Goal: Task Accomplishment & Management: Manage account settings

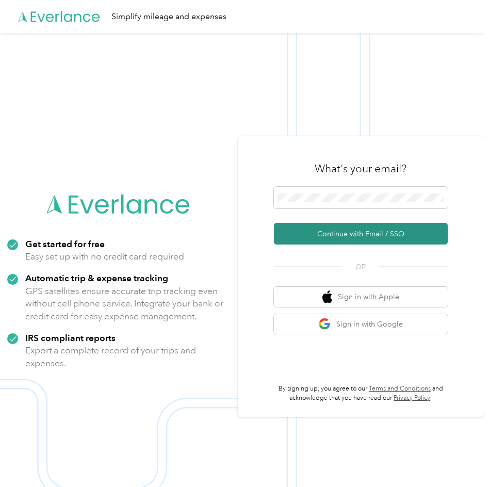
click at [369, 228] on button "Continue with Email / SSO" at bounding box center [361, 234] width 174 height 22
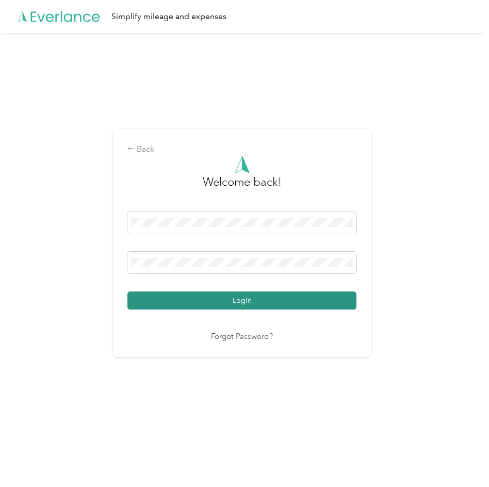
click at [274, 299] on button "Login" at bounding box center [241, 300] width 229 height 18
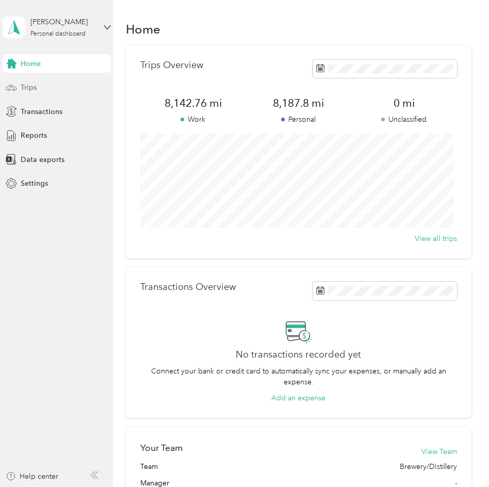
click at [31, 88] on span "Trips" at bounding box center [29, 87] width 16 height 11
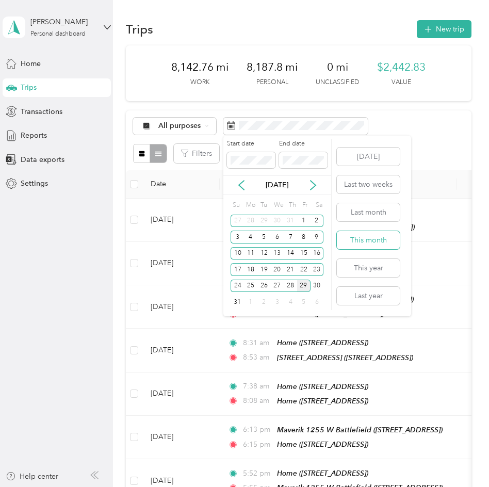
click at [358, 240] on button "This month" at bounding box center [368, 240] width 63 height 18
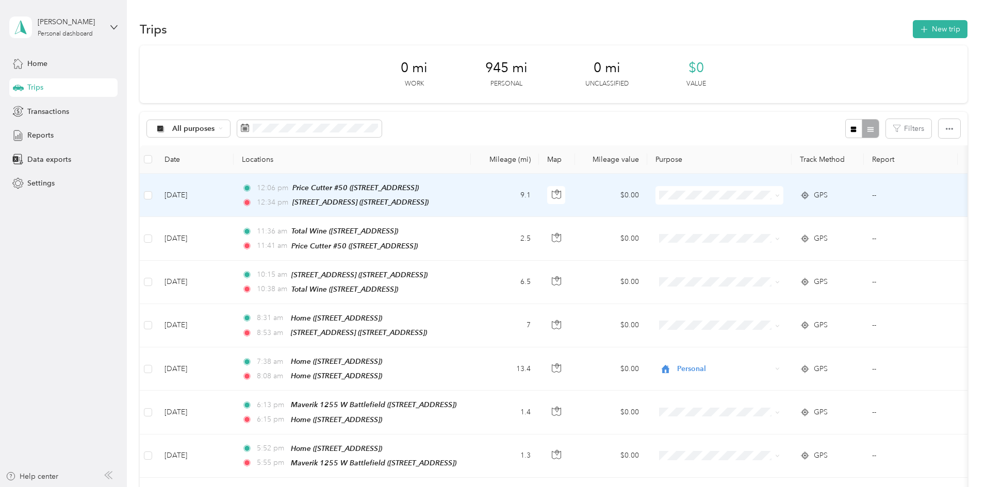
click at [488, 301] on span "SBC Sales" at bounding box center [801, 298] width 103 height 11
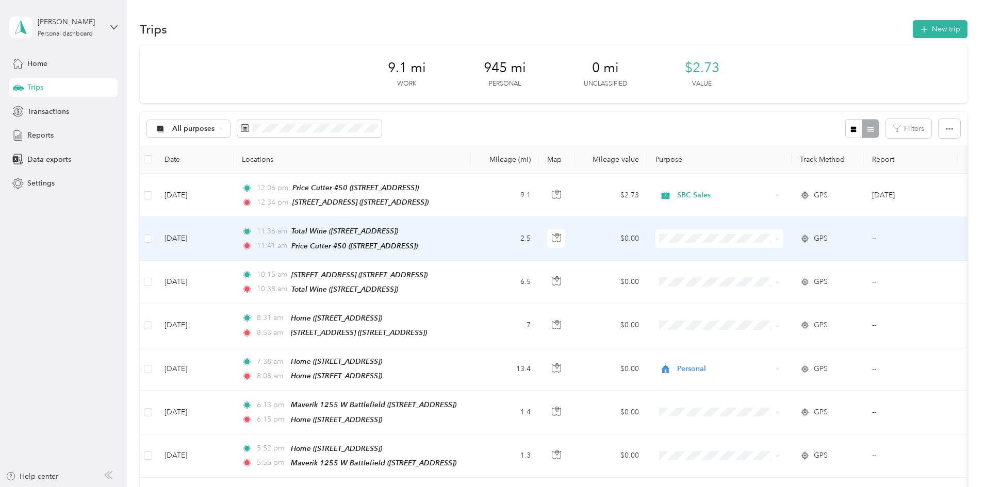
click at [488, 349] on li "SBC Sales" at bounding box center [792, 341] width 136 height 18
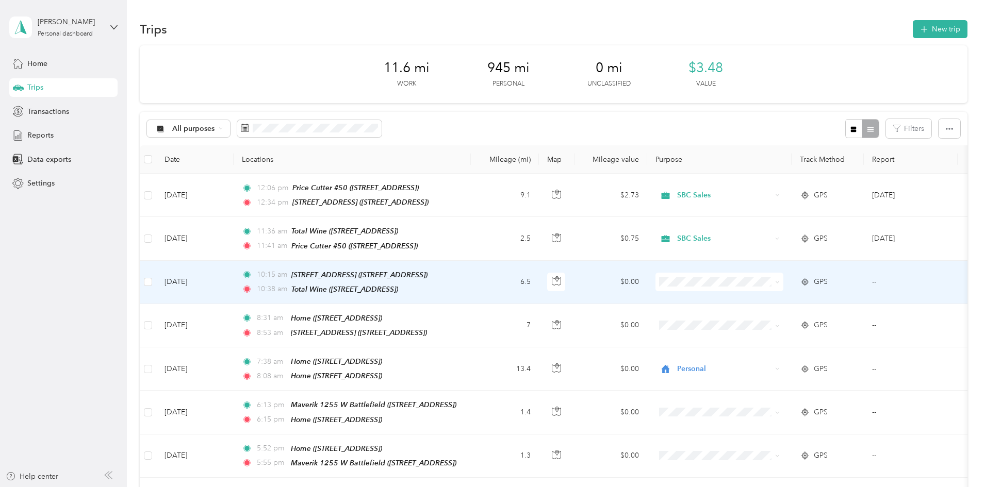
click at [488, 384] on span "SBC Sales" at bounding box center [801, 383] width 103 height 11
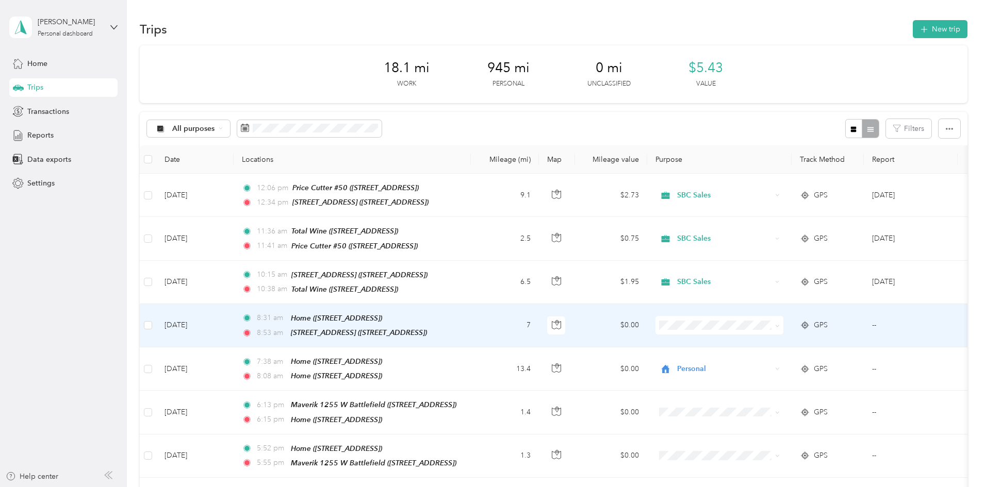
click at [488, 327] on span at bounding box center [719, 325] width 128 height 19
click at [488, 324] on icon at bounding box center [777, 326] width 5 height 5
click at [488, 447] on span "Personal" at bounding box center [801, 444] width 103 height 11
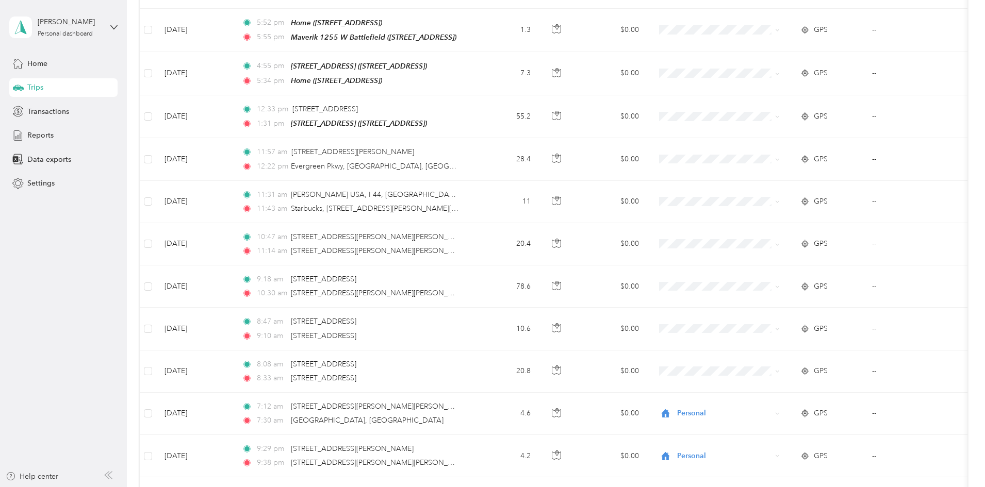
scroll to position [852, 0]
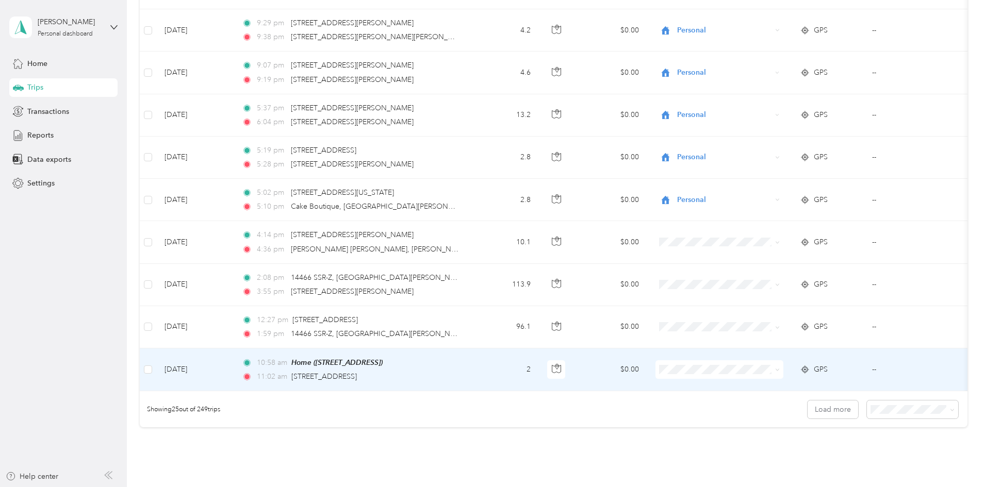
click at [488, 340] on span "Personal" at bounding box center [801, 339] width 103 height 11
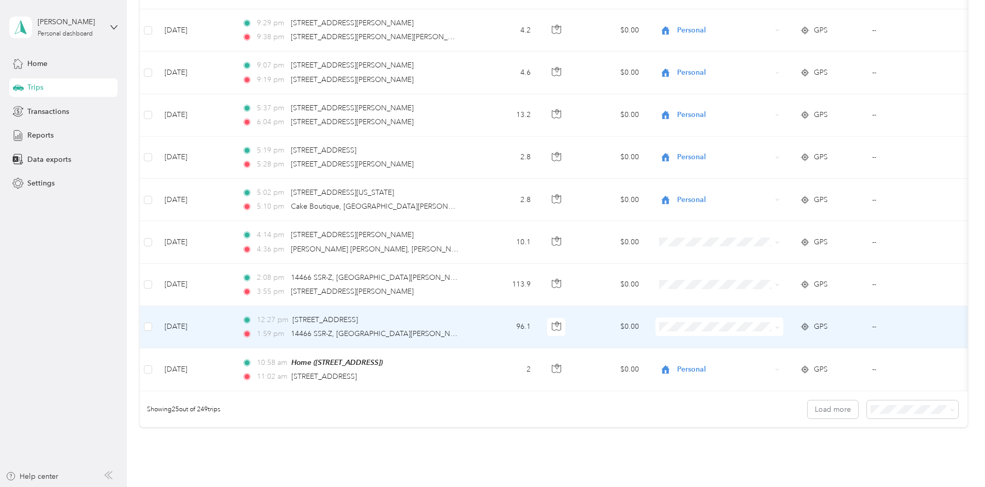
click at [488, 326] on td "96.1" at bounding box center [505, 327] width 68 height 42
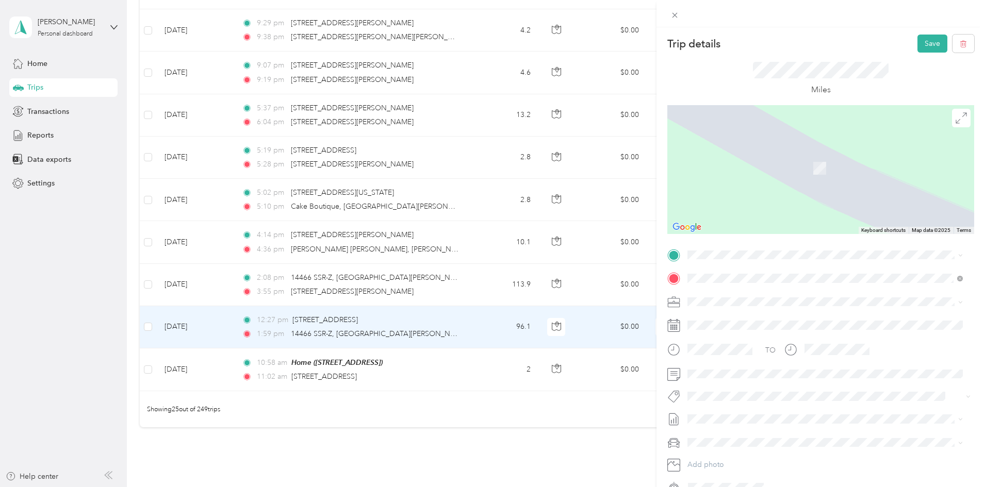
click at [488, 300] on div "[STREET_ADDRESS][GEOGRAPHIC_DATA] [STREET_ADDRESS]" at bounding box center [741, 296] width 69 height 22
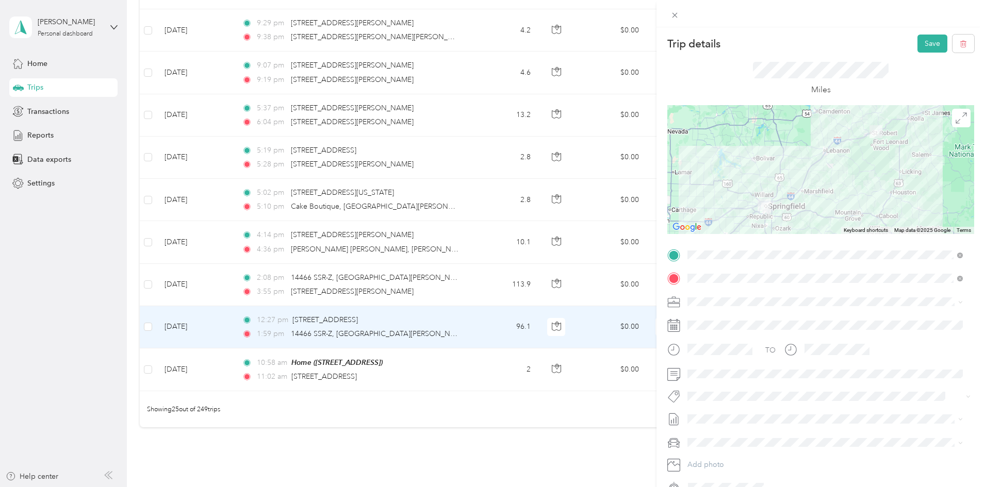
click at [488, 407] on span "SBC Sales" at bounding box center [707, 408] width 32 height 9
click at [488, 36] on button "Save" at bounding box center [932, 44] width 30 height 18
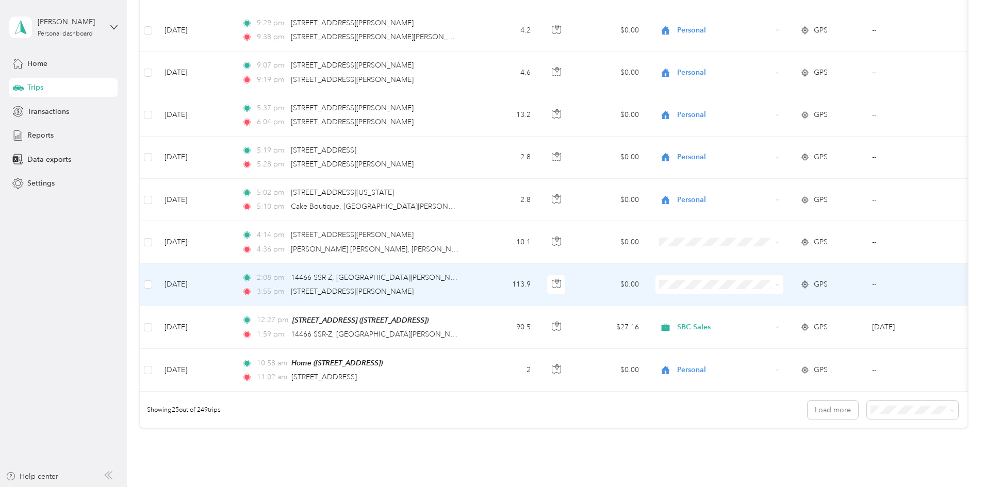
click at [488, 379] on li "SBC Sales" at bounding box center [792, 382] width 136 height 18
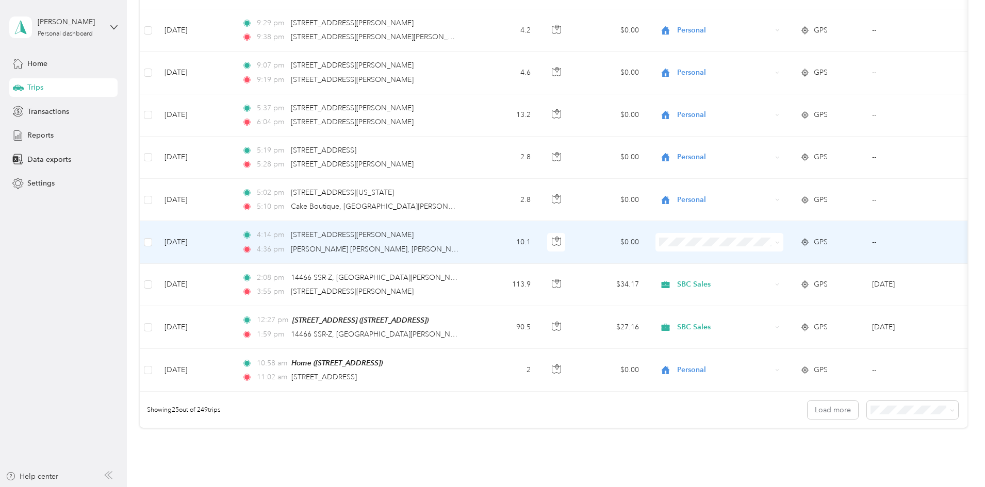
click at [488, 340] on span "SBC Sales" at bounding box center [801, 337] width 103 height 11
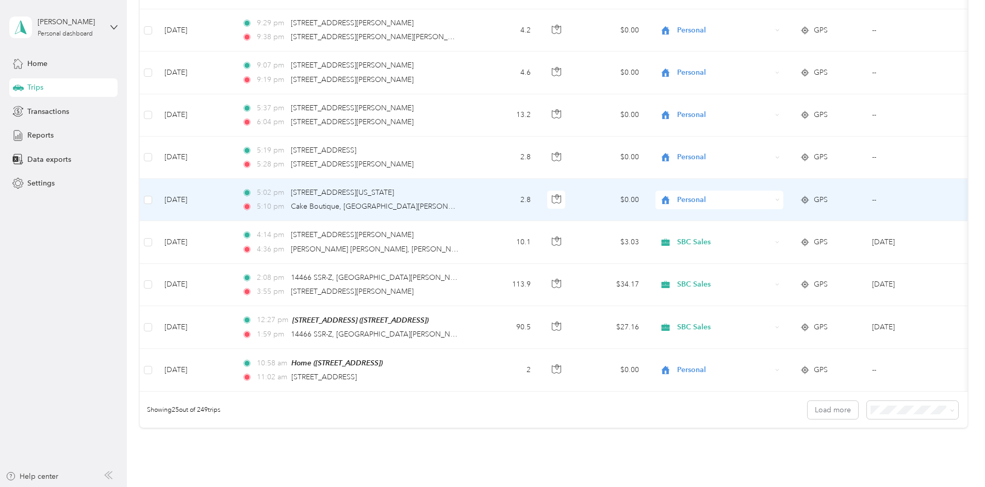
click at [488, 194] on span "Personal" at bounding box center [724, 199] width 94 height 11
click at [488, 304] on li "SBC Sales" at bounding box center [792, 296] width 136 height 18
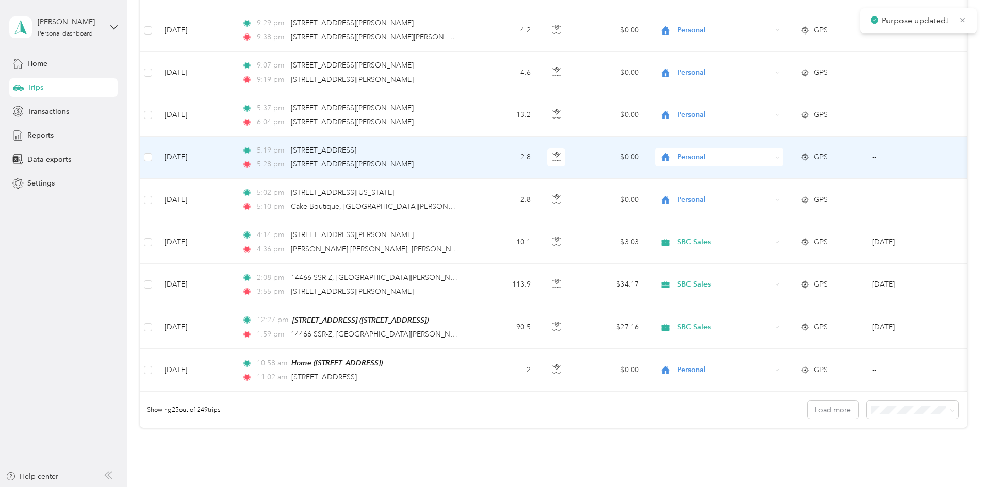
click at [488, 153] on span "Personal" at bounding box center [724, 157] width 94 height 11
click at [488, 259] on li "SBC Sales" at bounding box center [792, 252] width 136 height 18
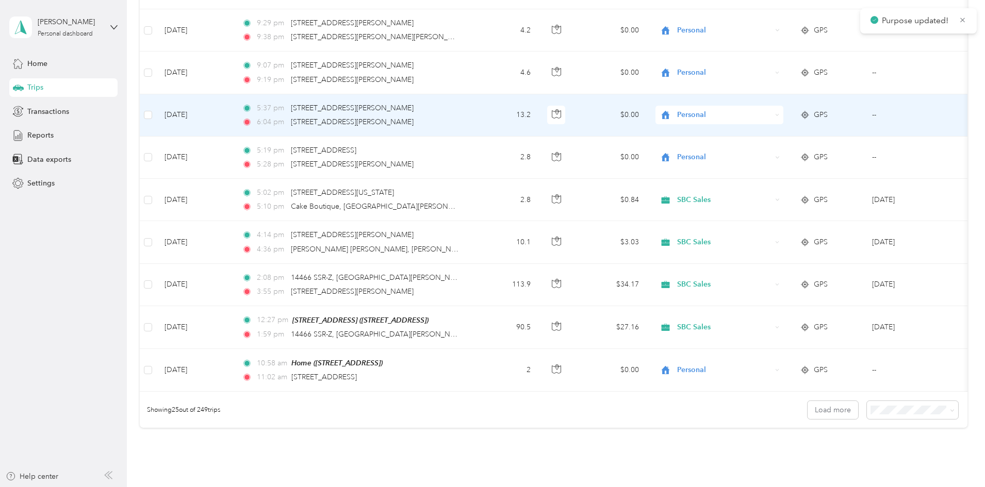
click at [488, 109] on span "Personal" at bounding box center [724, 114] width 94 height 11
click at [488, 220] on ol "Marketing Errands/SBC Business SBC Special Event/FMO Ty Iechyd Da Delivery Ty I…" at bounding box center [792, 175] width 136 height 126
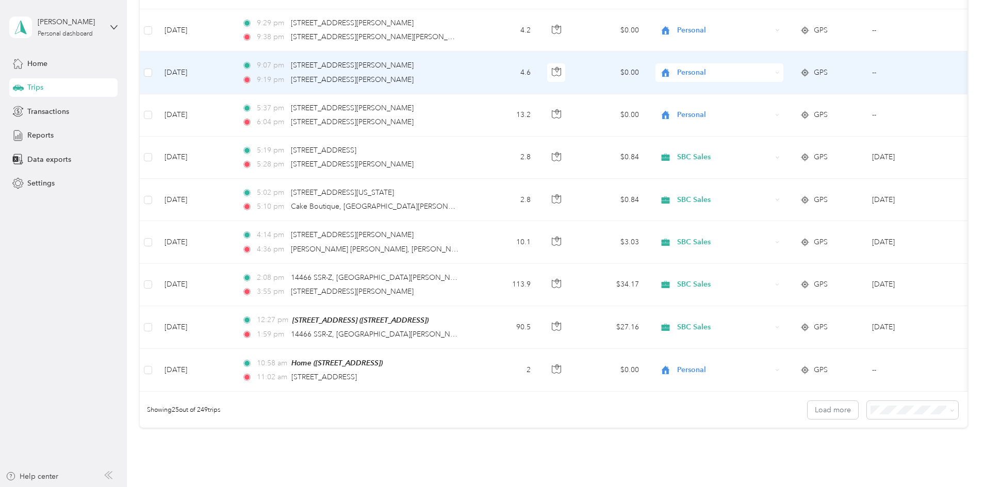
click at [488, 67] on span "Personal" at bounding box center [724, 72] width 94 height 11
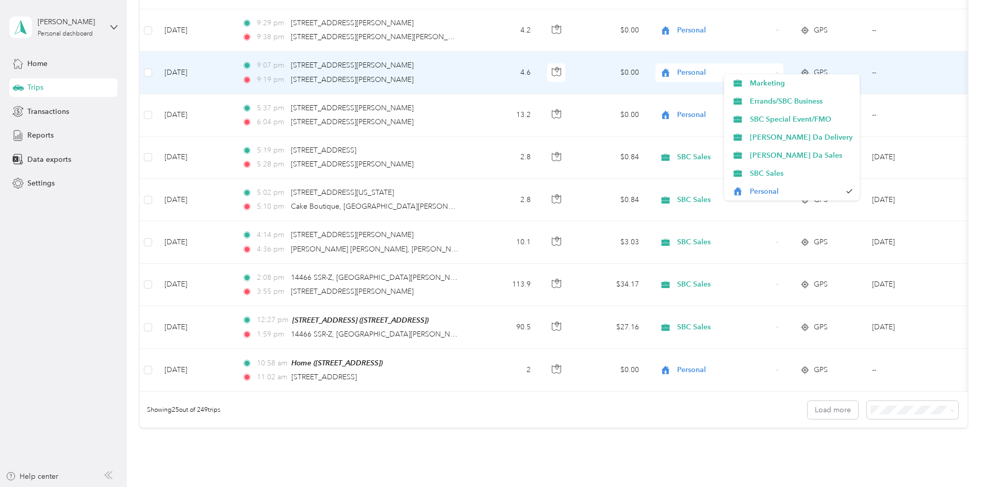
click at [488, 72] on div "Personal" at bounding box center [719, 72] width 128 height 19
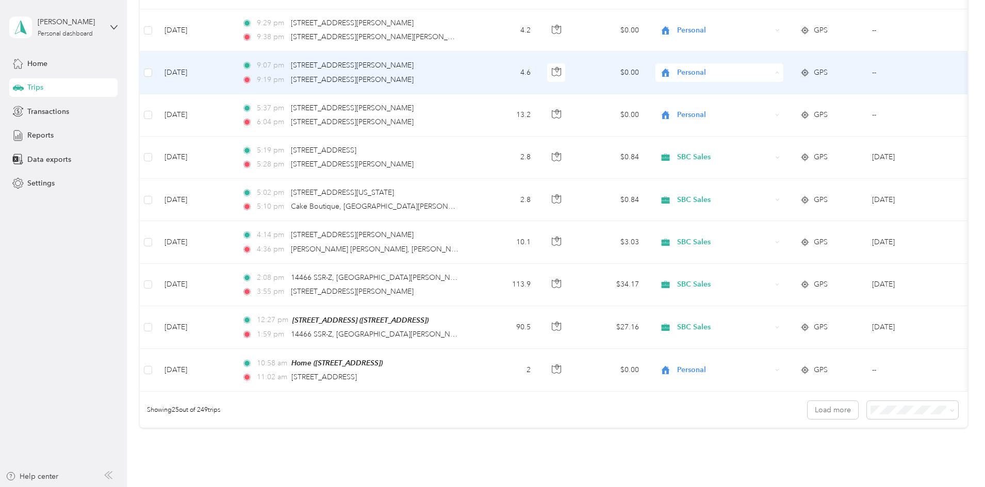
click at [488, 196] on body "[PERSON_NAME] Personal dashboard Home Trips Transactions Reports Data exports S…" at bounding box center [490, 243] width 980 height 487
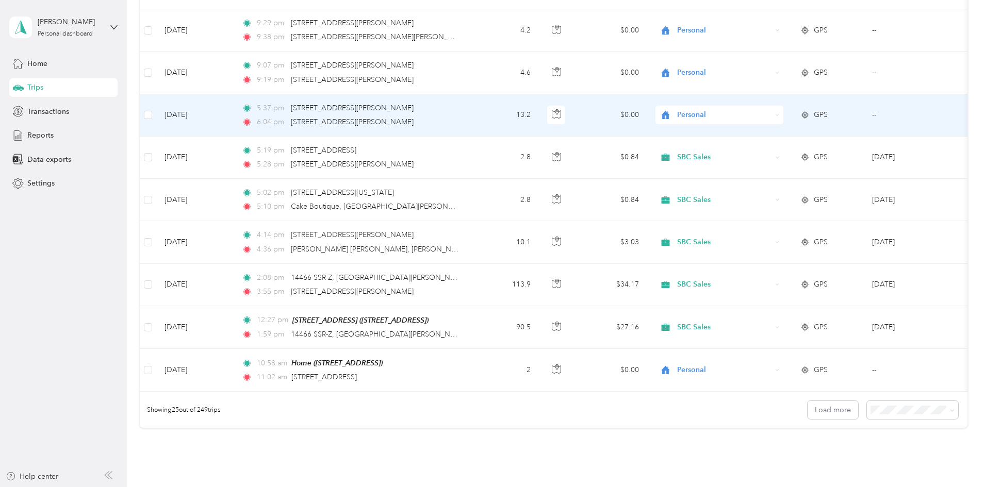
click at [488, 109] on span "Personal" at bounding box center [724, 114] width 94 height 11
click at [488, 213] on span "SBC Sales" at bounding box center [801, 215] width 103 height 11
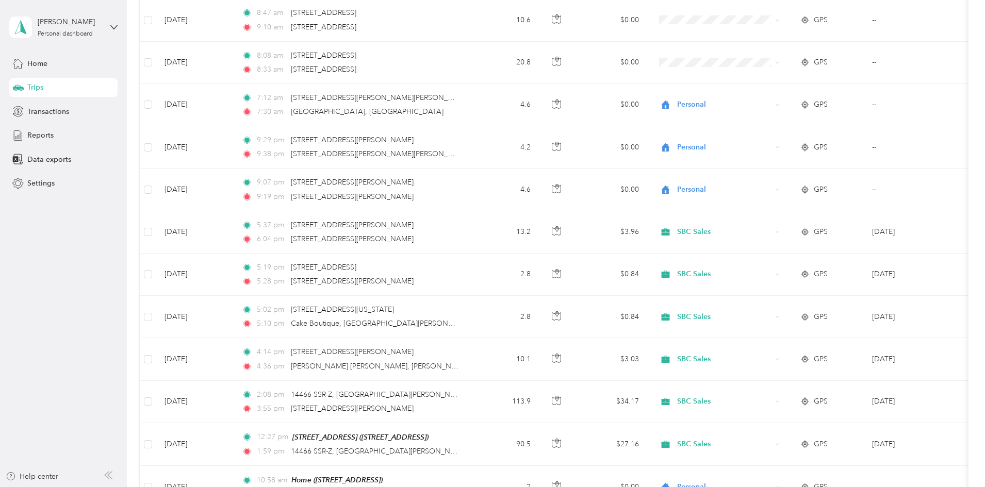
scroll to position [714, 0]
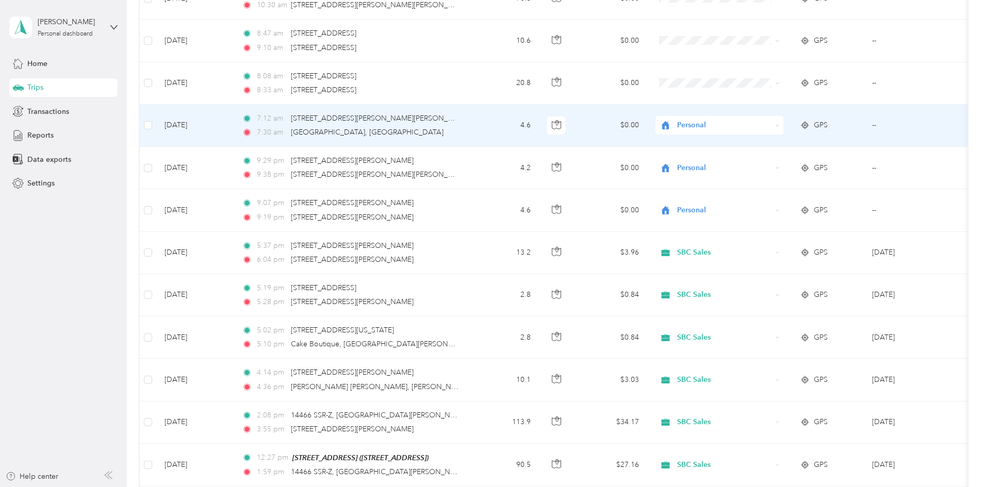
click at [488, 120] on span "Personal" at bounding box center [724, 125] width 94 height 11
click at [488, 223] on span "SBC Sales" at bounding box center [801, 220] width 103 height 11
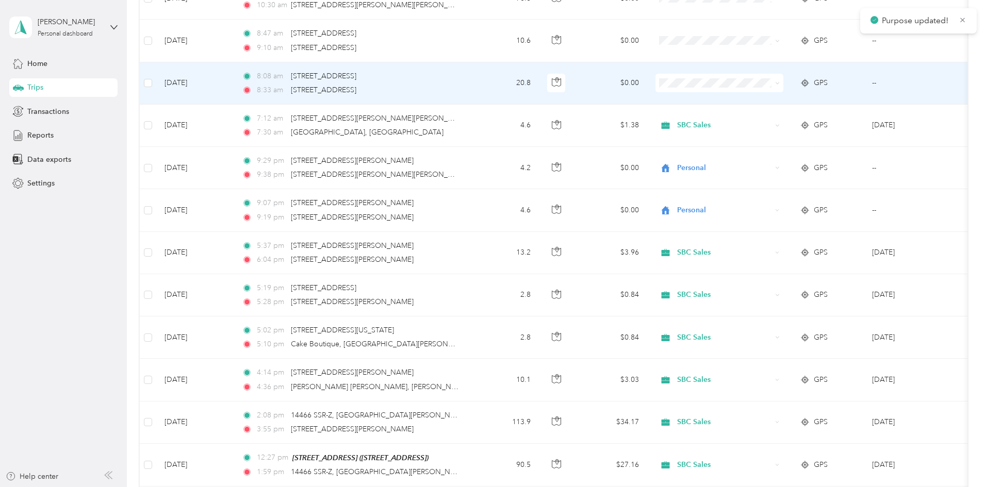
click at [488, 178] on li "SBC Sales" at bounding box center [792, 183] width 136 height 18
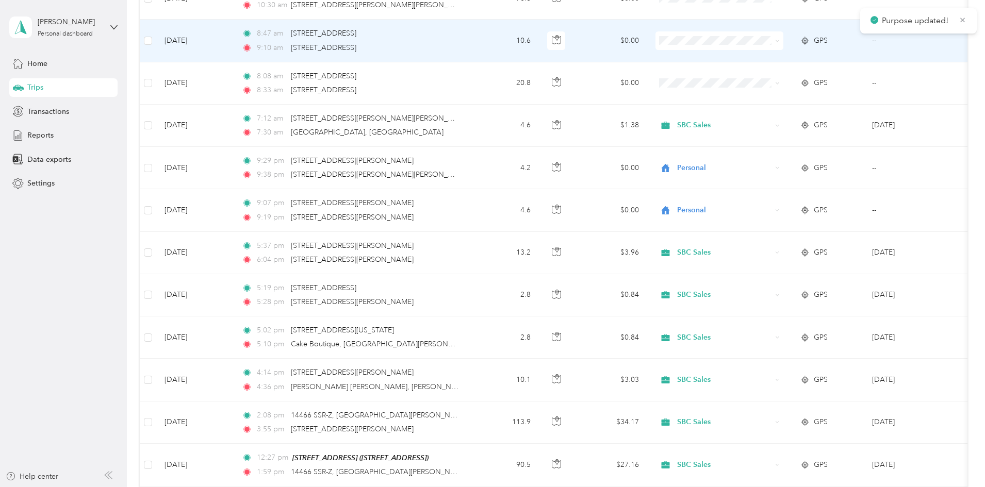
click at [488, 31] on span at bounding box center [719, 40] width 128 height 19
click at [488, 160] on li "Personal" at bounding box center [792, 157] width 136 height 18
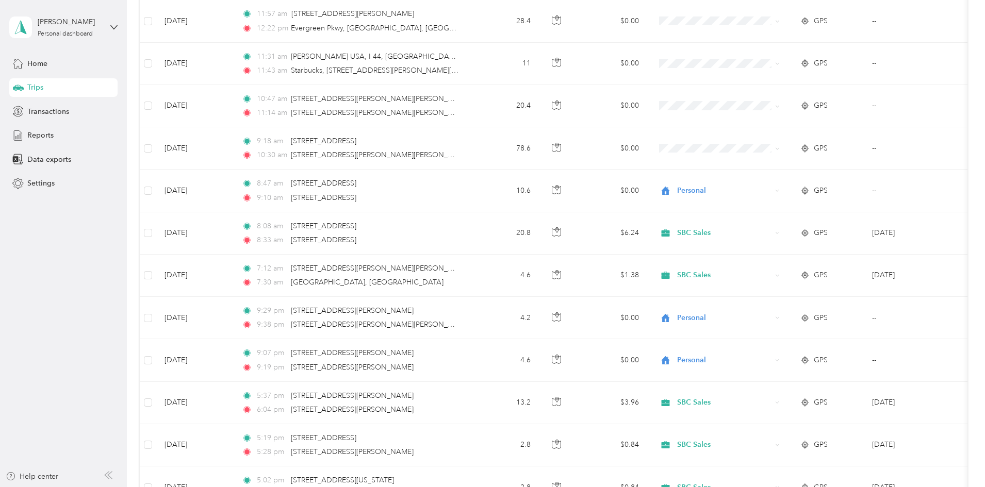
scroll to position [563, 0]
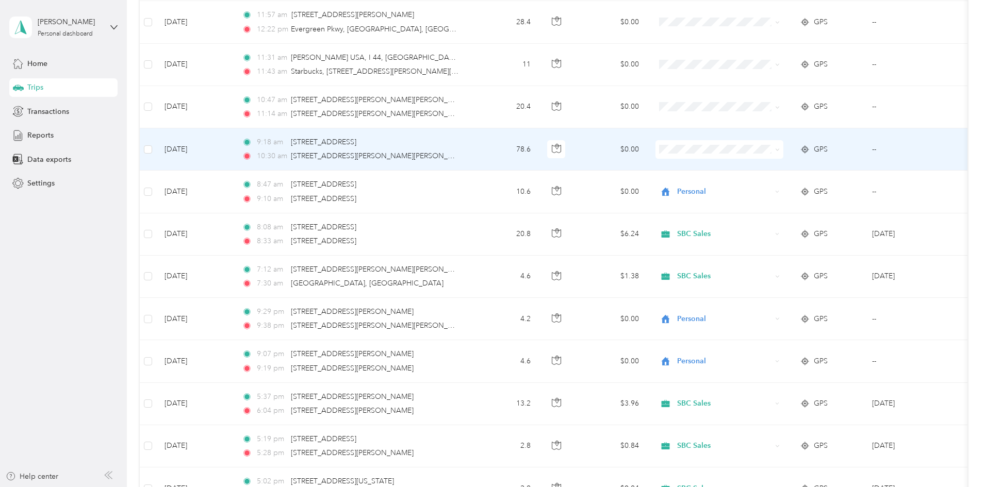
click at [488, 252] on li "SBC Sales" at bounding box center [792, 245] width 136 height 18
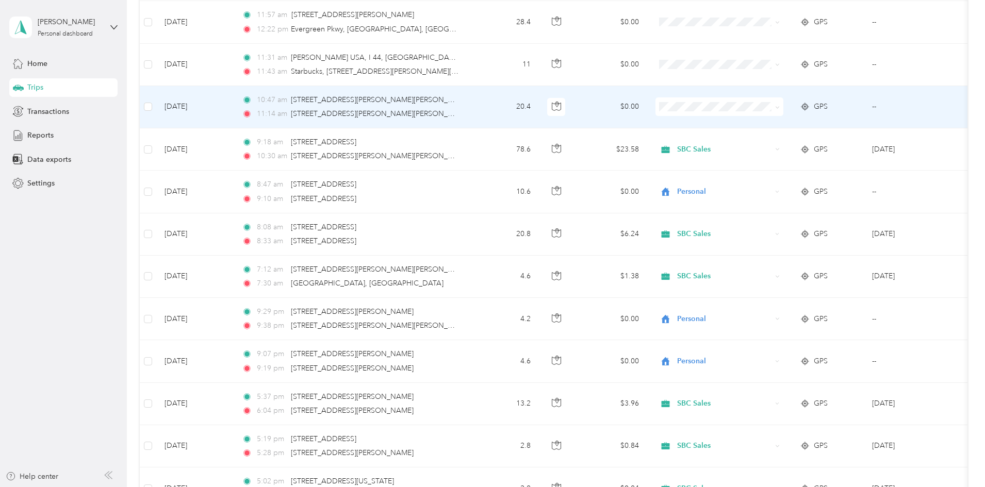
click at [488, 206] on span "SBC Sales" at bounding box center [801, 203] width 103 height 11
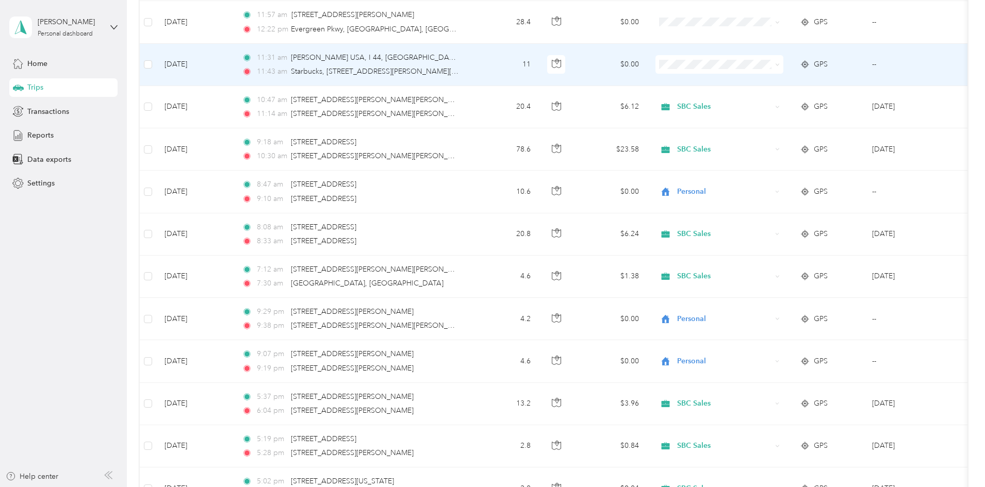
click at [488, 161] on span "SBC Sales" at bounding box center [801, 161] width 103 height 11
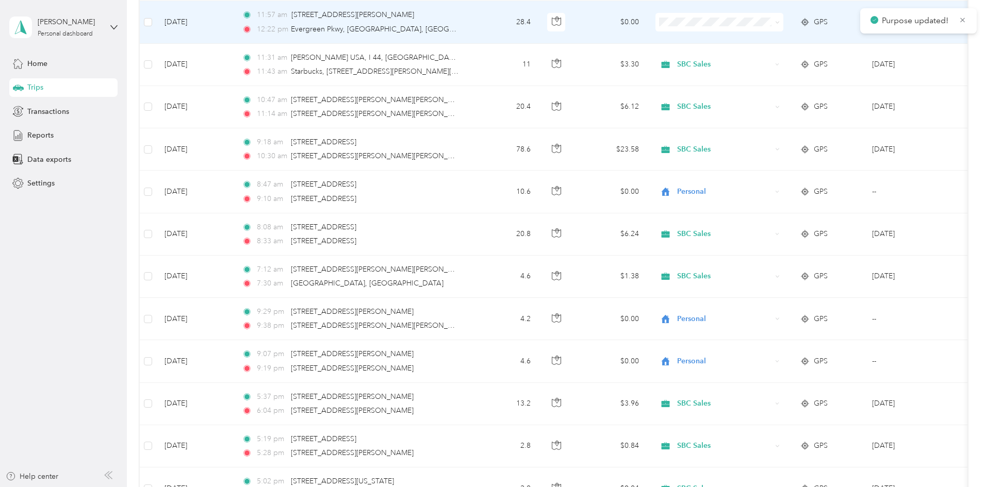
click at [488, 125] on li "SBC Sales" at bounding box center [792, 123] width 136 height 18
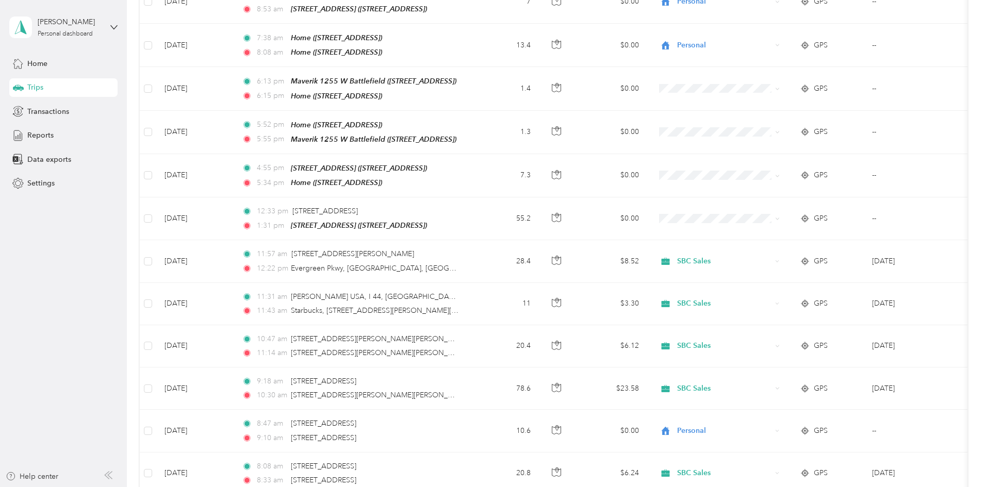
scroll to position [295, 0]
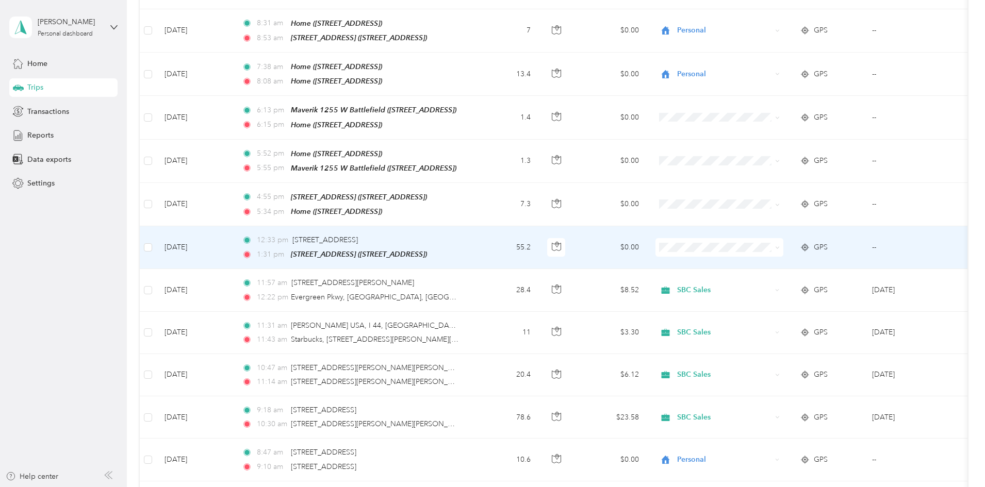
click at [488, 346] on span "SBC Sales" at bounding box center [801, 342] width 103 height 11
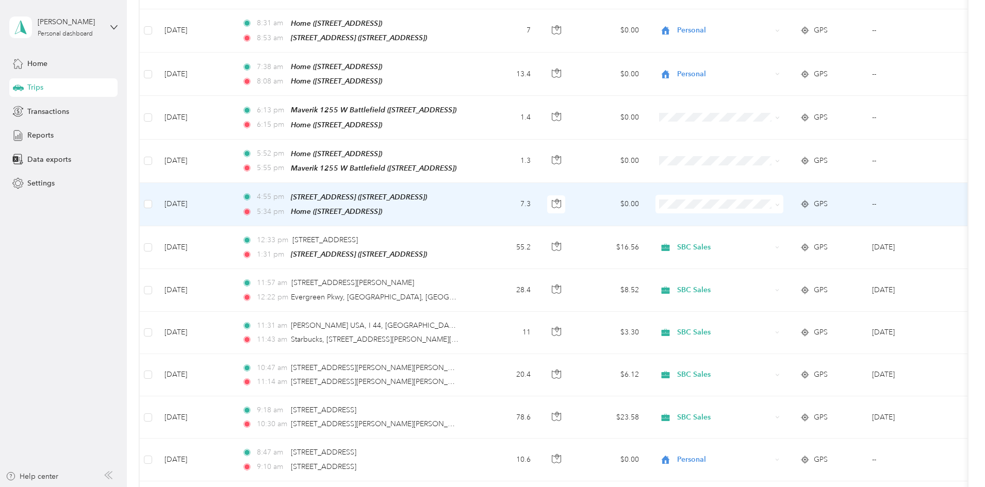
click at [488, 324] on li "Personal" at bounding box center [792, 321] width 136 height 18
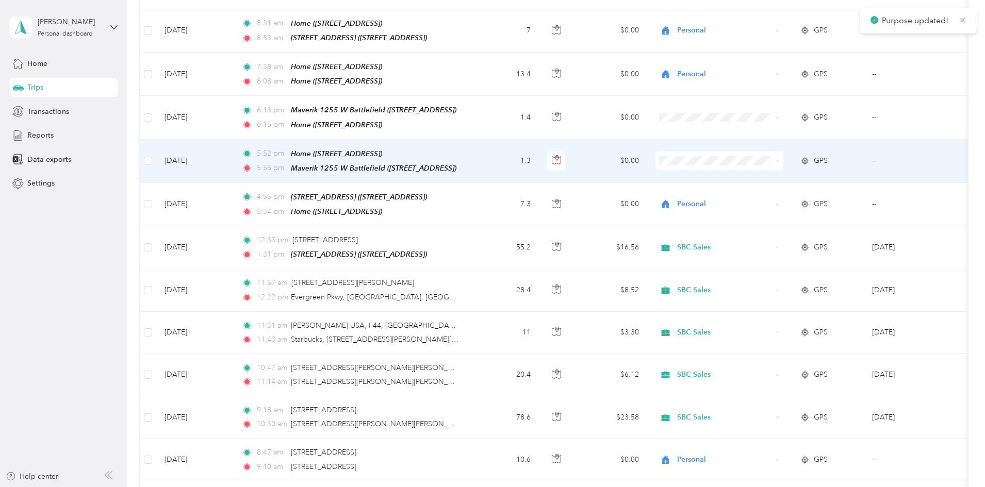
click at [488, 284] on li "Personal" at bounding box center [792, 282] width 136 height 18
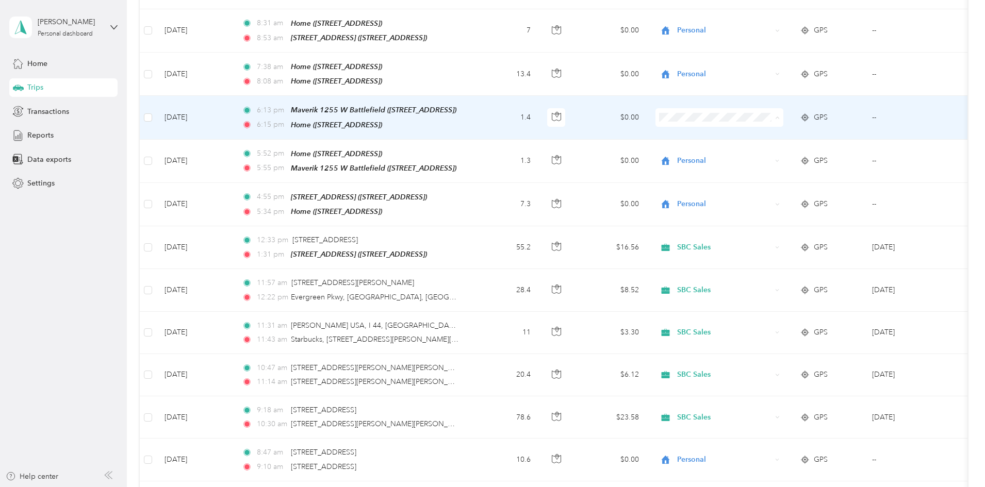
click at [488, 237] on span "Personal" at bounding box center [791, 239] width 121 height 11
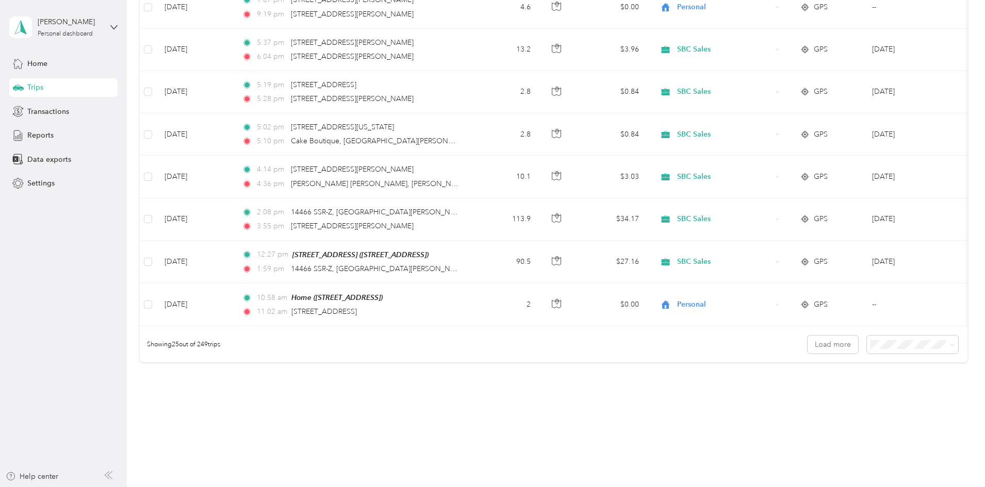
scroll to position [933, 0]
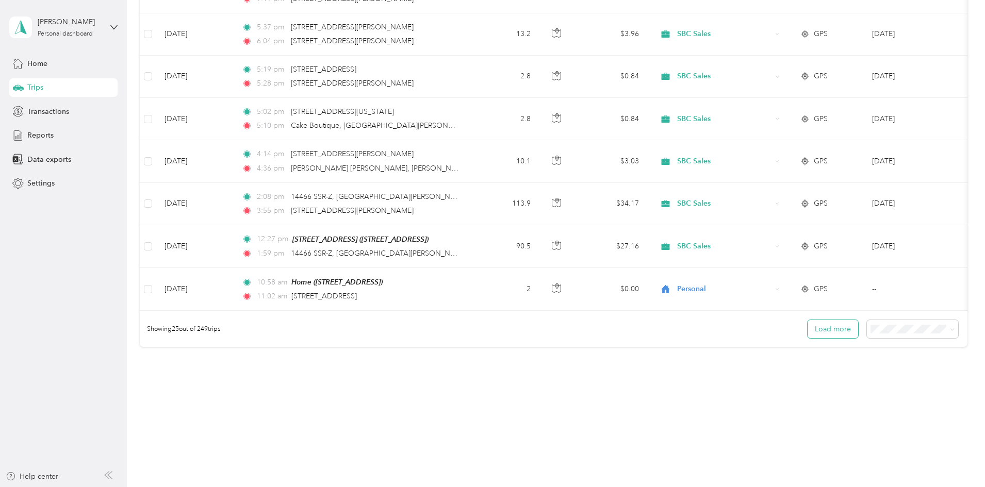
click at [488, 322] on button "Load more" at bounding box center [832, 329] width 51 height 18
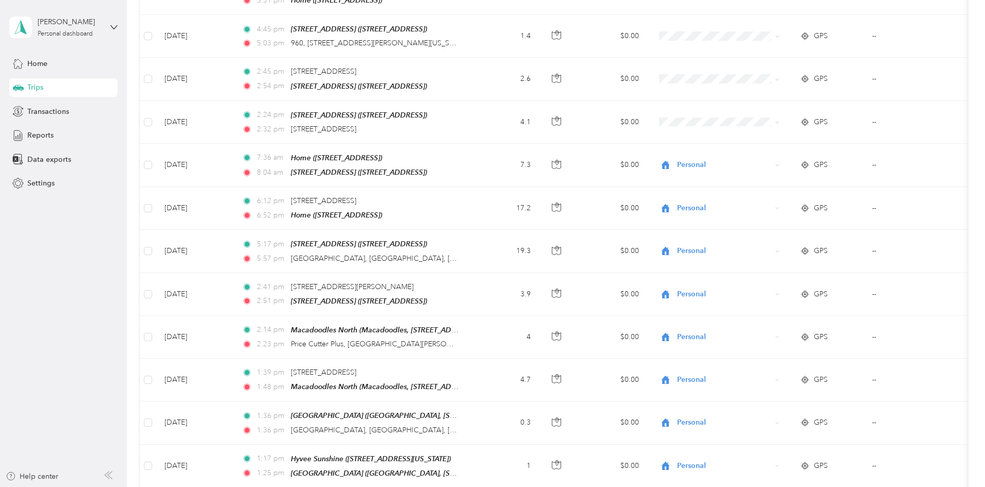
scroll to position [1784, 0]
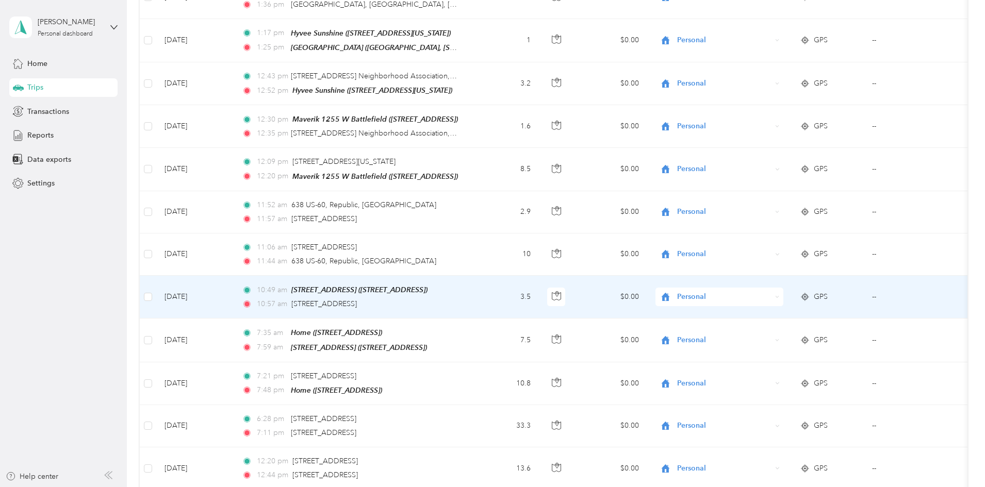
click at [488, 291] on span "Personal" at bounding box center [724, 296] width 94 height 11
click at [488, 383] on span "SBC Sales" at bounding box center [801, 380] width 103 height 11
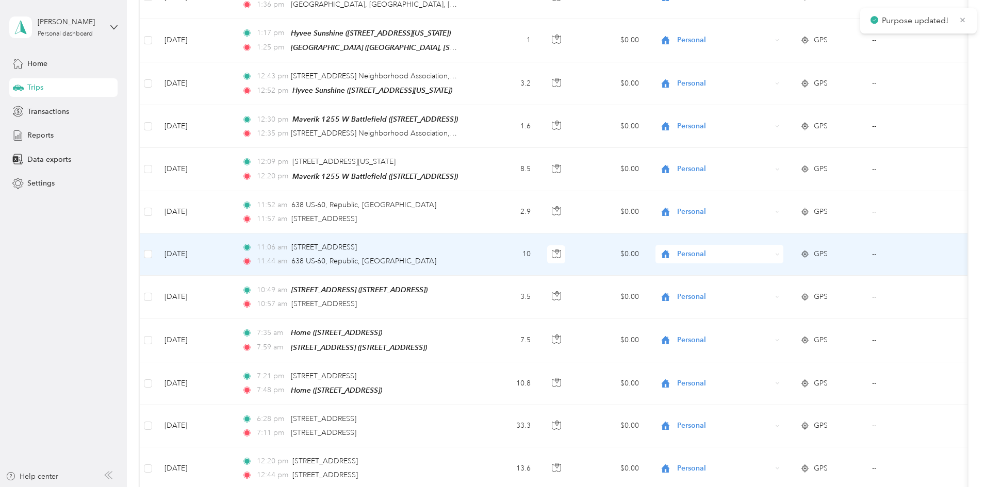
click at [488, 248] on span "Personal" at bounding box center [724, 253] width 94 height 11
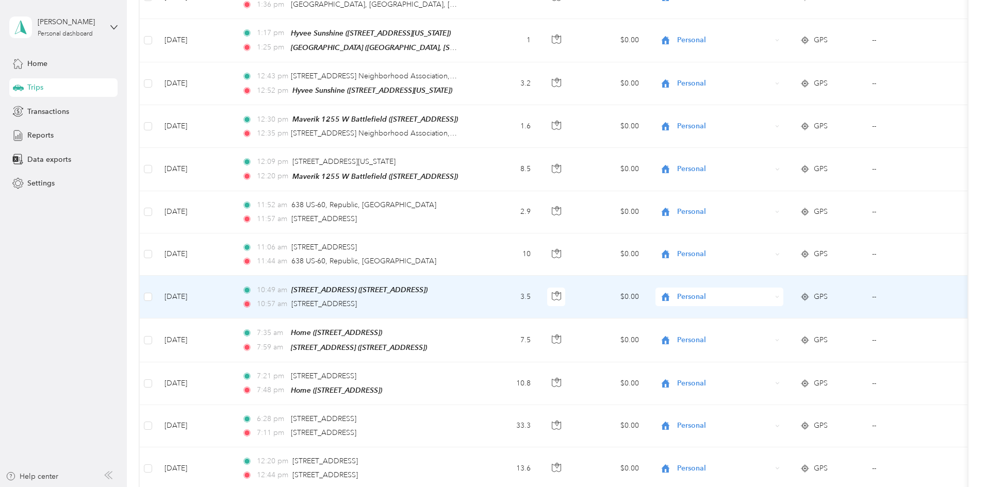
click at [488, 290] on td "3.5" at bounding box center [505, 297] width 68 height 43
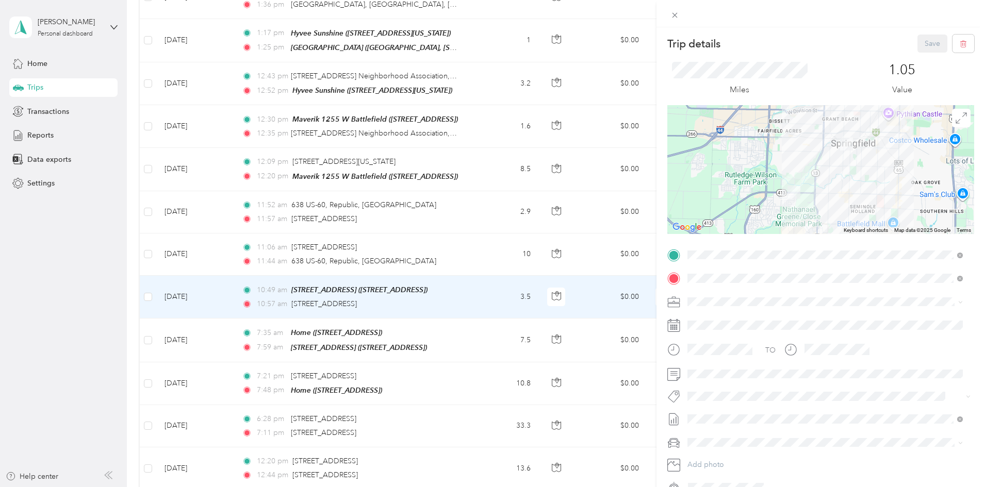
click at [488, 49] on div "Save" at bounding box center [945, 44] width 57 height 18
click at [488, 14] on icon at bounding box center [674, 15] width 9 height 9
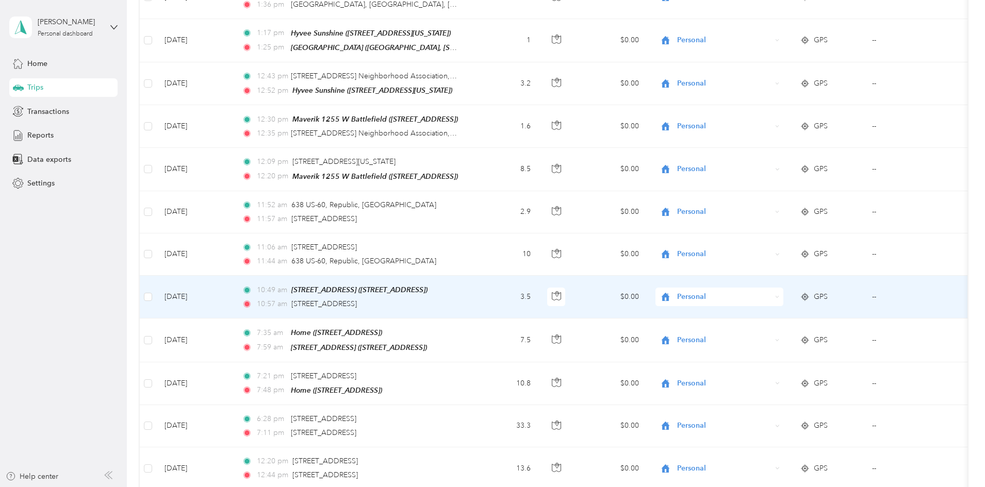
click at [488, 291] on span "Personal" at bounding box center [724, 296] width 94 height 11
click at [488, 386] on span "SBC Sales" at bounding box center [801, 385] width 103 height 11
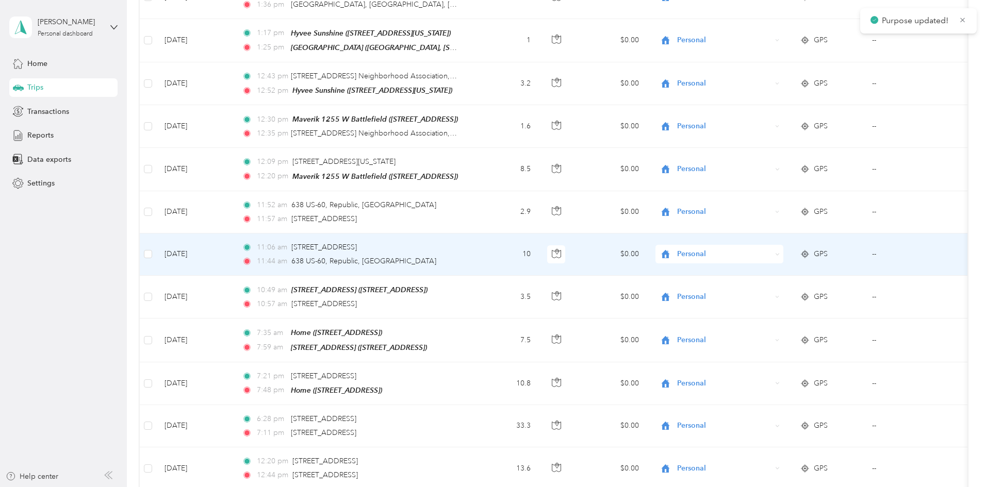
click at [488, 248] on span "Personal" at bounding box center [724, 253] width 94 height 11
click at [488, 342] on span "SBC Sales" at bounding box center [801, 343] width 103 height 11
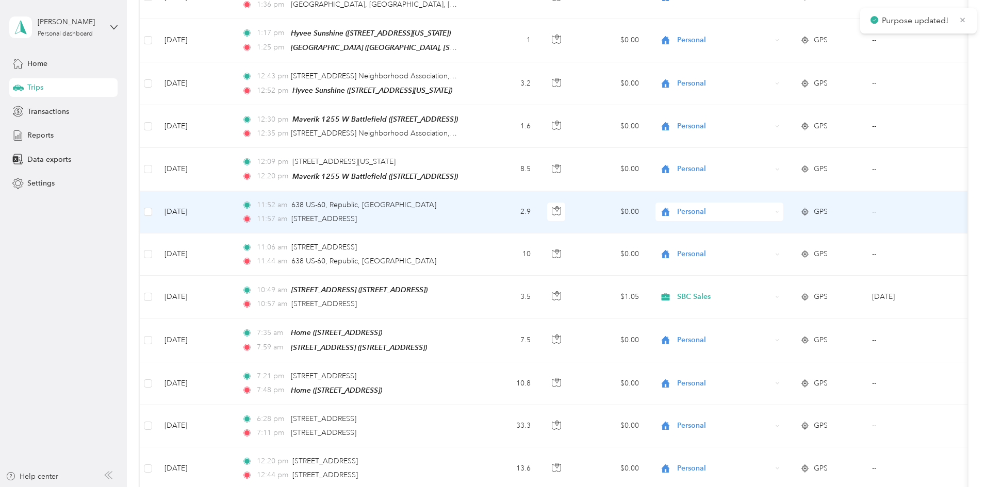
click at [488, 206] on span "Personal" at bounding box center [724, 211] width 94 height 11
click at [488, 302] on li "SBC Sales" at bounding box center [792, 301] width 136 height 18
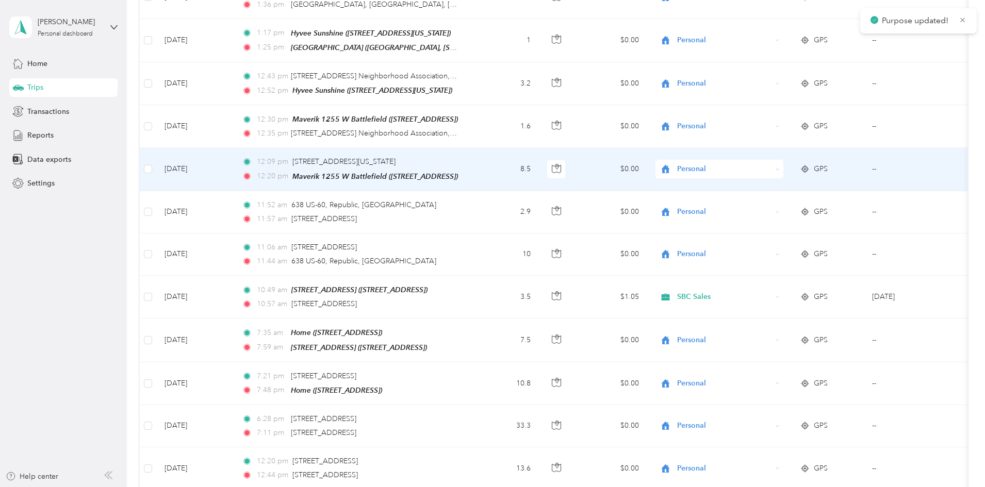
click at [488, 163] on span "Personal" at bounding box center [724, 168] width 94 height 11
click at [488, 259] on li "SBC Sales" at bounding box center [792, 259] width 136 height 18
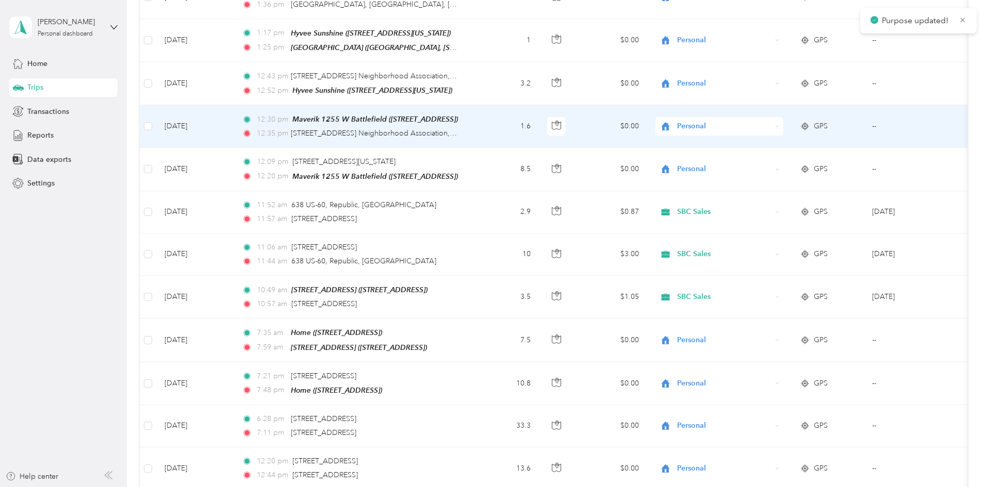
click at [488, 121] on span "Personal" at bounding box center [724, 126] width 94 height 11
click at [488, 218] on li "SBC Sales" at bounding box center [792, 216] width 136 height 18
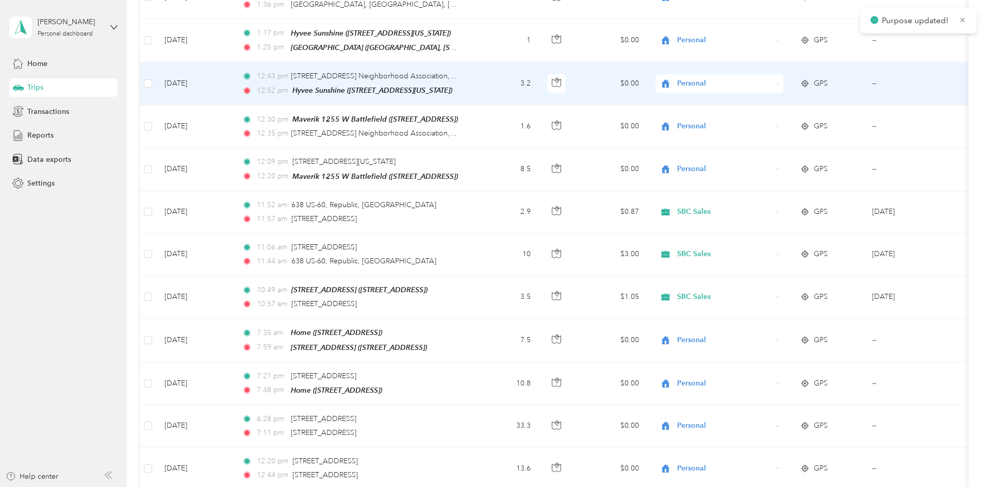
click at [488, 78] on span "Personal" at bounding box center [724, 83] width 94 height 11
click at [488, 176] on li "SBC Sales" at bounding box center [792, 171] width 136 height 18
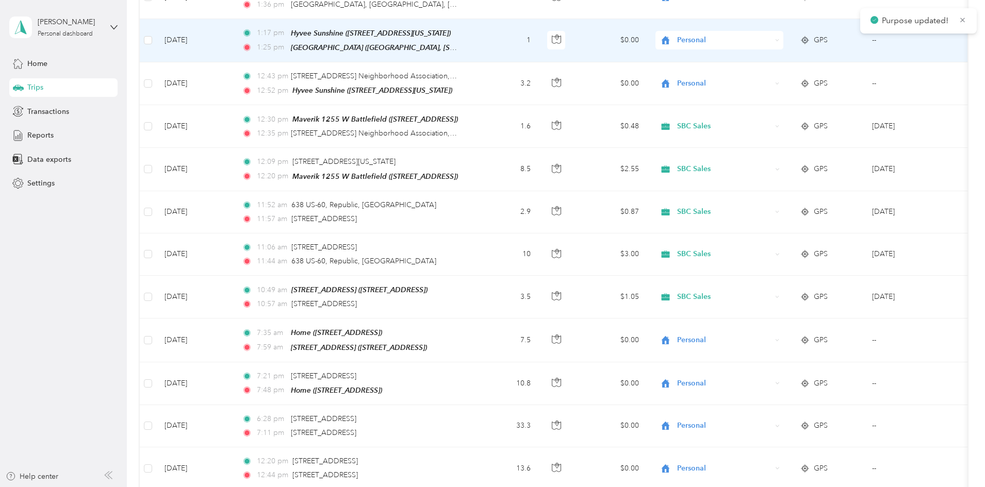
click at [488, 35] on span "Personal" at bounding box center [724, 40] width 94 height 11
click at [488, 127] on span "SBC Sales" at bounding box center [801, 130] width 103 height 11
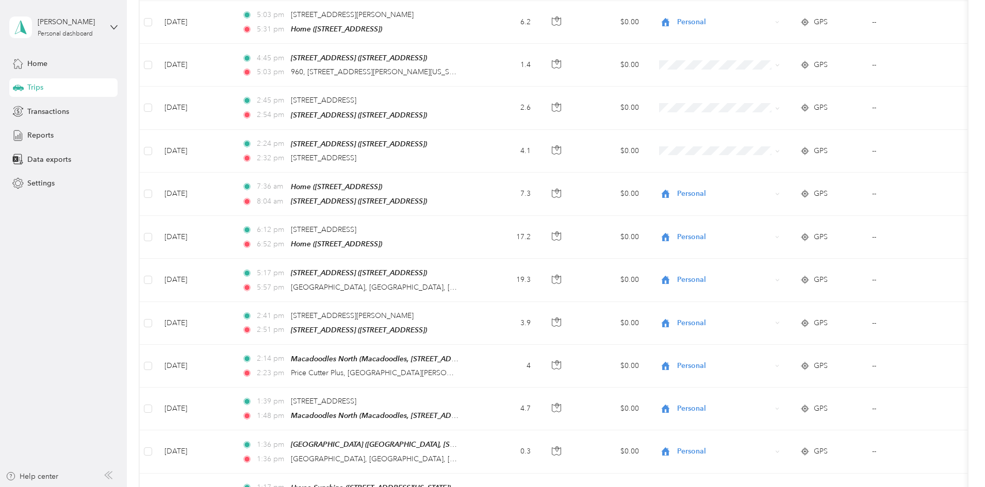
scroll to position [1310, 0]
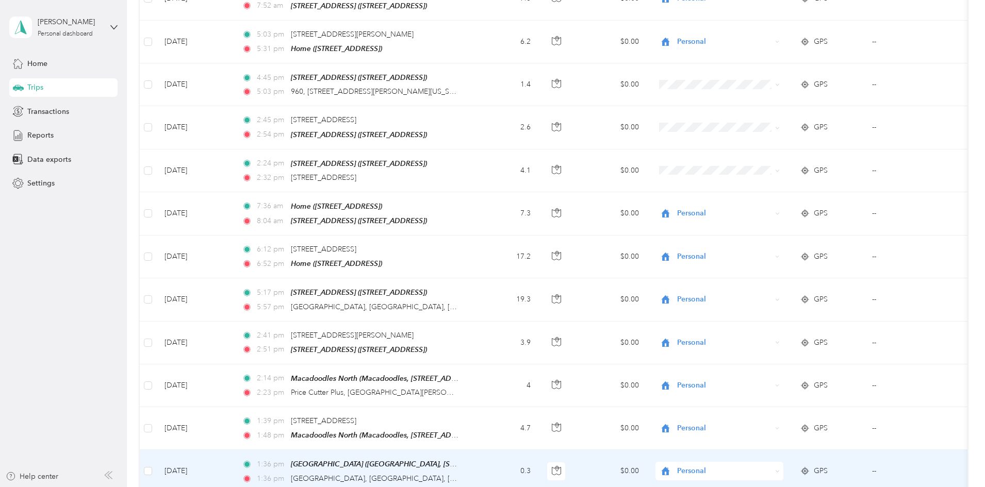
click at [488, 466] on span "Personal" at bounding box center [724, 471] width 94 height 11
click at [488, 421] on ol "Marketing Errands/SBC Business SBC Special Event/FMO Ty Iechyd Da Delivery Ty I…" at bounding box center [792, 374] width 136 height 126
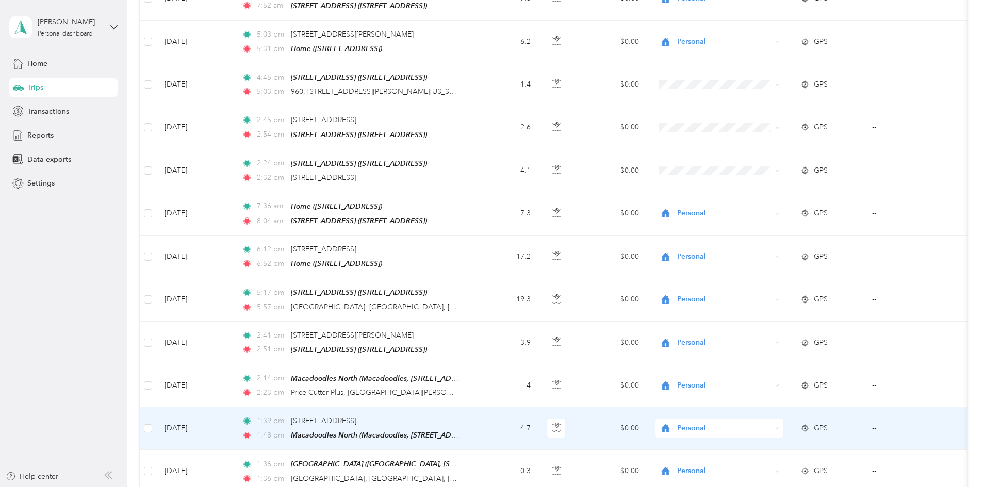
click at [488, 423] on span "Personal" at bounding box center [724, 428] width 94 height 11
click at [488, 376] on li "SBC Sales" at bounding box center [792, 374] width 136 height 18
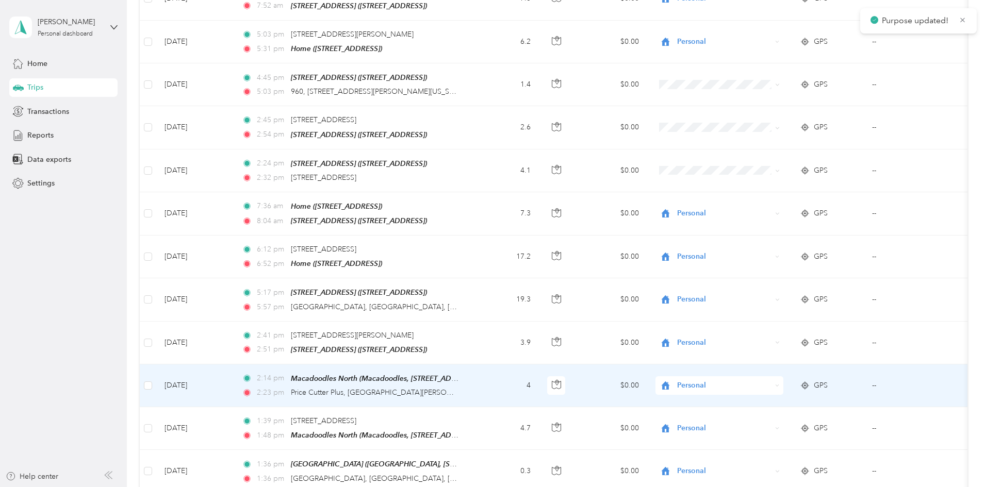
click at [488, 380] on span "Personal" at bounding box center [724, 385] width 94 height 11
click at [488, 329] on span "SBC Sales" at bounding box center [801, 328] width 103 height 11
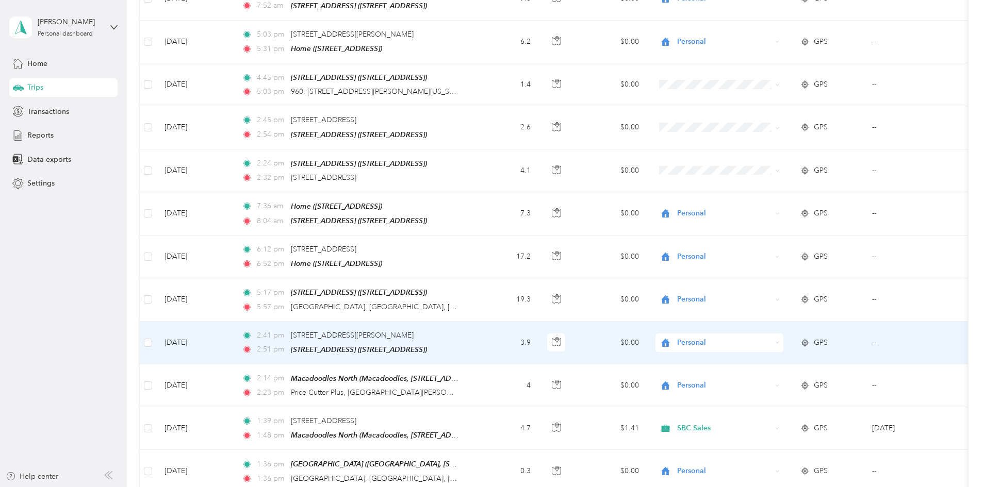
click at [488, 334] on div "Personal" at bounding box center [719, 343] width 128 height 19
click at [488, 432] on span "SBC Sales" at bounding box center [801, 430] width 103 height 11
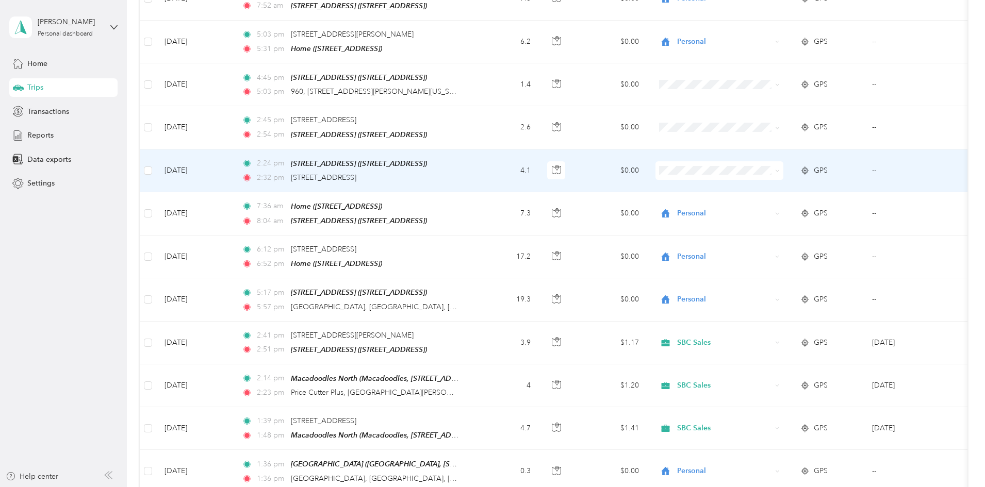
click at [488, 283] on span "Personal" at bounding box center [801, 278] width 103 height 11
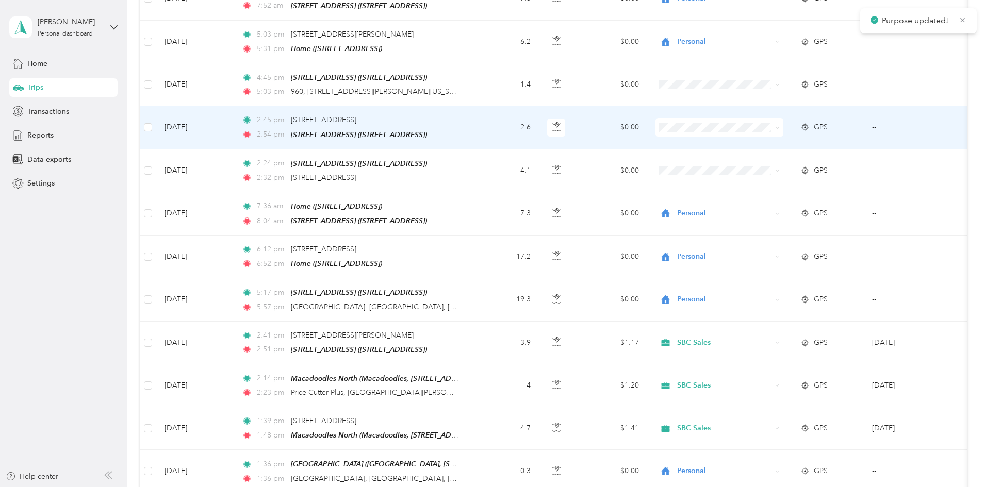
click at [488, 121] on span at bounding box center [719, 127] width 128 height 19
click at [488, 244] on li "Personal" at bounding box center [792, 237] width 136 height 18
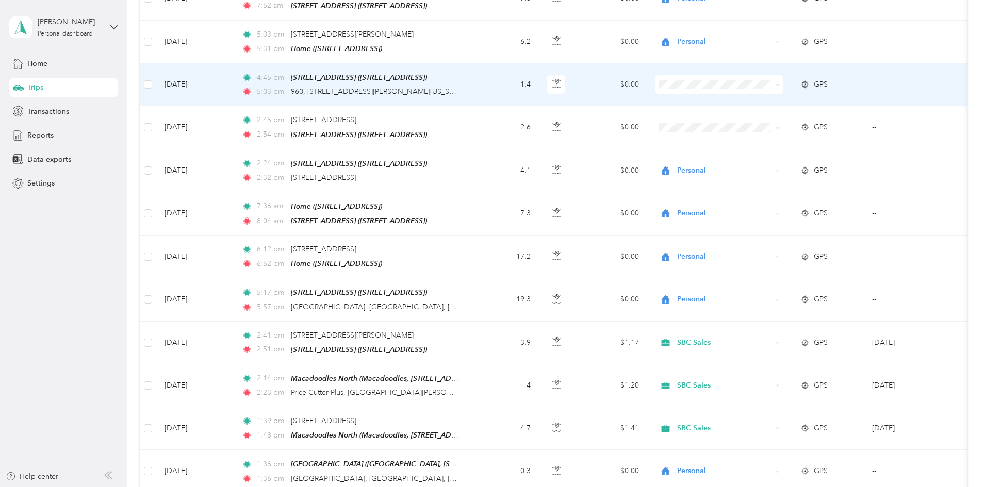
click at [488, 196] on span "Personal" at bounding box center [801, 198] width 103 height 11
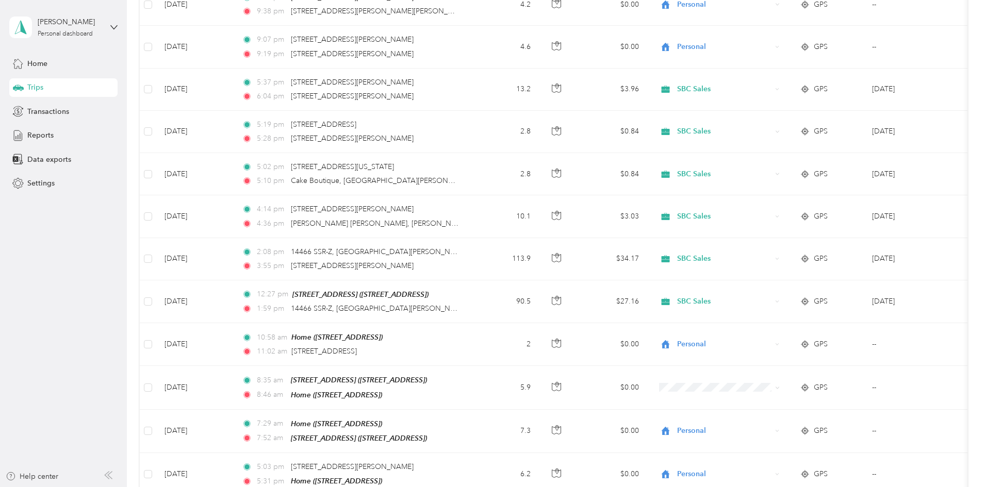
scroll to position [850, 0]
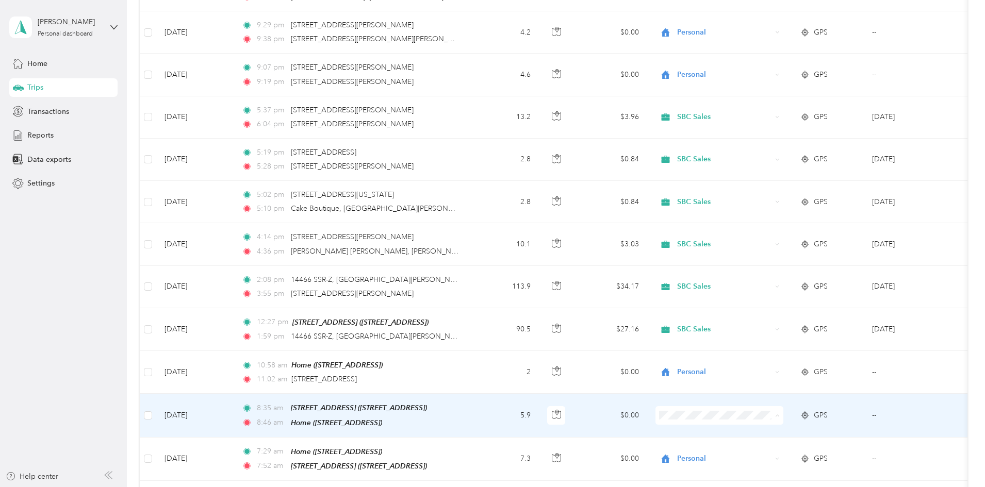
click at [488, 387] on li "Personal" at bounding box center [792, 386] width 136 height 18
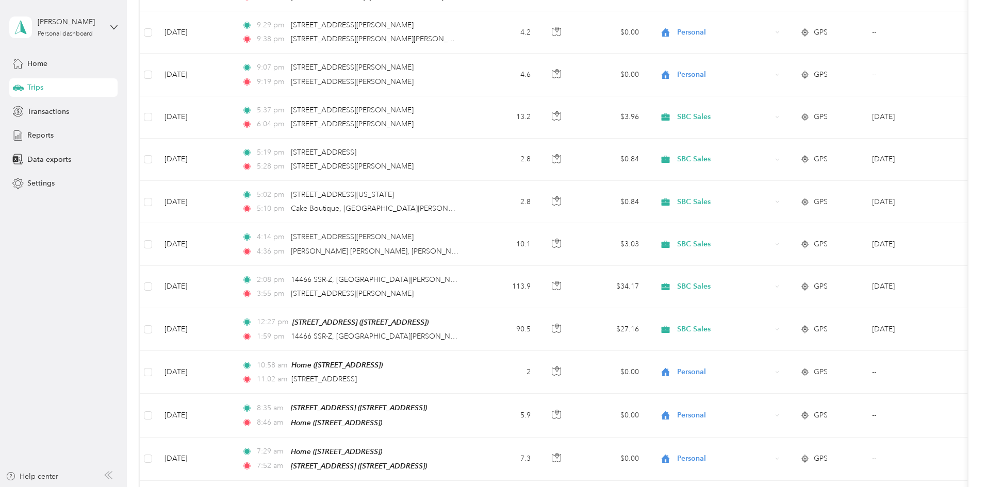
click at [488, 357] on div "513.74 mi Work 921.9 mi Personal 0 mi Unclassified $154.12 Value All purposes F…" at bounding box center [553, 368] width 827 height 2344
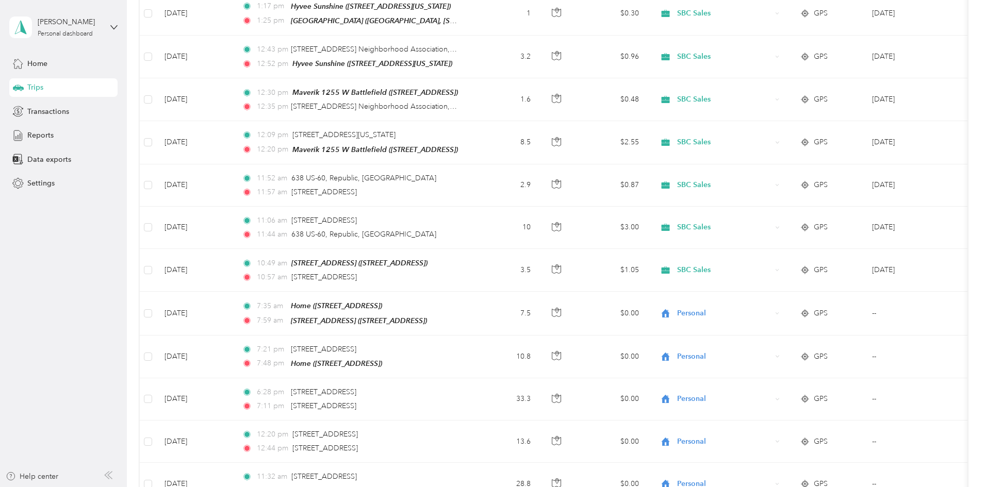
scroll to position [1955, 0]
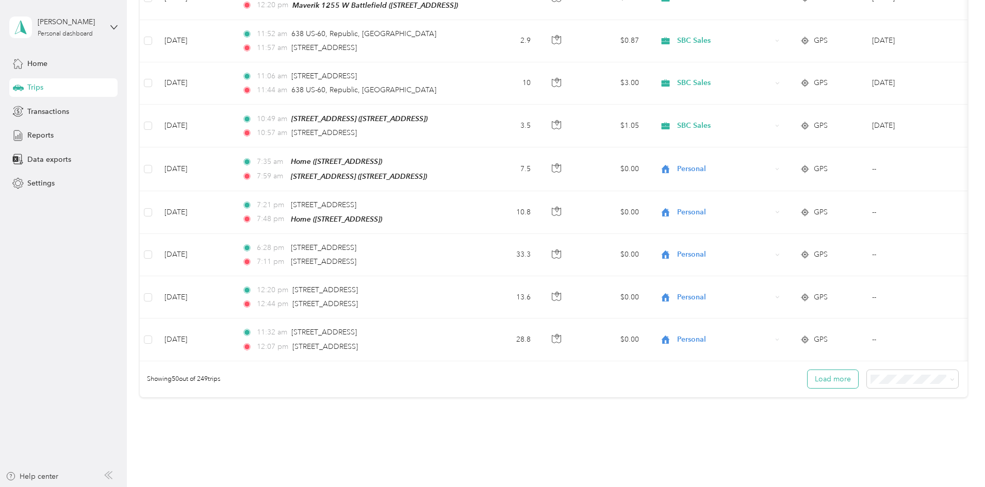
click at [488, 370] on button "Load more" at bounding box center [832, 379] width 51 height 18
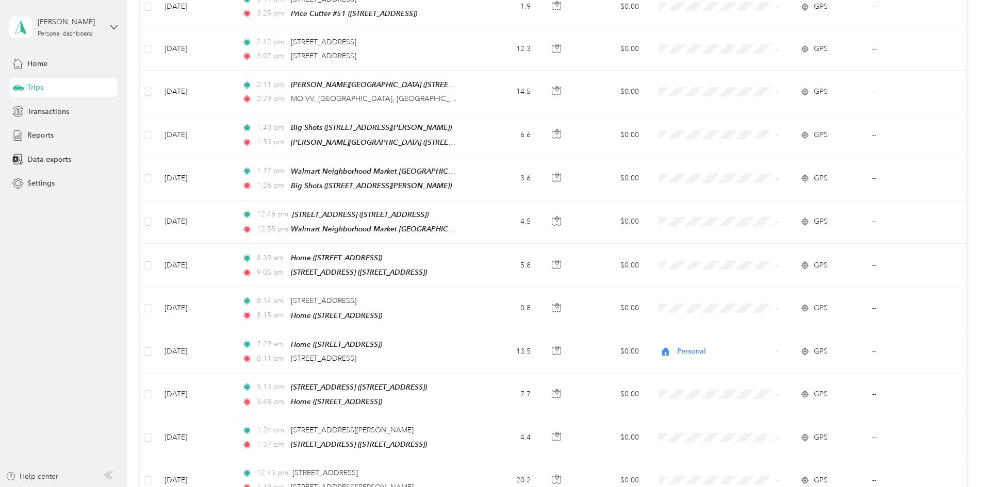
scroll to position [3053, 0]
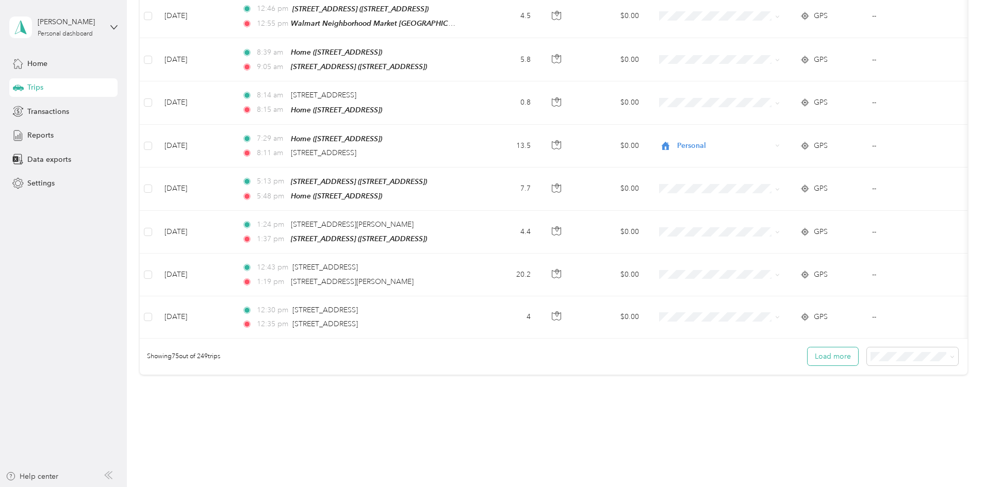
click at [488, 347] on button "Load more" at bounding box center [832, 356] width 51 height 18
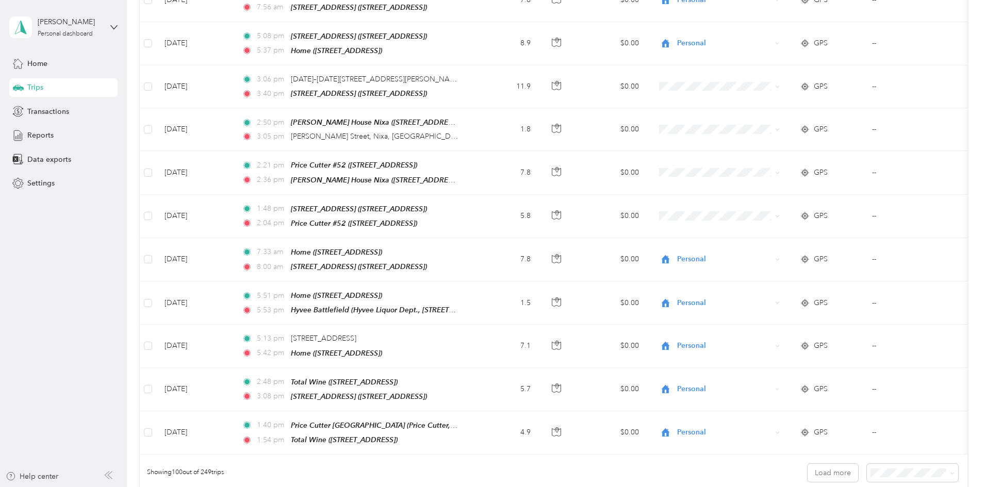
scroll to position [4035, 0]
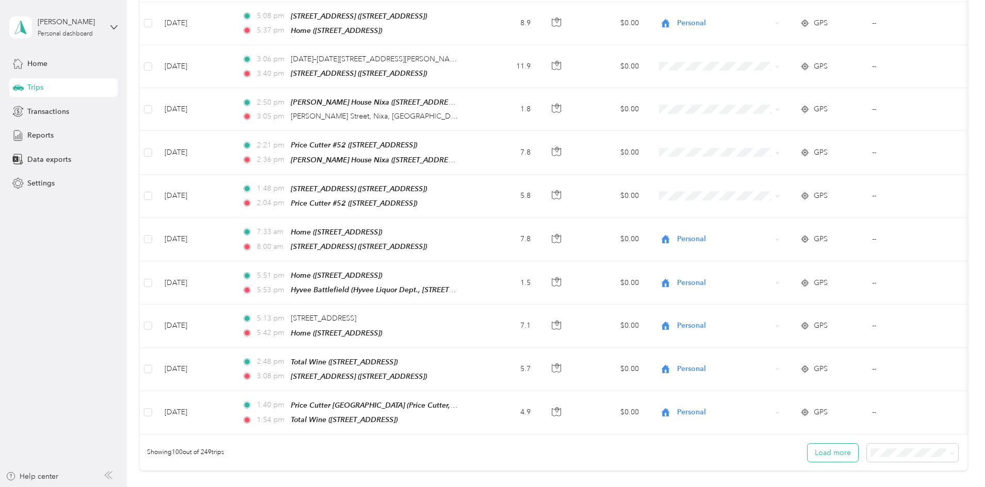
click at [488, 444] on button "Load more" at bounding box center [832, 453] width 51 height 18
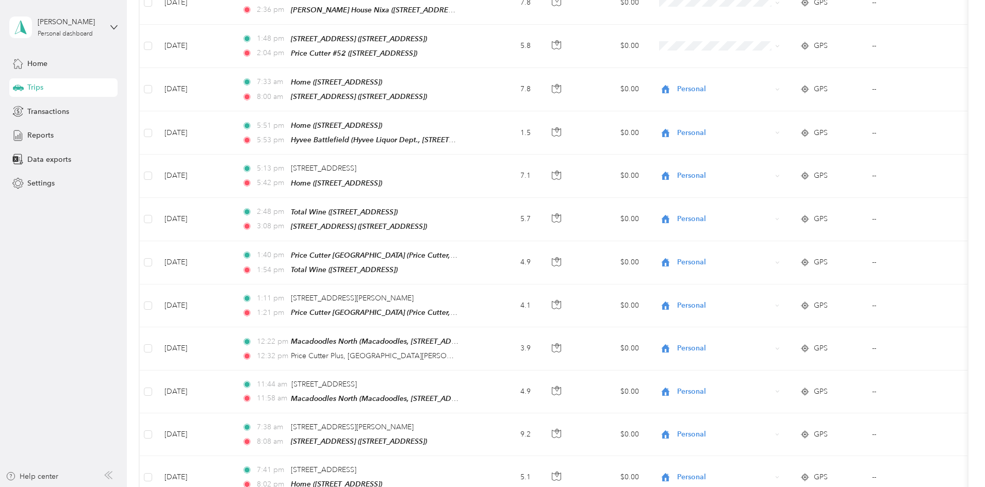
scroll to position [4166, 0]
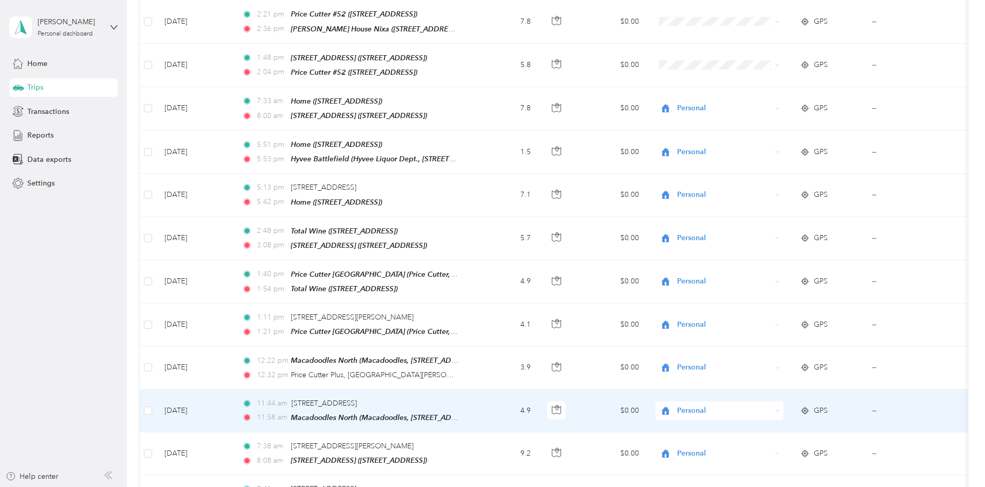
click at [488, 405] on span "Personal" at bounding box center [724, 410] width 94 height 11
click at [488, 315] on span "SBC Sales" at bounding box center [801, 316] width 103 height 11
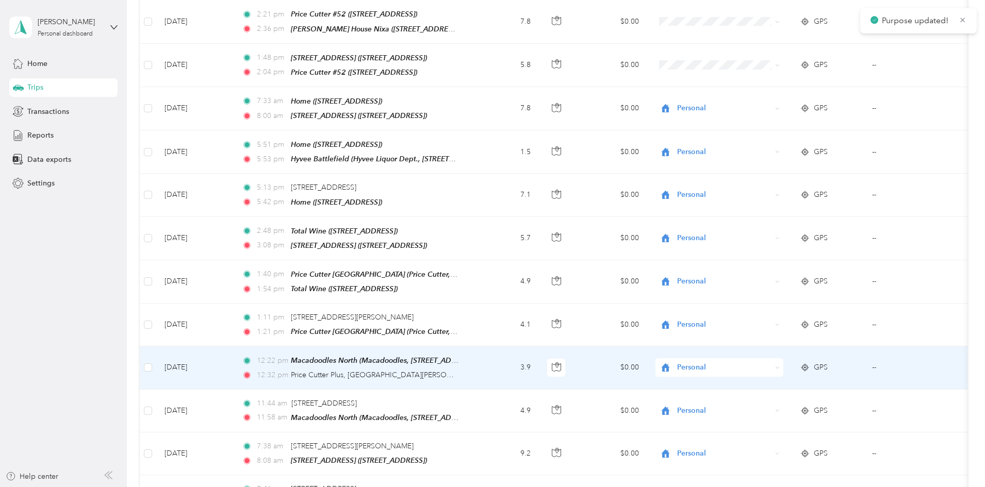
click at [488, 362] on span "Personal" at bounding box center [724, 367] width 94 height 11
click at [488, 423] on li "SBC Sales" at bounding box center [792, 421] width 136 height 18
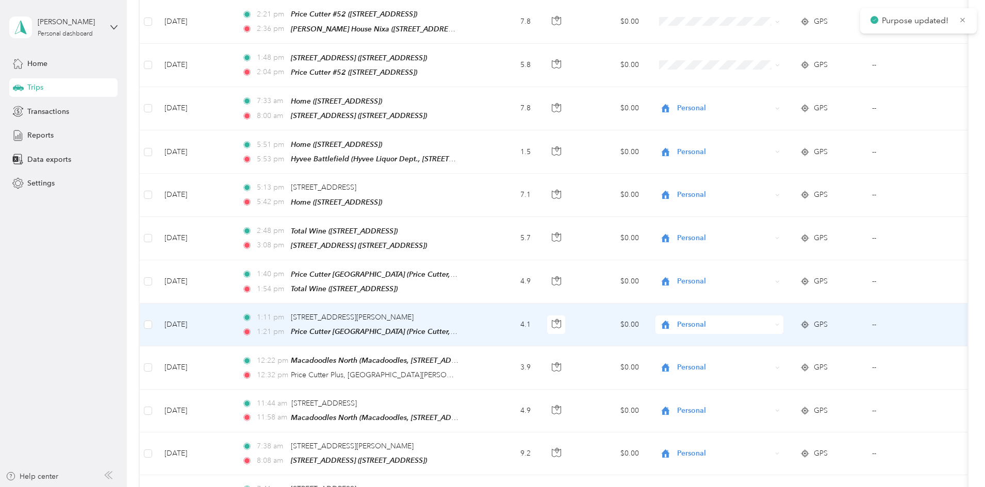
click at [488, 319] on span "Personal" at bounding box center [724, 324] width 94 height 11
click at [488, 380] on li "SBC Sales" at bounding box center [792, 374] width 136 height 18
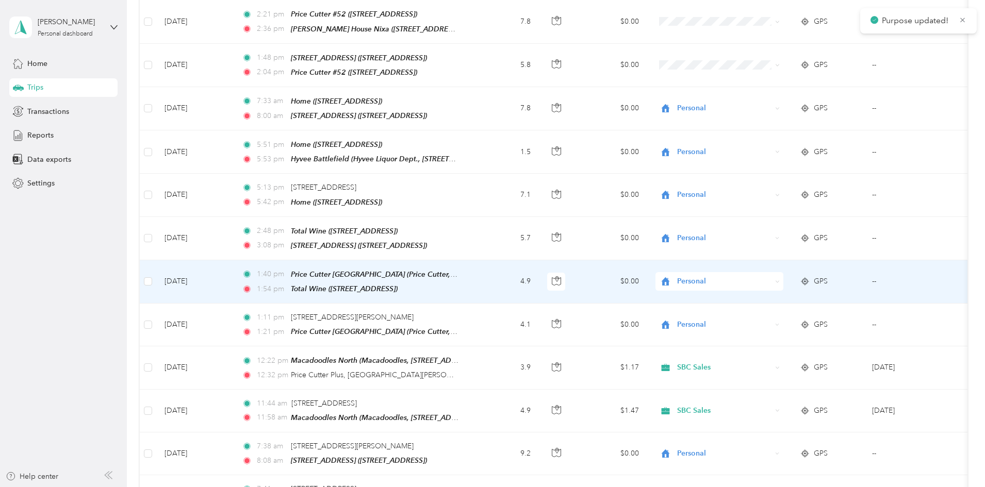
click at [488, 272] on div "Personal" at bounding box center [719, 281] width 128 height 19
click at [488, 338] on li "SBC Sales" at bounding box center [792, 332] width 136 height 18
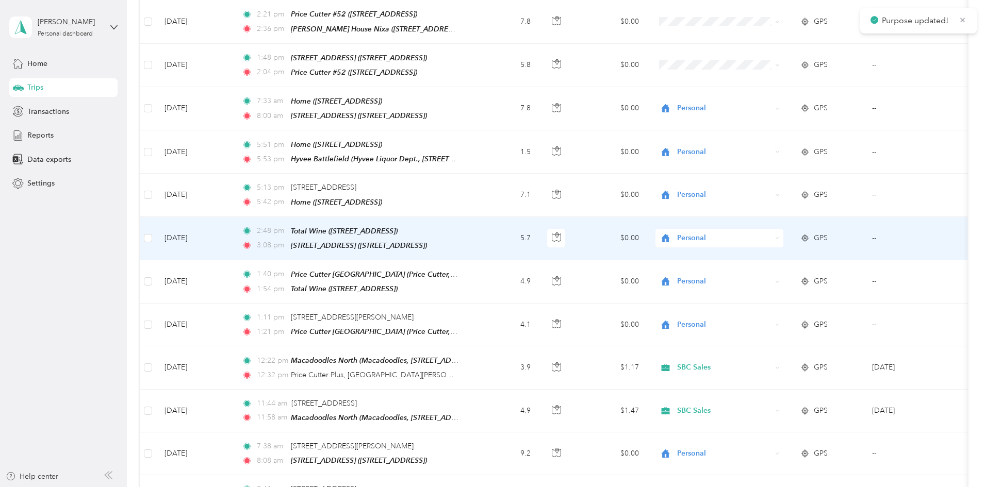
click at [488, 233] on span "Personal" at bounding box center [724, 238] width 94 height 11
click at [488, 296] on li "SBC Sales" at bounding box center [792, 288] width 136 height 18
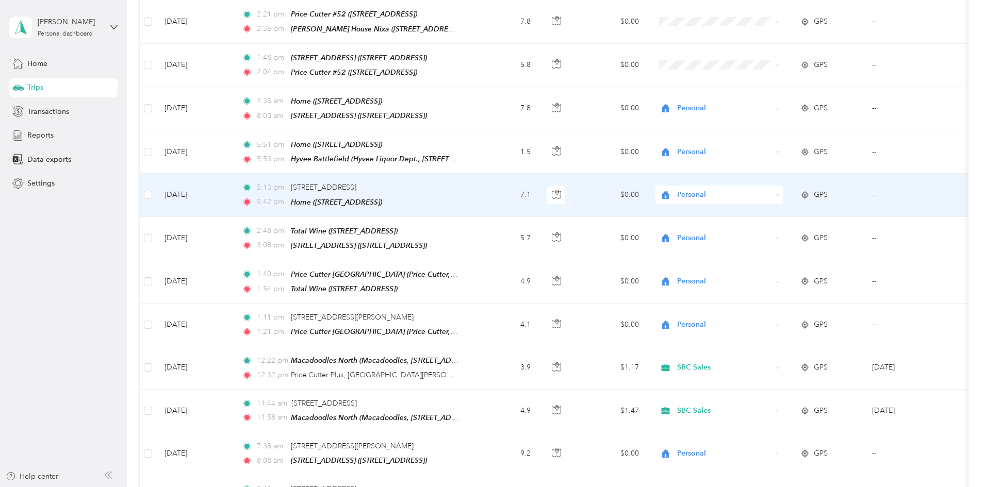
click at [488, 189] on span "Personal" at bounding box center [724, 194] width 94 height 11
click at [488, 271] on li "Personal" at bounding box center [792, 267] width 136 height 18
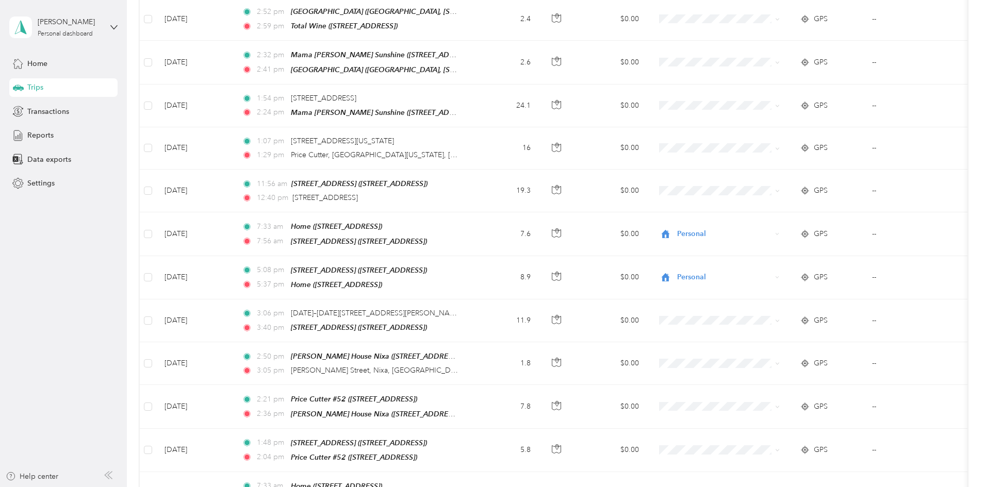
scroll to position [3760, 0]
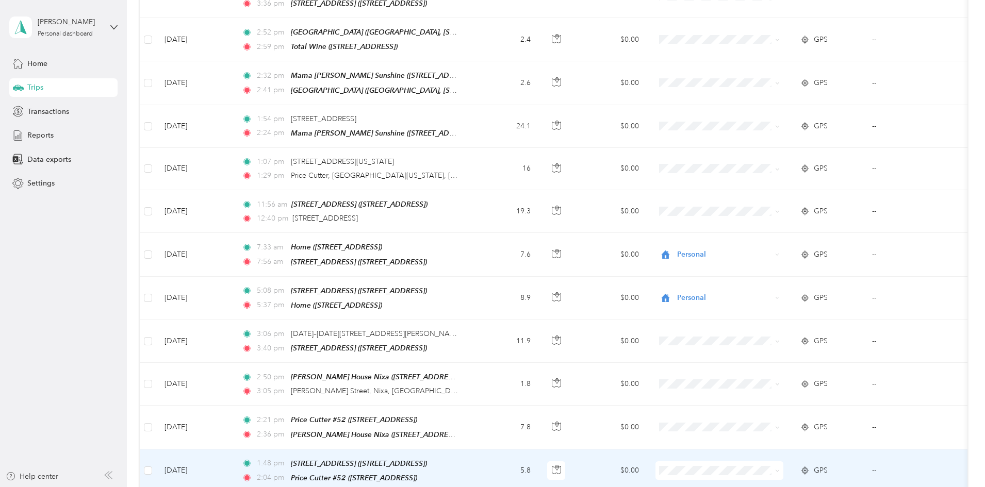
click at [488, 386] on li "SBC Sales" at bounding box center [792, 379] width 136 height 18
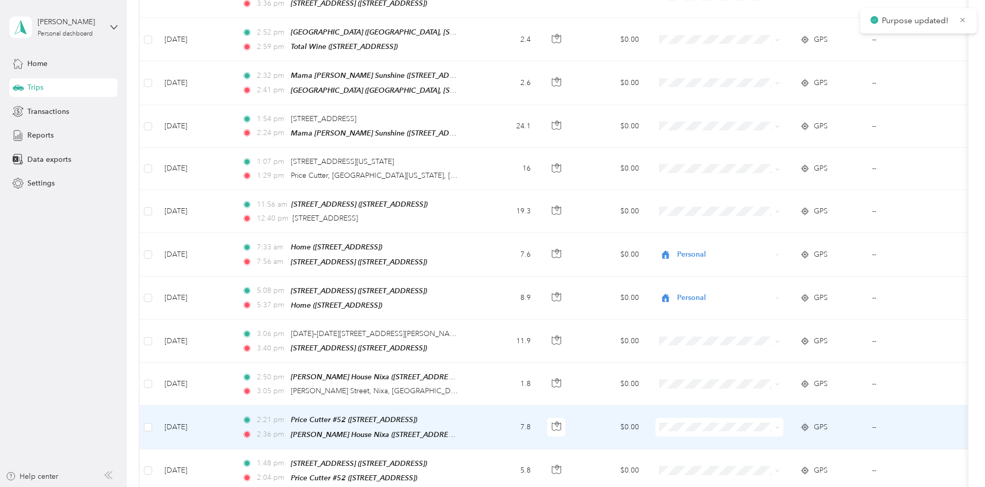
click at [488, 333] on li "SBC Sales" at bounding box center [792, 339] width 136 height 18
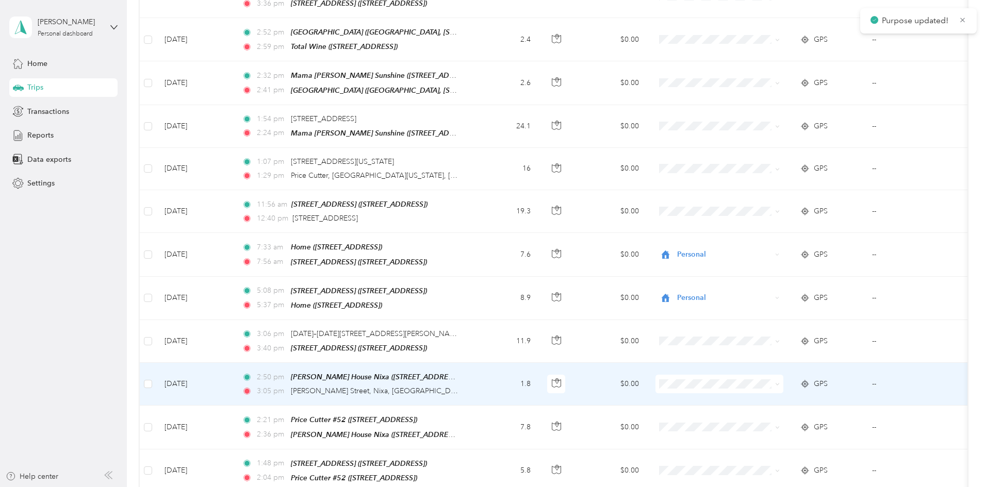
click at [488, 375] on span at bounding box center [719, 384] width 128 height 19
click at [488, 440] on span "SBC Sales" at bounding box center [801, 445] width 103 height 11
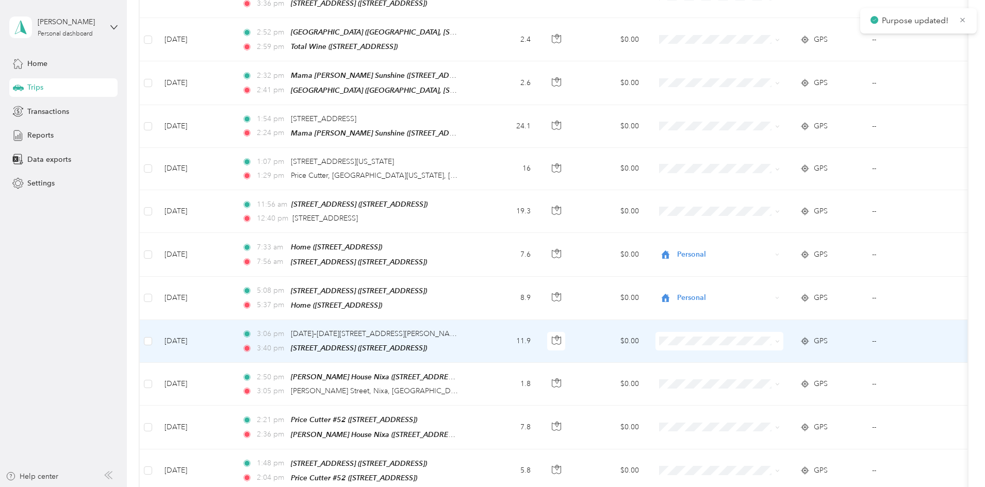
click at [488, 399] on span "SBC Sales" at bounding box center [801, 398] width 103 height 11
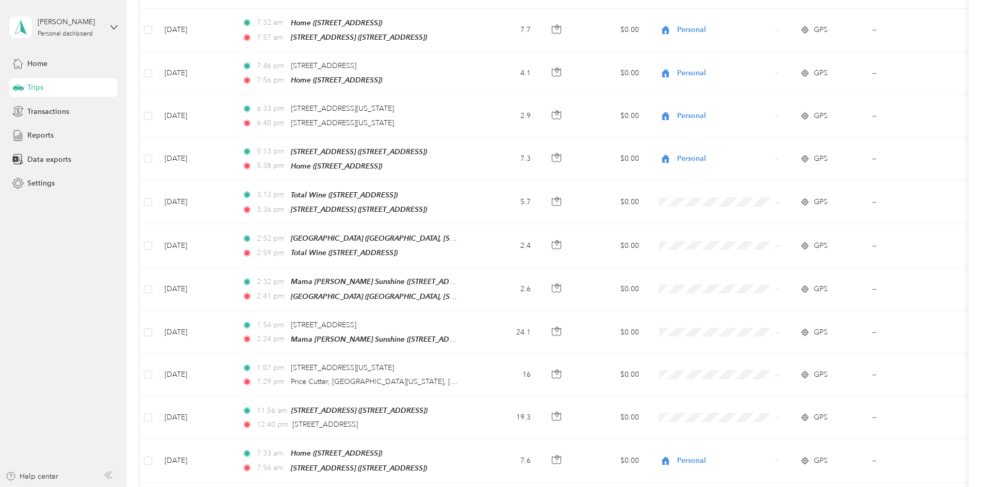
scroll to position [3520, 0]
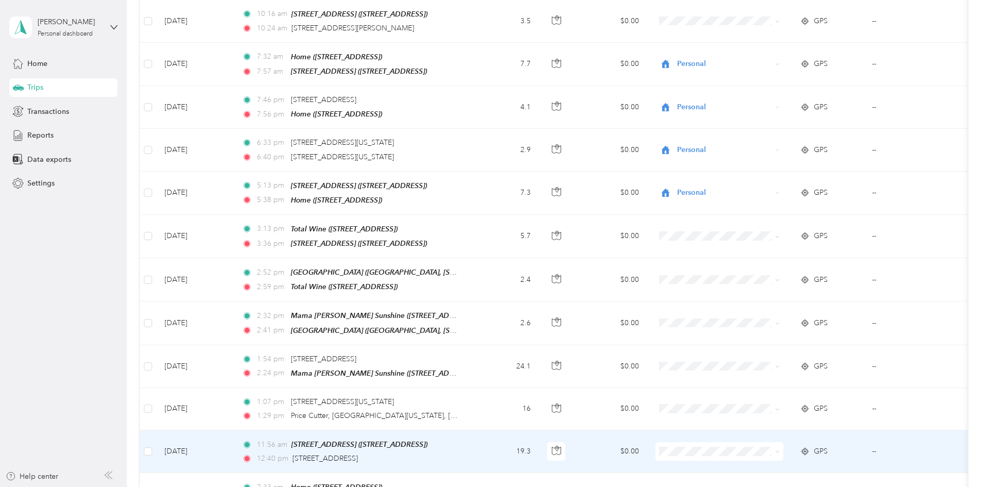
click at [488, 366] on span "SBC Sales" at bounding box center [801, 363] width 103 height 11
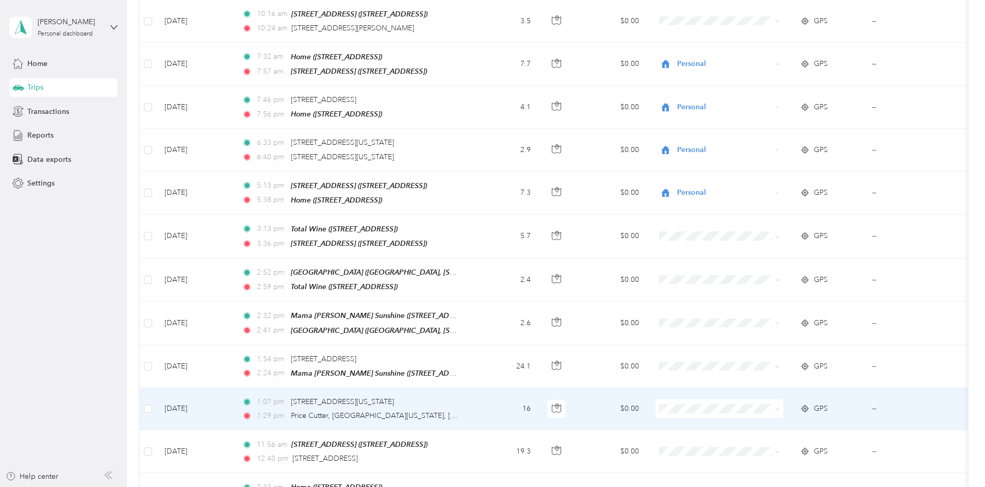
click at [488, 327] on li "SBC Sales" at bounding box center [792, 323] width 136 height 18
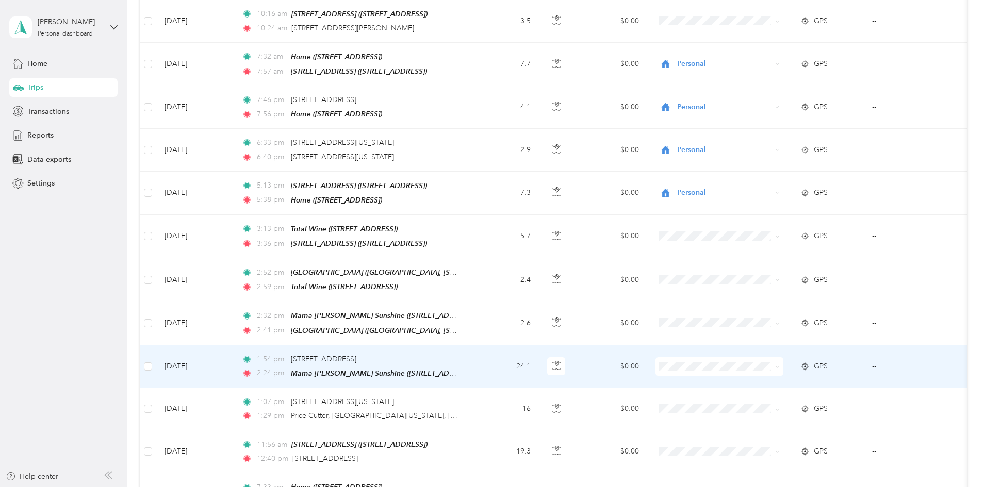
click at [488, 427] on span "SBC Sales" at bounding box center [801, 425] width 103 height 11
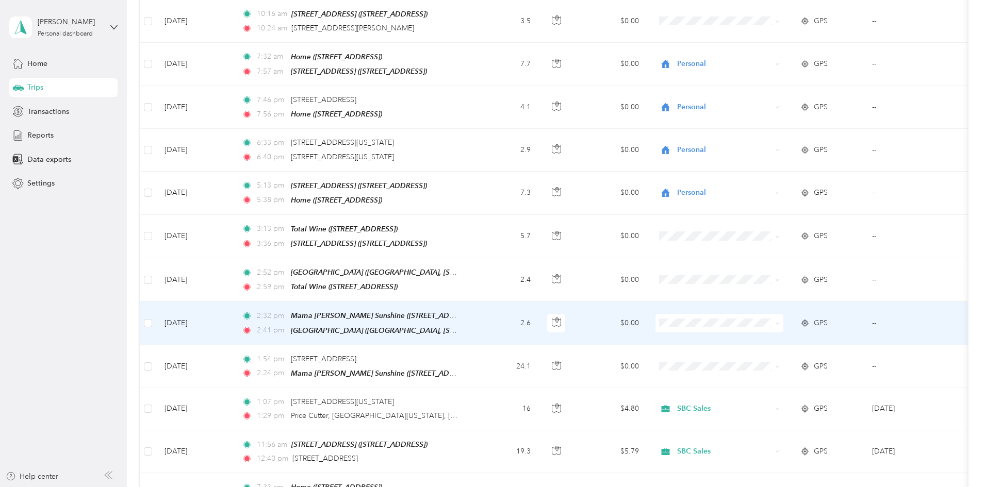
click at [488, 387] on span "SBC Sales" at bounding box center [801, 383] width 103 height 11
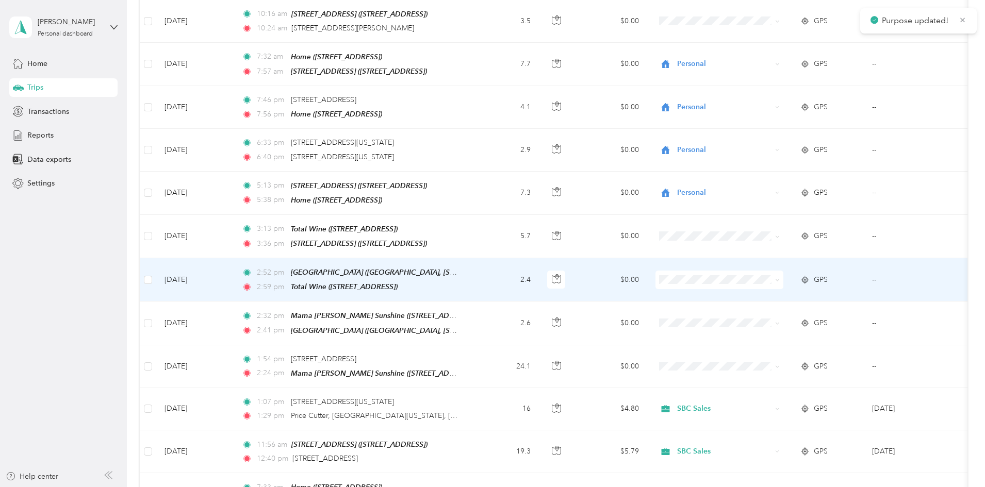
click at [488, 271] on span at bounding box center [719, 280] width 128 height 19
click at [488, 338] on li "SBC Sales" at bounding box center [792, 347] width 136 height 18
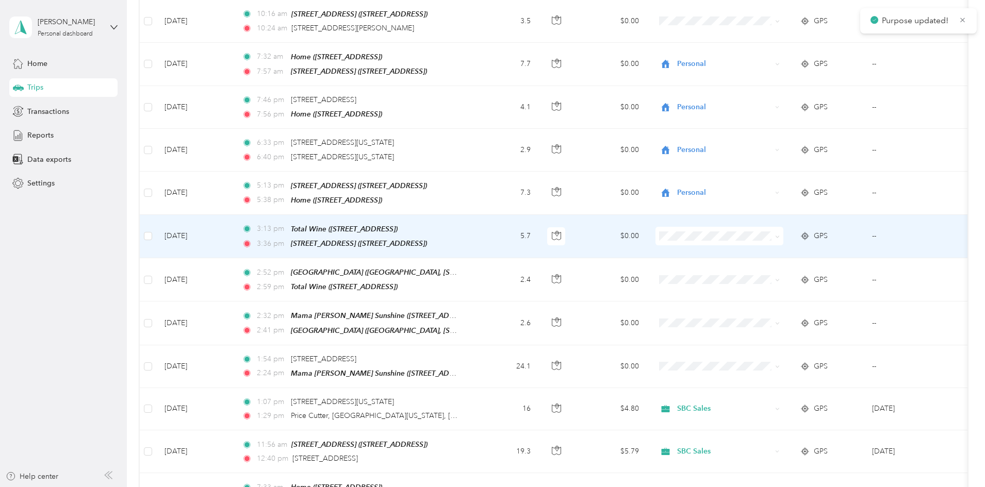
click at [488, 304] on li "SBC Sales" at bounding box center [792, 303] width 136 height 18
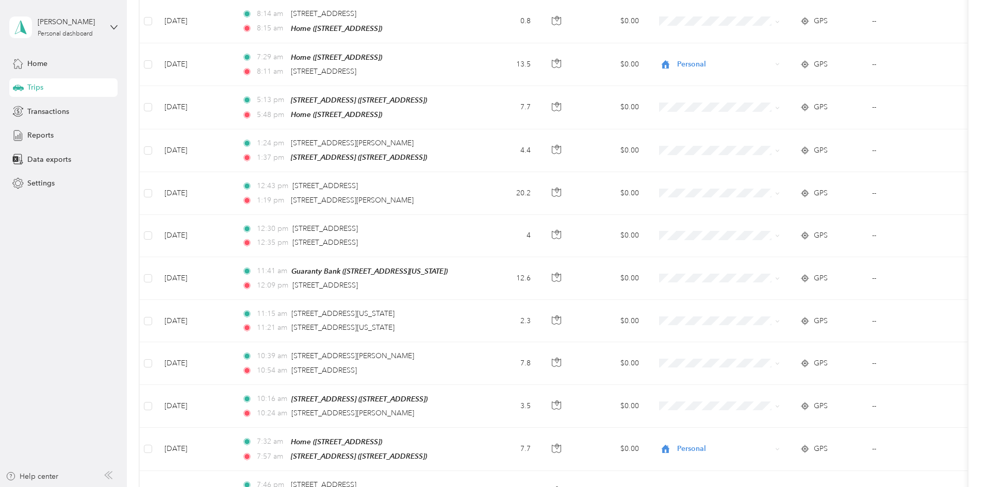
scroll to position [3128, 0]
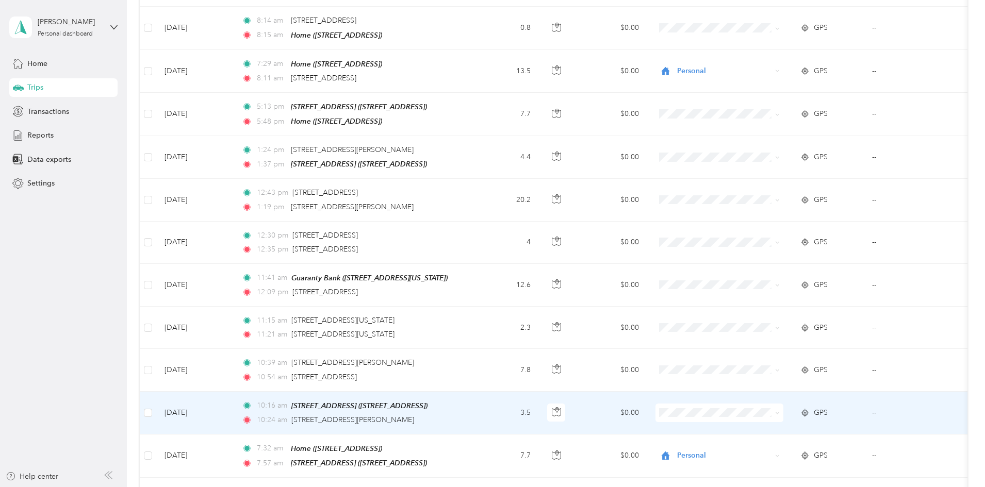
click at [488, 333] on span "SBC Sales" at bounding box center [801, 334] width 103 height 11
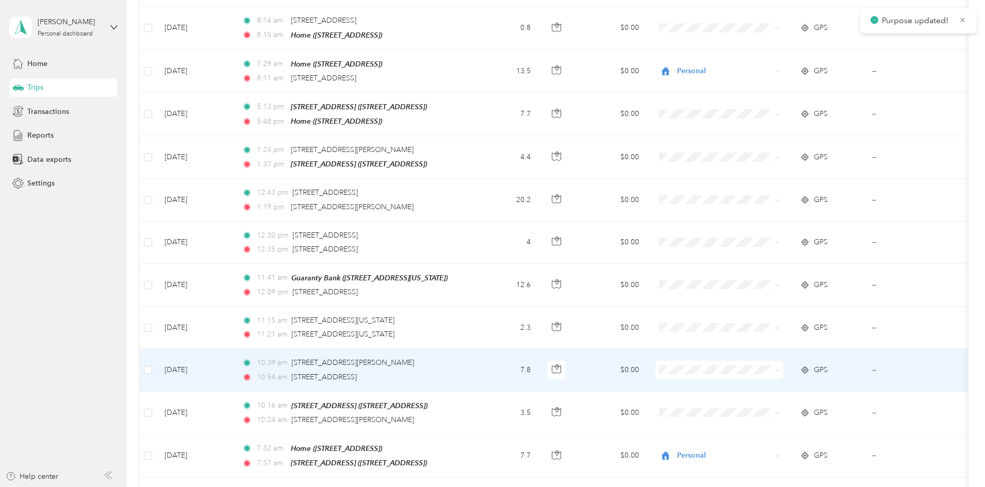
click at [488, 445] on ol "Marketing Errands/SBC Business SBC Special Event/FMO Ty Iechyd Da Delivery Ty I…" at bounding box center [792, 405] width 136 height 126
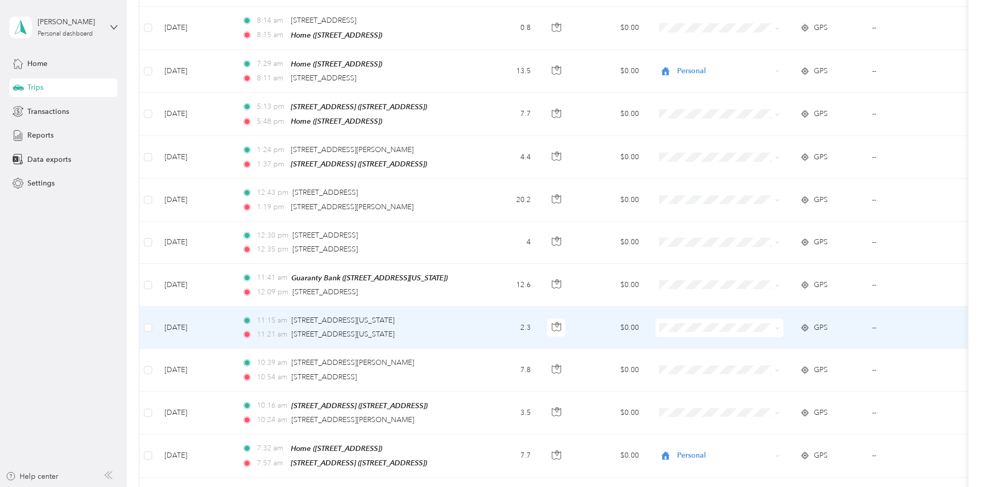
click at [488, 394] on span "SBC Sales" at bounding box center [801, 393] width 103 height 11
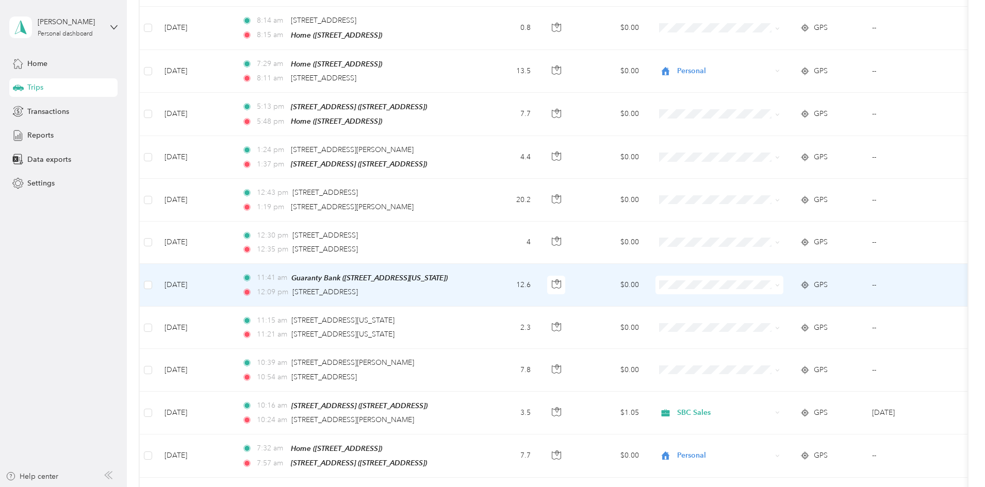
click at [488, 359] on li "SBC Sales" at bounding box center [792, 351] width 136 height 18
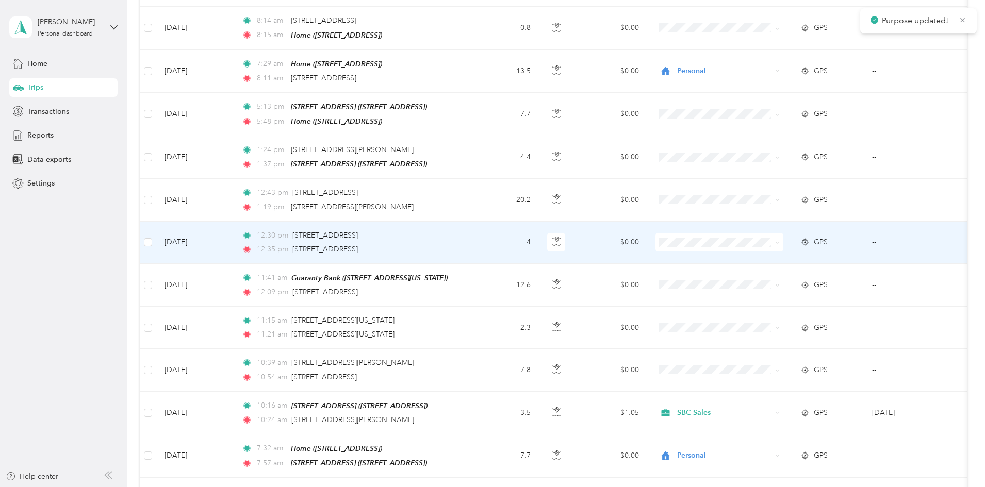
click at [488, 233] on span at bounding box center [719, 242] width 128 height 19
click at [488, 240] on icon at bounding box center [777, 242] width 5 height 5
click at [488, 318] on ol "Marketing Errands/SBC Business SBC Special Event/FMO Ty Iechyd Da Delivery Ty I…" at bounding box center [792, 272] width 136 height 126
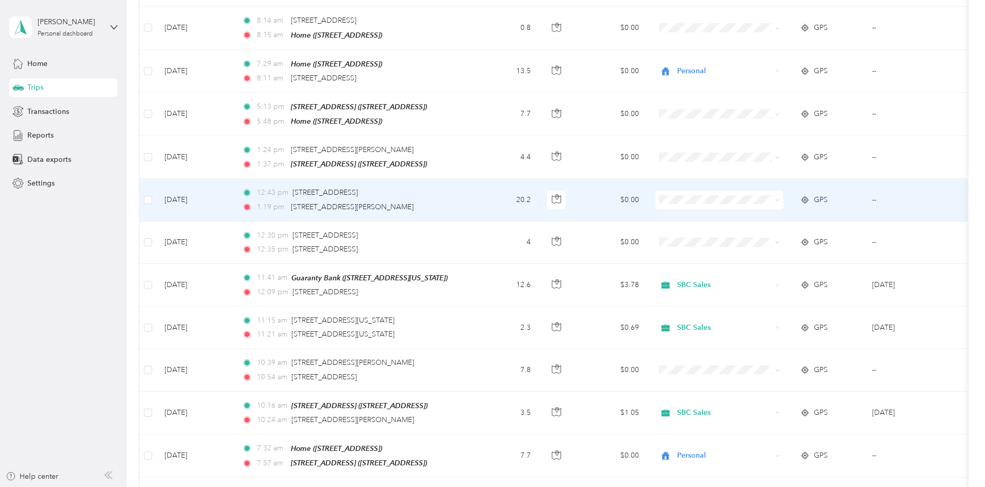
click at [488, 263] on li "SBC Sales" at bounding box center [792, 270] width 136 height 18
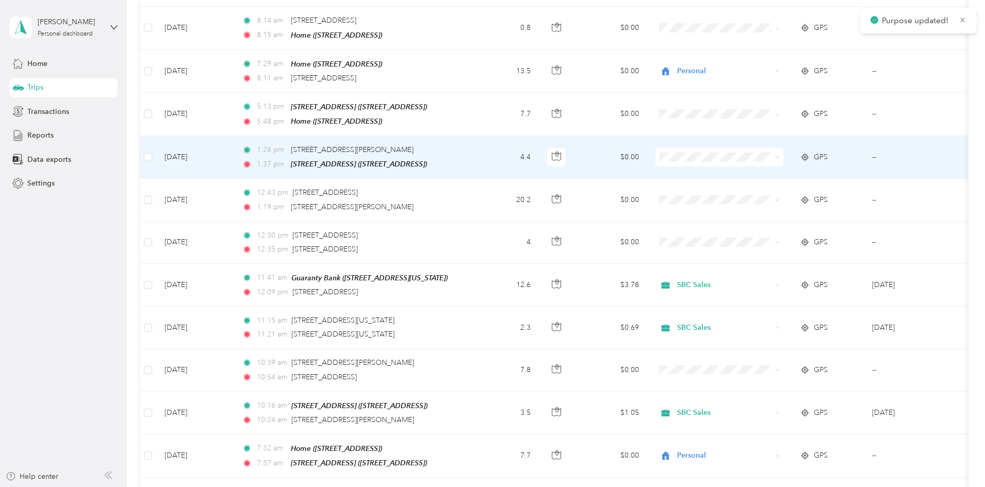
click at [488, 148] on span at bounding box center [719, 157] width 128 height 19
click at [488, 229] on span "SBC Sales" at bounding box center [801, 224] width 103 height 11
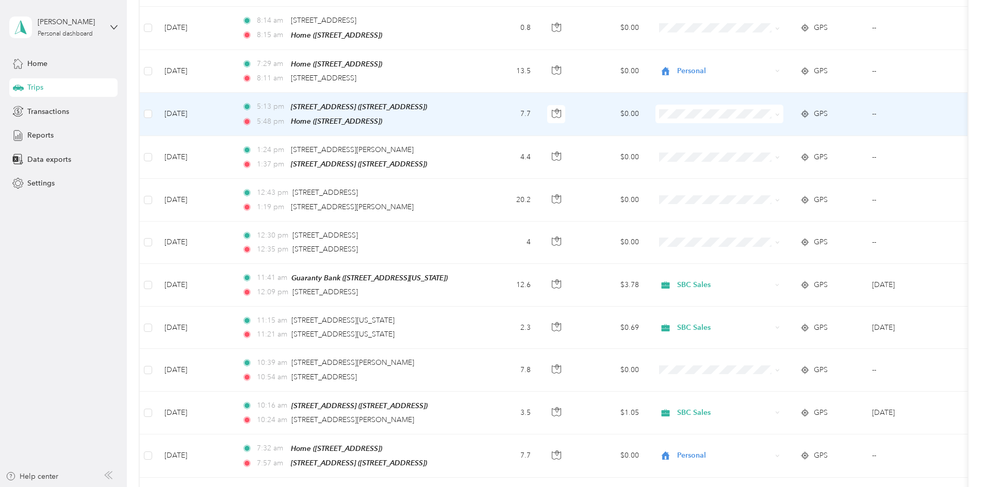
click at [488, 201] on span "Personal" at bounding box center [801, 199] width 103 height 11
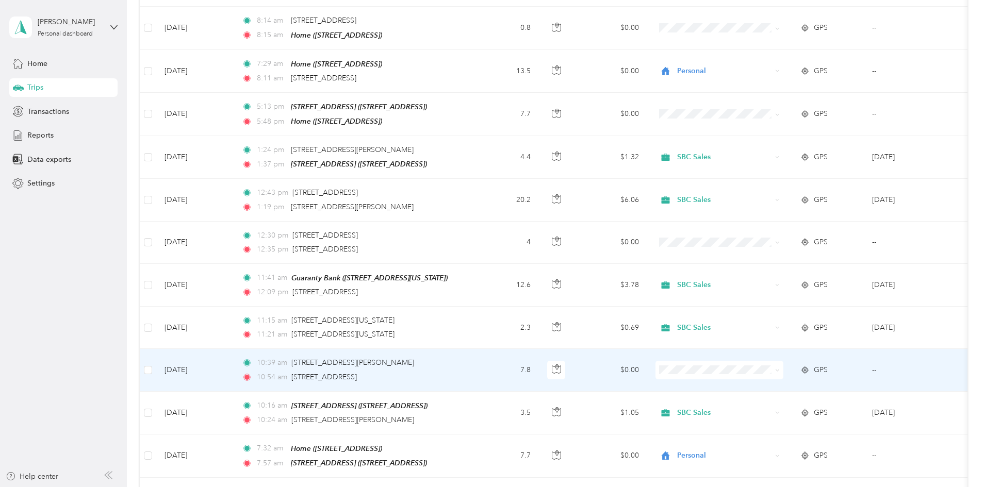
click at [488, 444] on ol "Marketing Errands/SBC Business SBC Special Event/FMO Ty Iechyd Da Delivery Ty I…" at bounding box center [792, 401] width 136 height 126
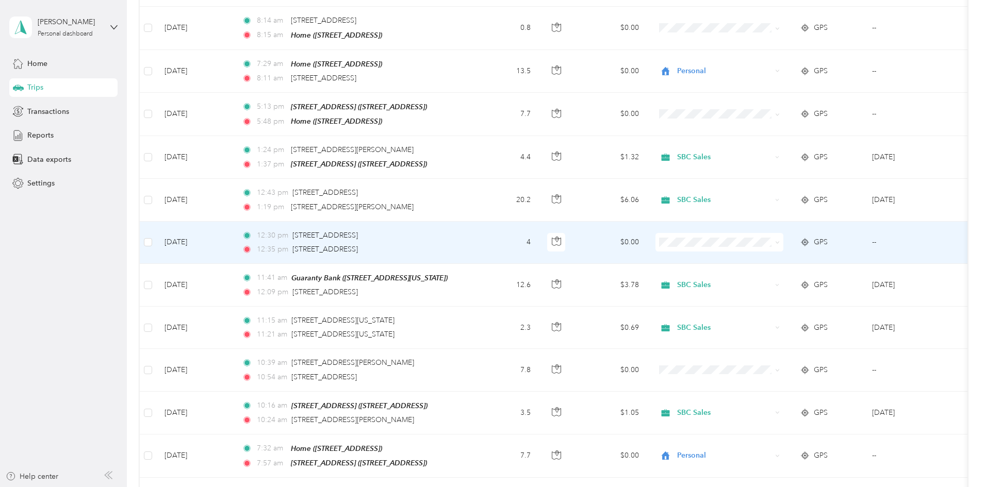
click at [488, 233] on span at bounding box center [719, 242] width 128 height 19
click at [488, 310] on span "SBC Sales" at bounding box center [801, 313] width 103 height 11
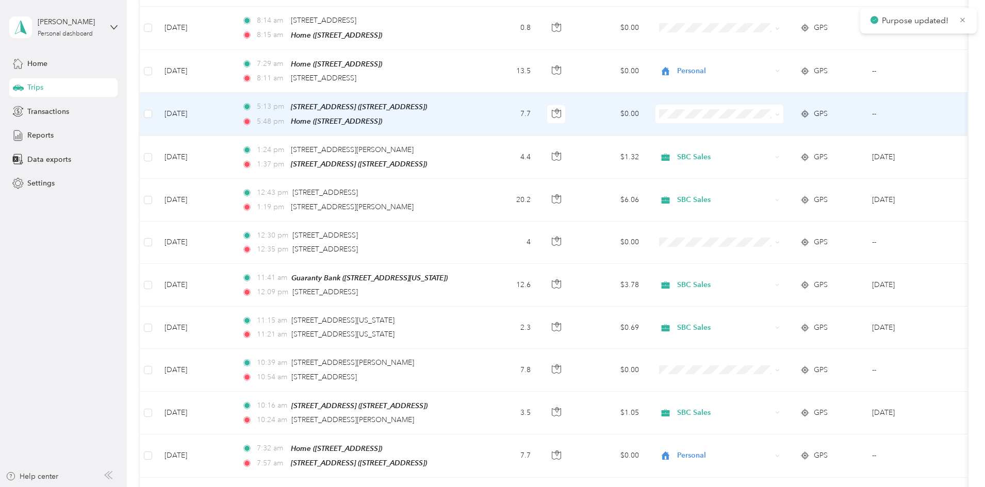
click at [488, 105] on span at bounding box center [719, 114] width 128 height 19
click at [488, 112] on icon at bounding box center [777, 114] width 5 height 5
click at [488, 200] on span "Personal" at bounding box center [801, 203] width 103 height 11
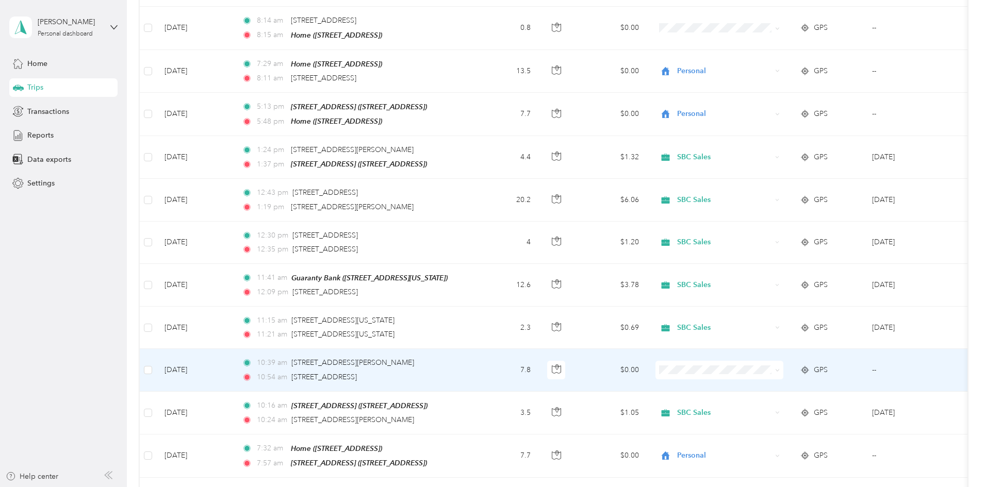
click at [488, 439] on span "SBC Sales" at bounding box center [801, 435] width 103 height 11
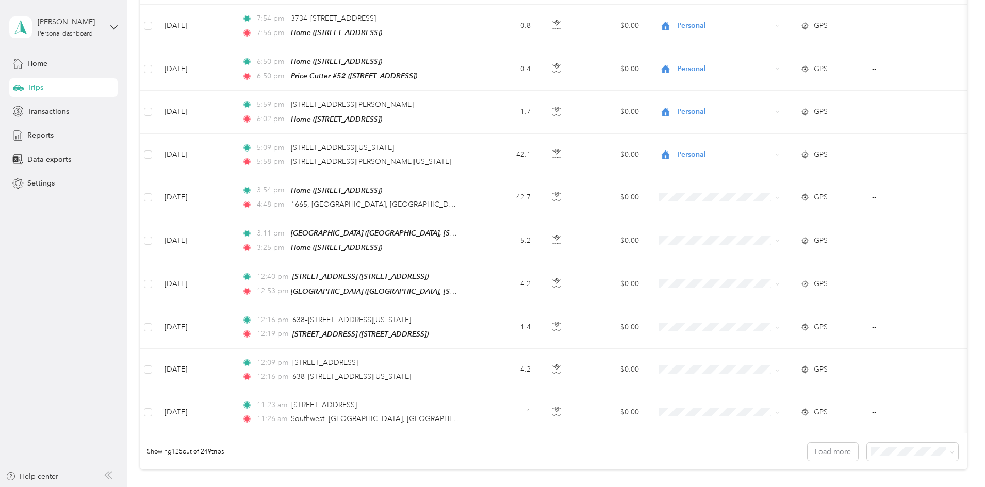
scroll to position [5174, 0]
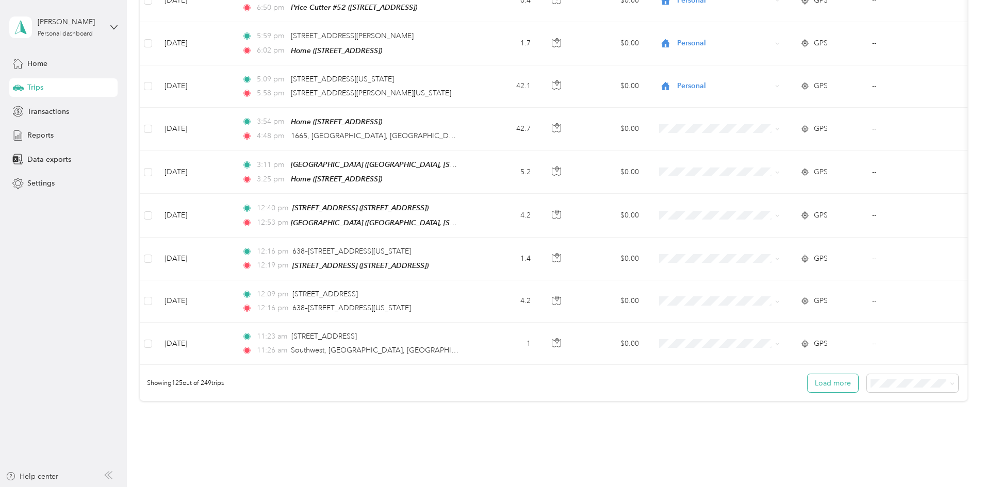
click at [488, 374] on button "Load more" at bounding box center [832, 383] width 51 height 18
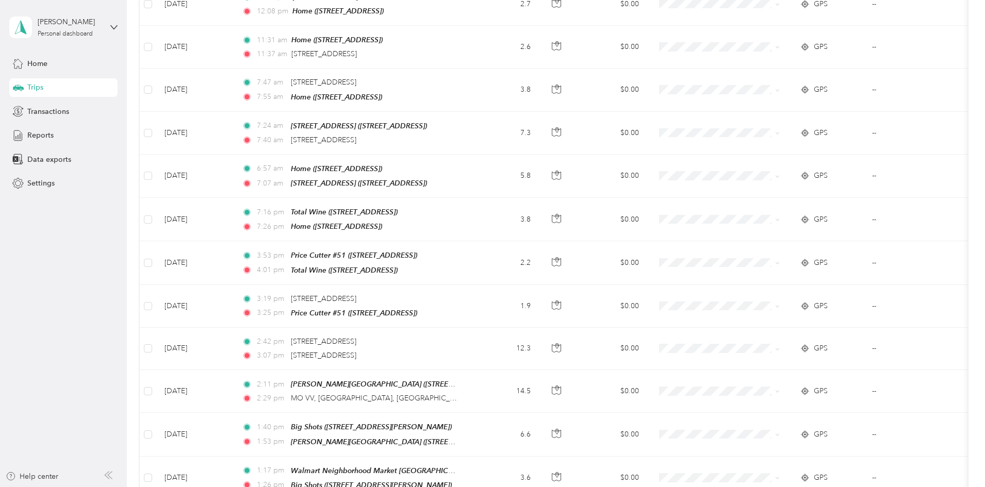
scroll to position [2513, 0]
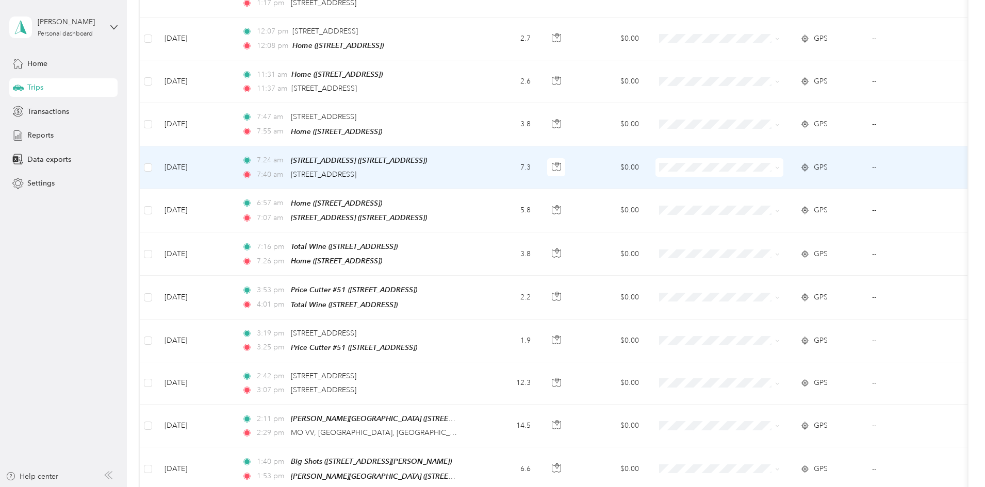
click at [488, 202] on ol "Marketing Errands/SBC Business SBC Special Event/FMO Ty Iechyd Da Delivery Ty I…" at bounding box center [792, 210] width 136 height 126
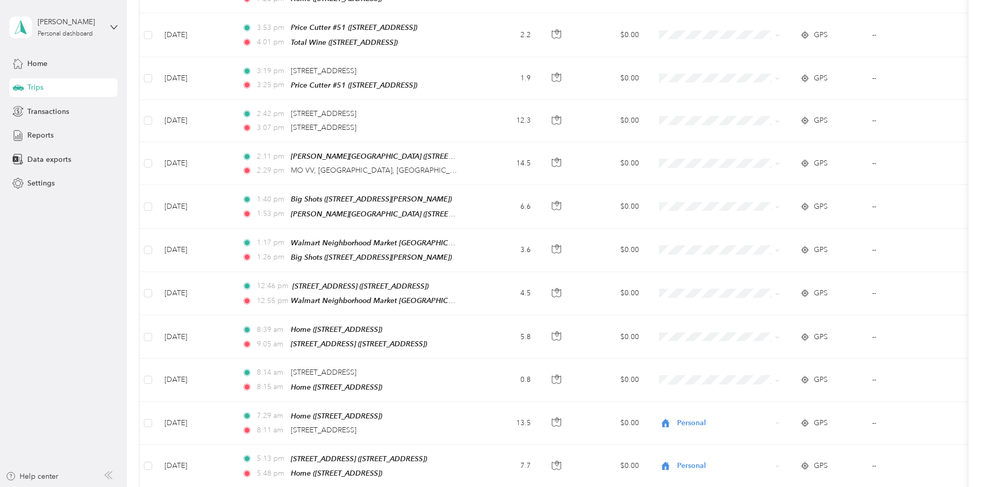
scroll to position [2791, 0]
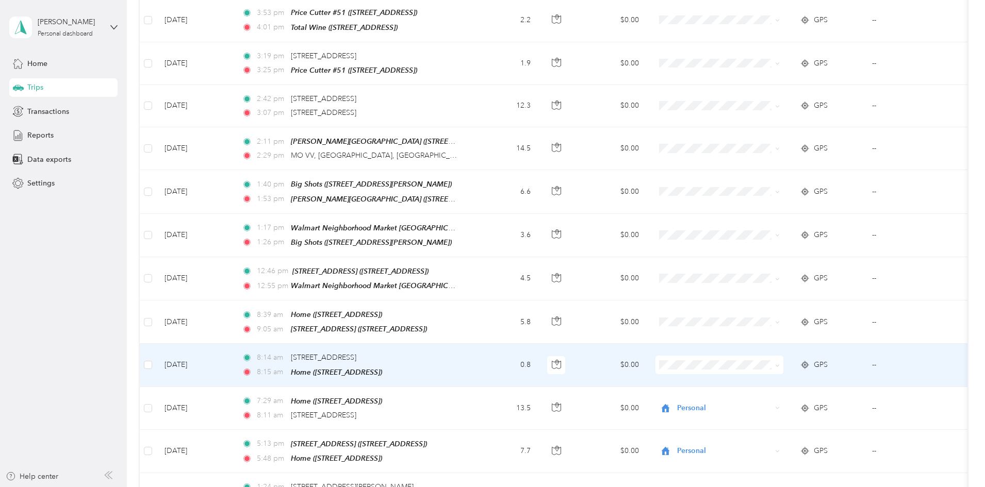
click at [488, 458] on li "Personal" at bounding box center [792, 457] width 136 height 18
click at [488, 456] on span "Personal" at bounding box center [795, 451] width 91 height 11
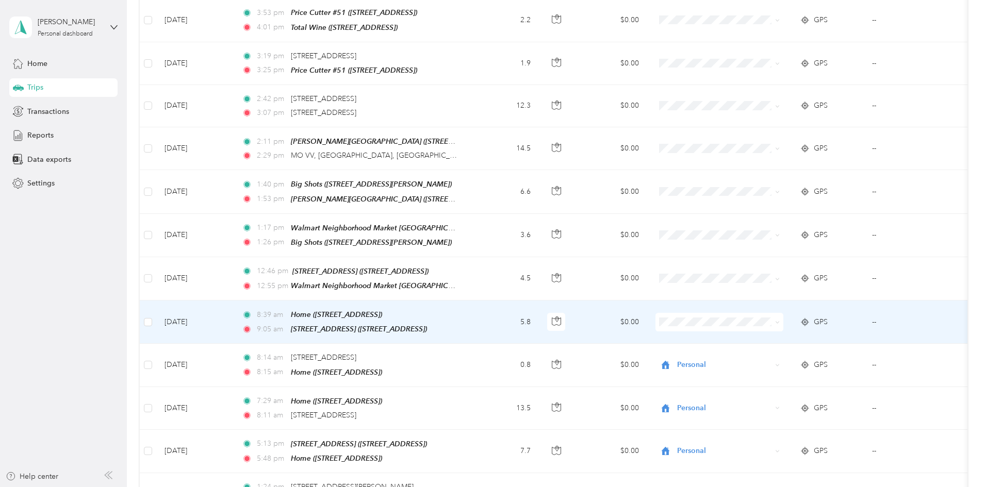
click at [488, 413] on span "Personal" at bounding box center [801, 412] width 103 height 11
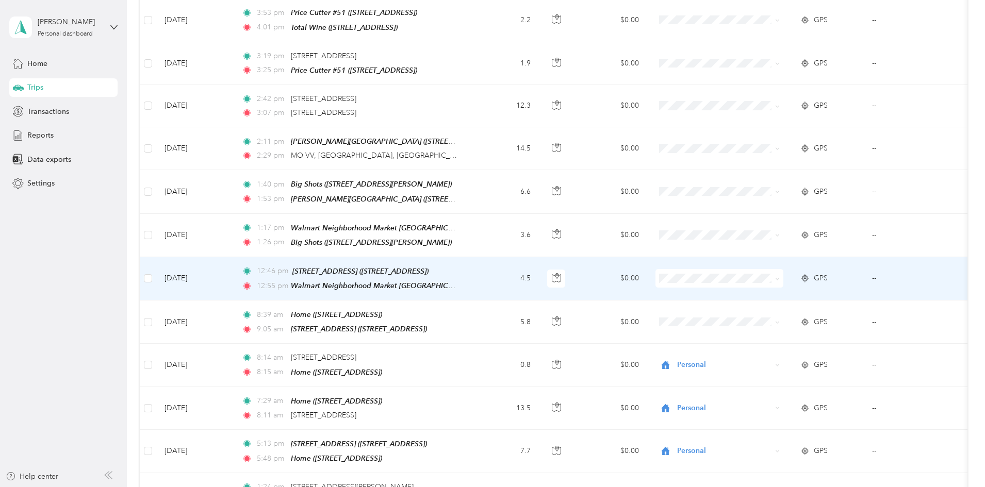
click at [488, 349] on span "SBC Sales" at bounding box center [801, 351] width 103 height 11
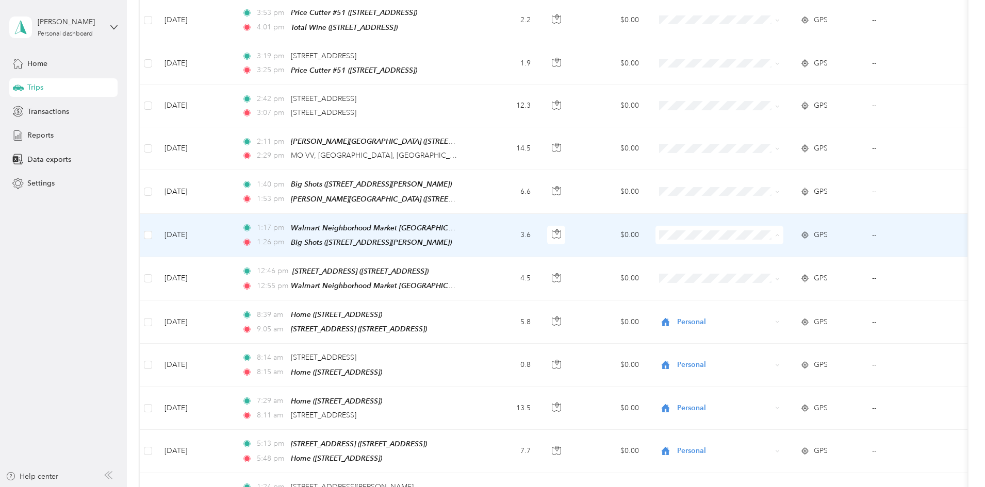
click at [488, 308] on span "SBC Sales" at bounding box center [801, 312] width 103 height 11
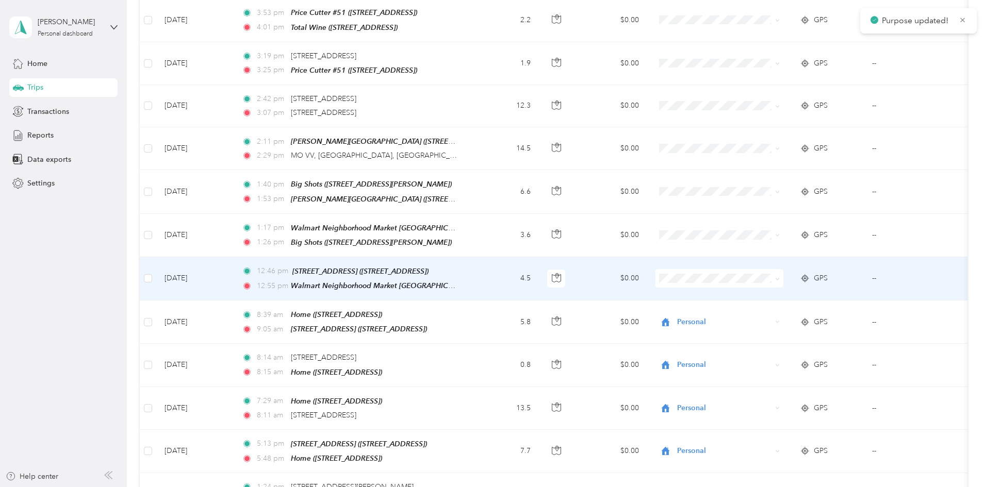
click at [488, 353] on span "SBC Sales" at bounding box center [801, 349] width 103 height 11
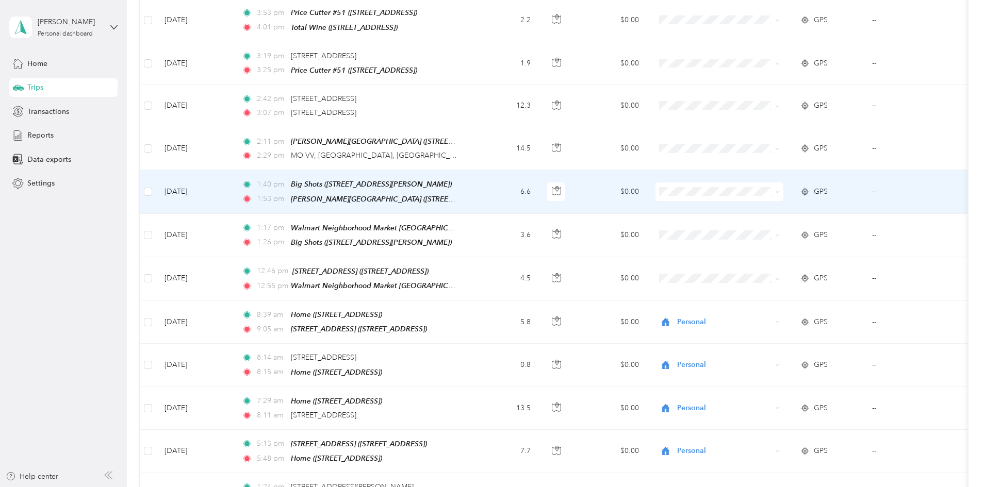
click at [488, 269] on span "SBC Sales" at bounding box center [801, 264] width 103 height 11
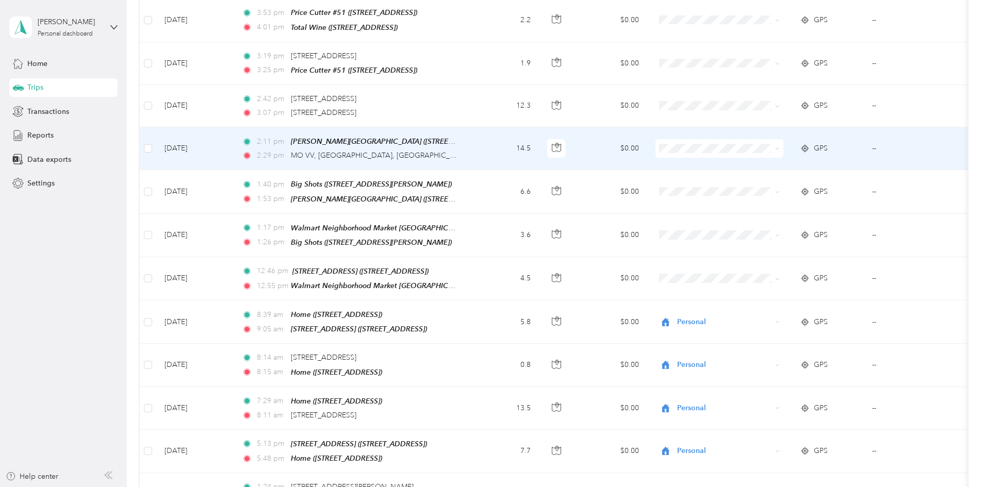
click at [488, 227] on span "SBC Sales" at bounding box center [801, 222] width 103 height 11
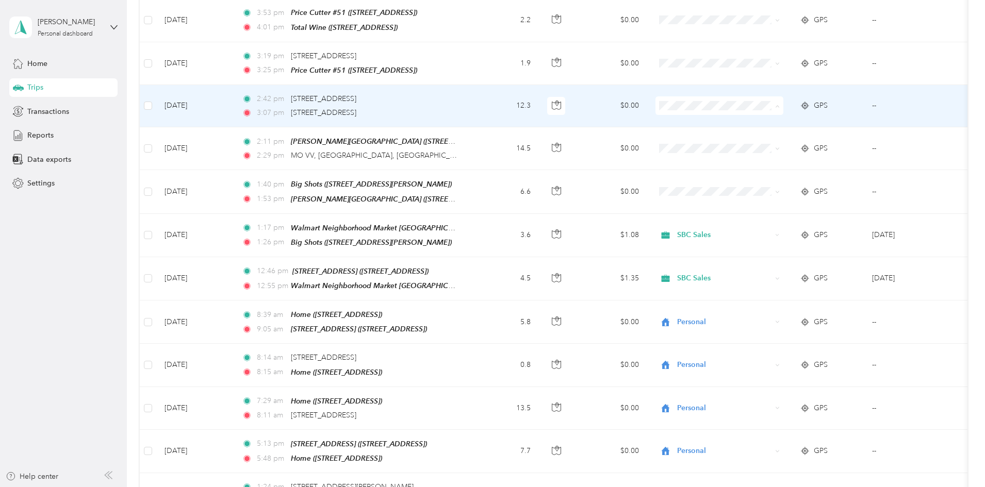
click at [488, 187] on li "SBC Sales" at bounding box center [792, 185] width 136 height 18
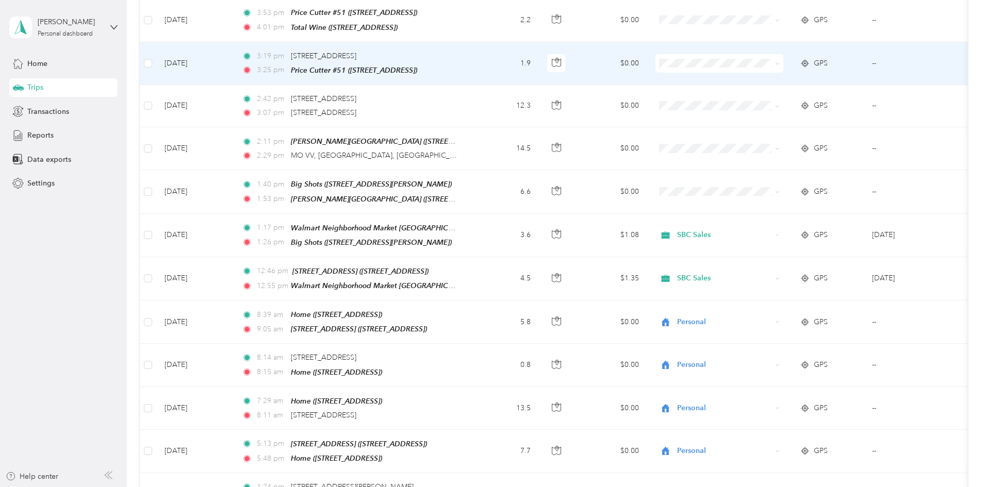
click at [488, 139] on span "SBC Sales" at bounding box center [801, 136] width 103 height 11
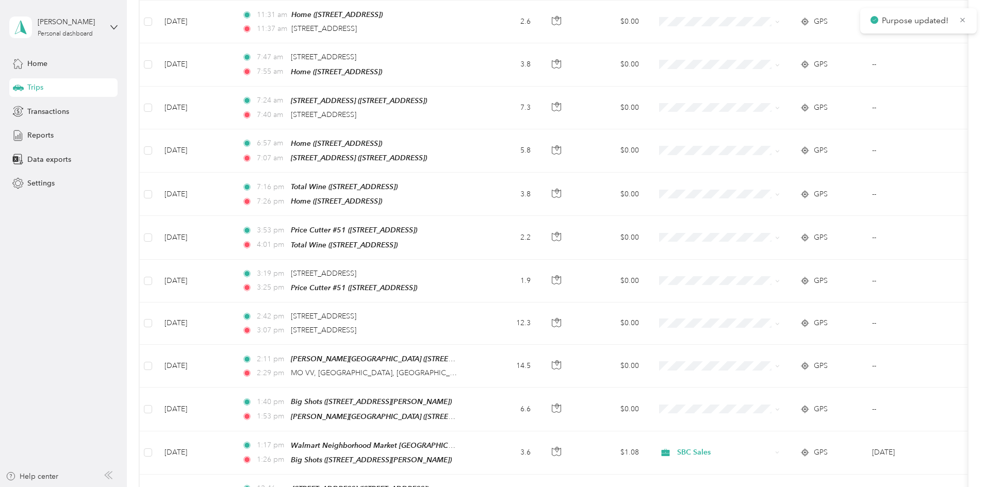
scroll to position [2502, 0]
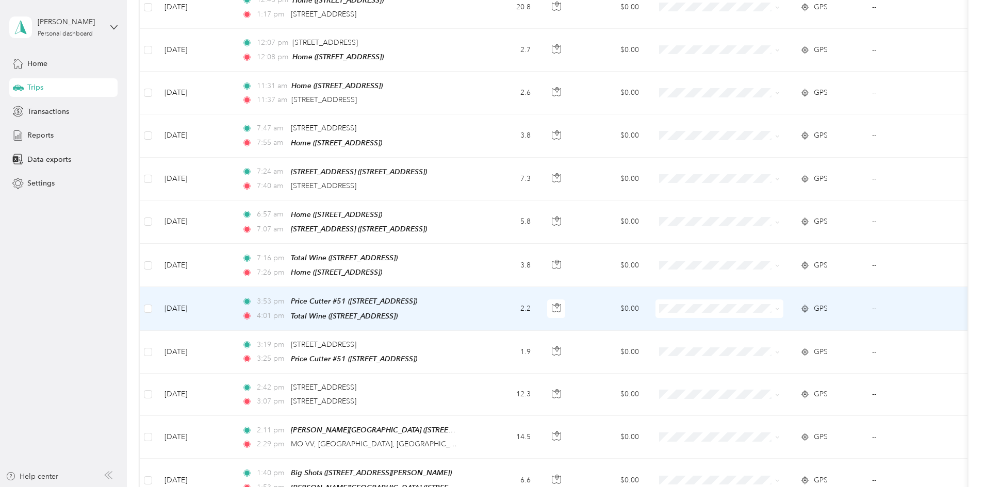
click at [488, 300] on span at bounding box center [719, 309] width 128 height 19
click at [488, 387] on span "SBC Sales" at bounding box center [801, 386] width 103 height 11
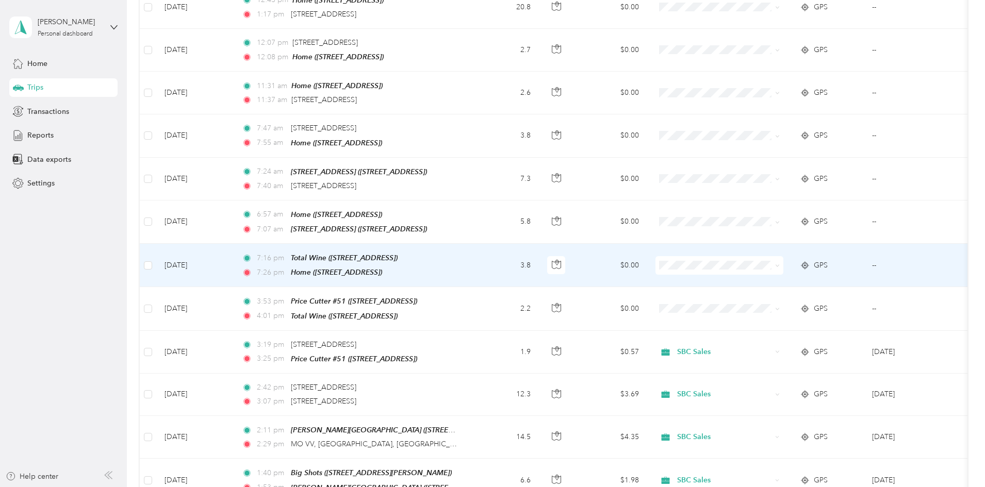
click at [488, 244] on td "3.8" at bounding box center [505, 265] width 68 height 43
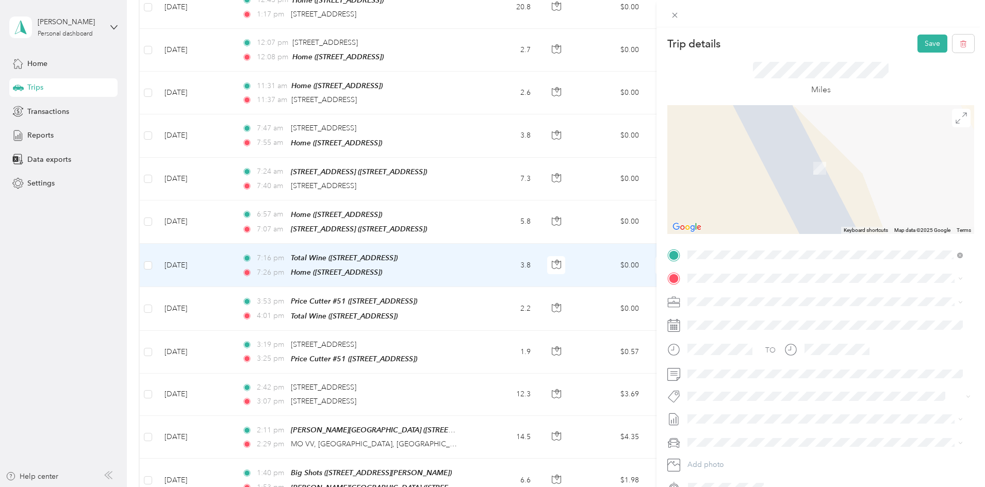
click at [488, 335] on li "[STREET_ADDRESS][GEOGRAPHIC_DATA] [STREET_ADDRESS]" at bounding box center [825, 322] width 283 height 32
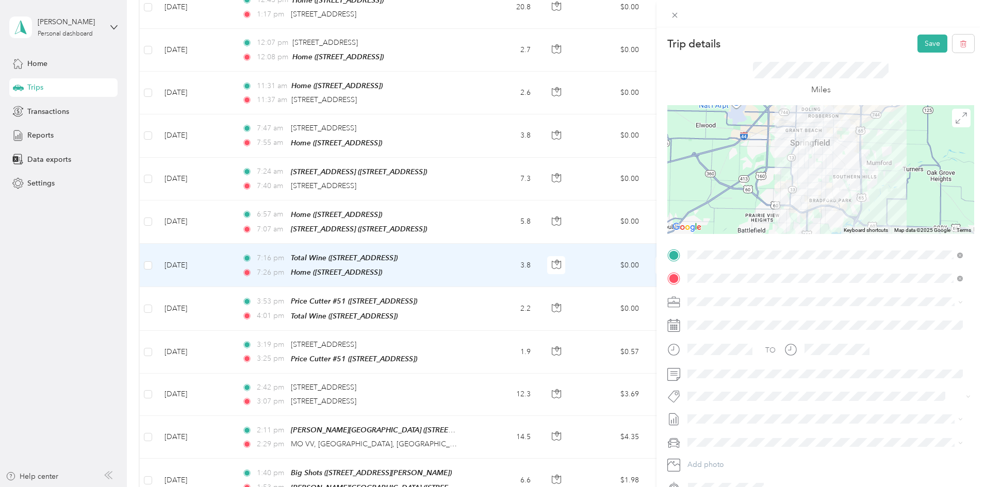
click at [488, 405] on div "SBC Sales" at bounding box center [825, 409] width 268 height 11
click at [488, 42] on button "Save" at bounding box center [932, 44] width 30 height 18
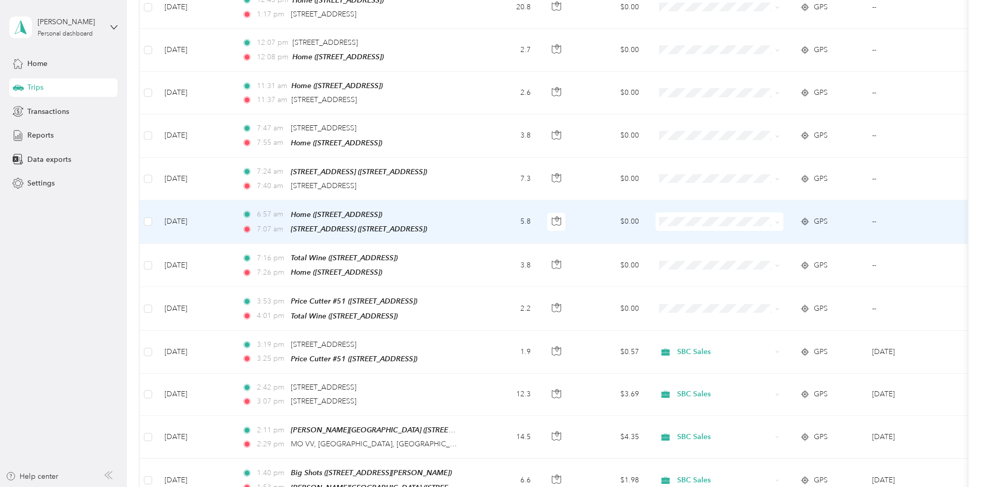
click at [488, 319] on span "Personal" at bounding box center [801, 322] width 103 height 11
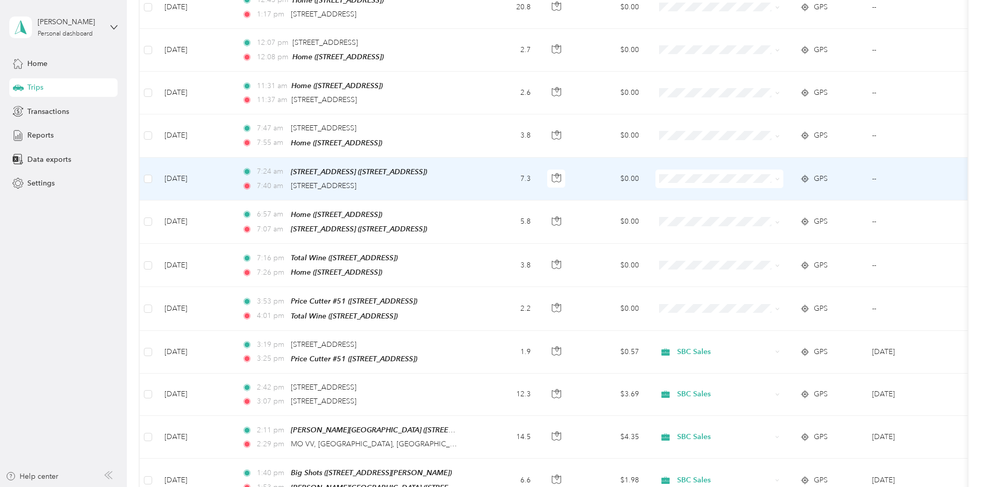
click at [488, 207] on li "SBC Special Event/FMO" at bounding box center [792, 202] width 136 height 18
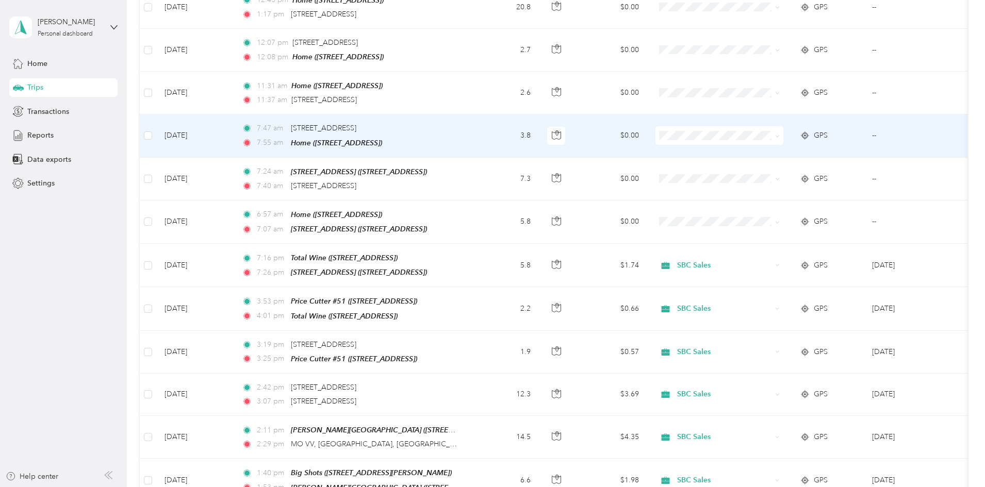
click at [488, 233] on span "Personal" at bounding box center [801, 231] width 103 height 11
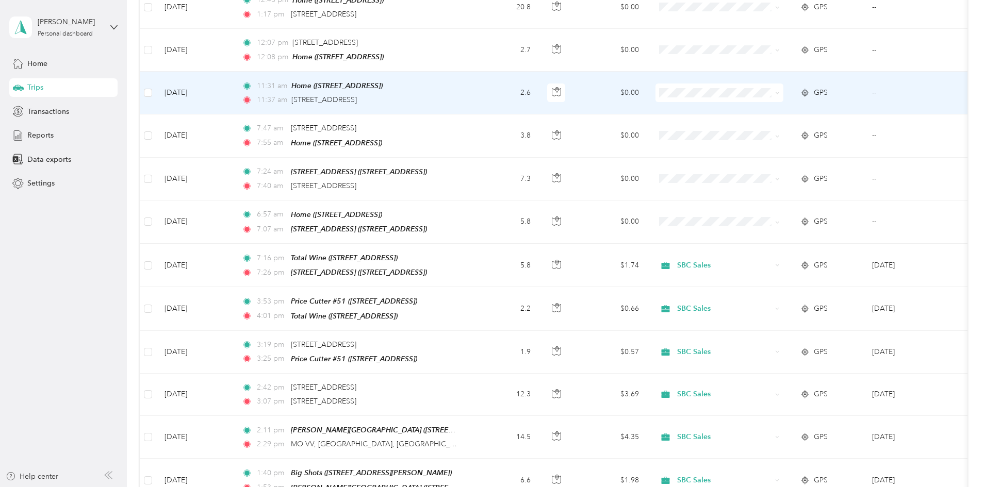
click at [488, 190] on span "Personal" at bounding box center [801, 192] width 103 height 11
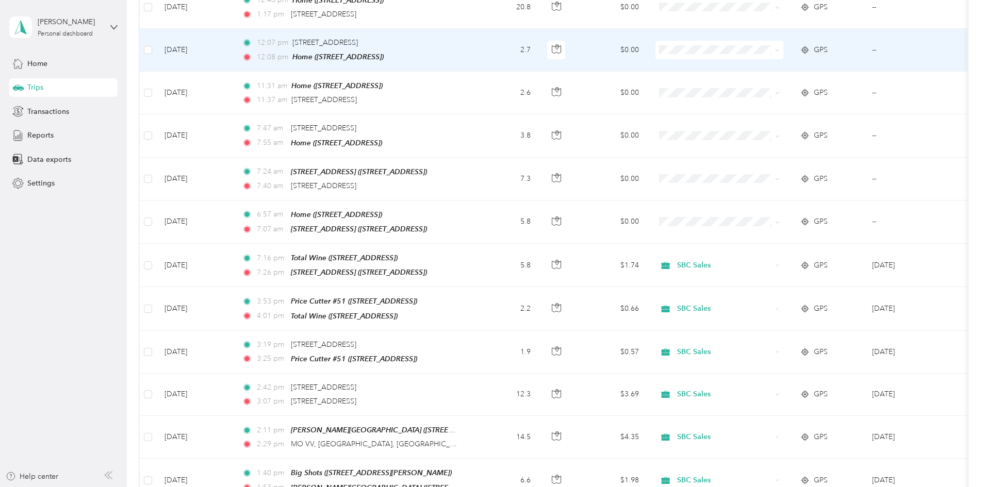
click at [488, 147] on span "Personal" at bounding box center [801, 146] width 103 height 11
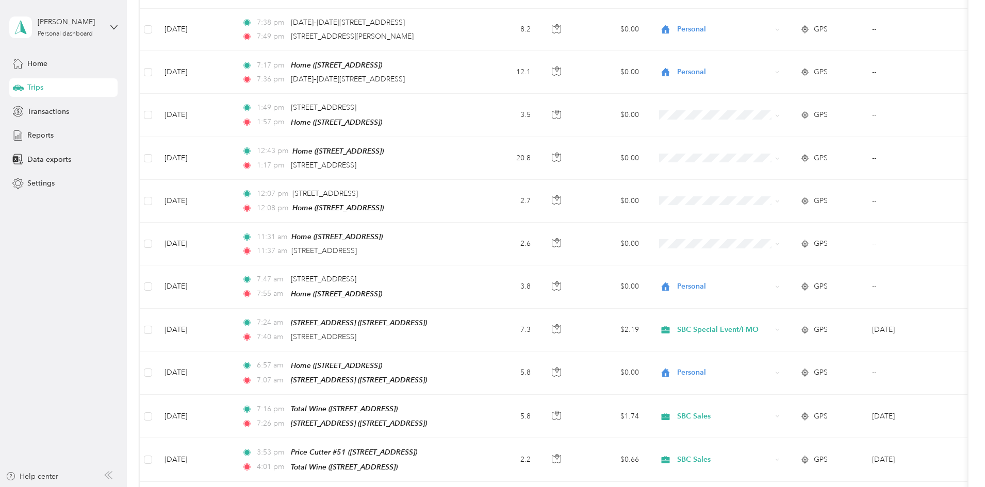
scroll to position [2303, 0]
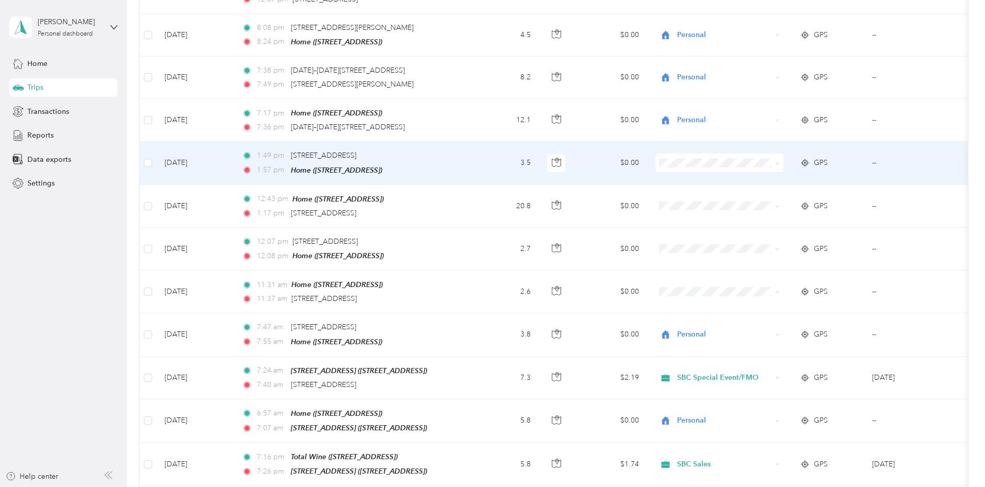
click at [488, 269] on li "Personal" at bounding box center [792, 266] width 136 height 18
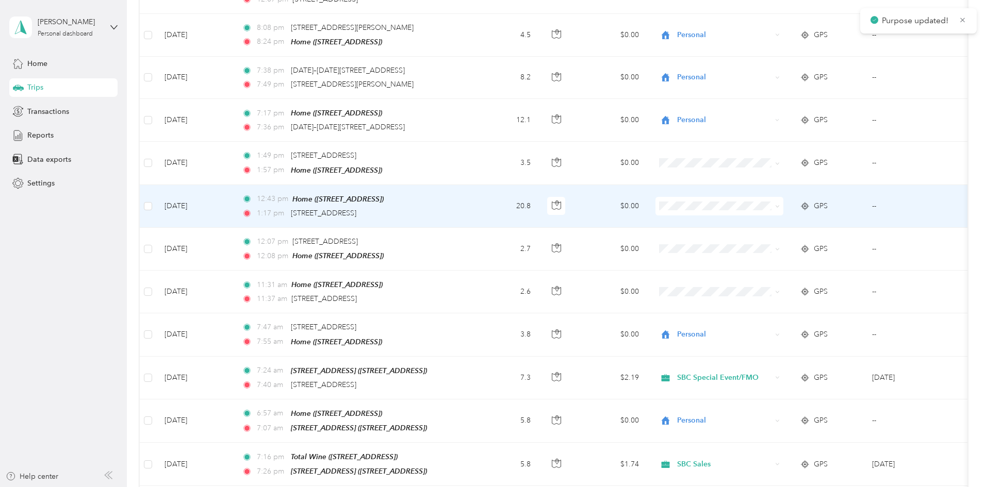
click at [488, 307] on span "Personal" at bounding box center [801, 303] width 103 height 11
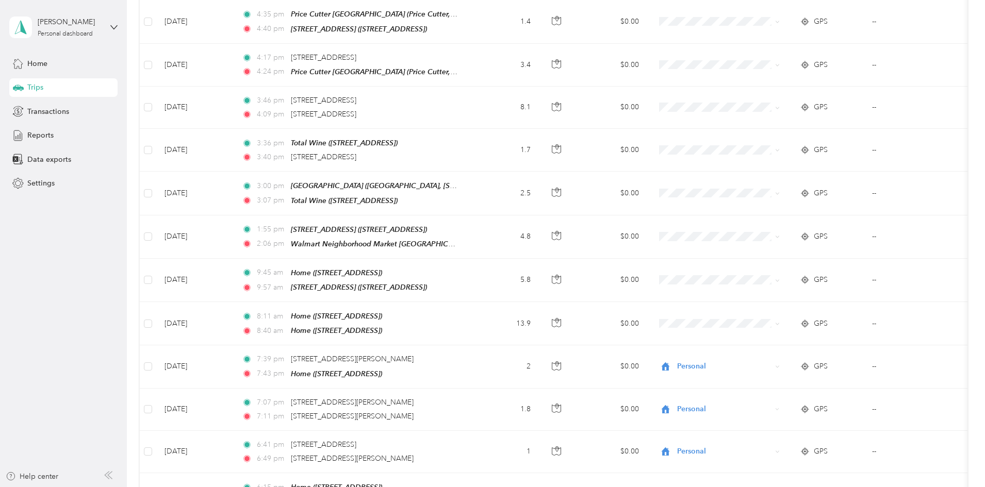
scroll to position [6059, 0]
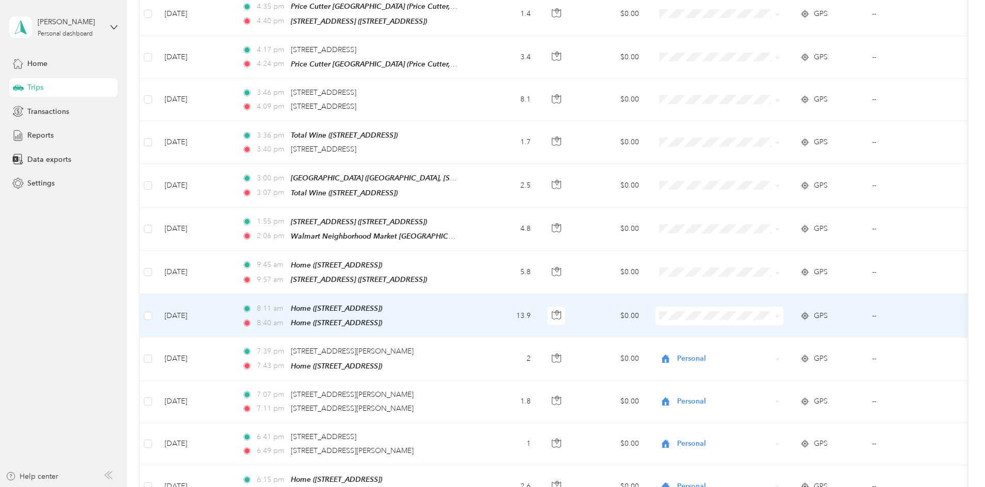
click at [488, 372] on li "Personal" at bounding box center [792, 363] width 136 height 18
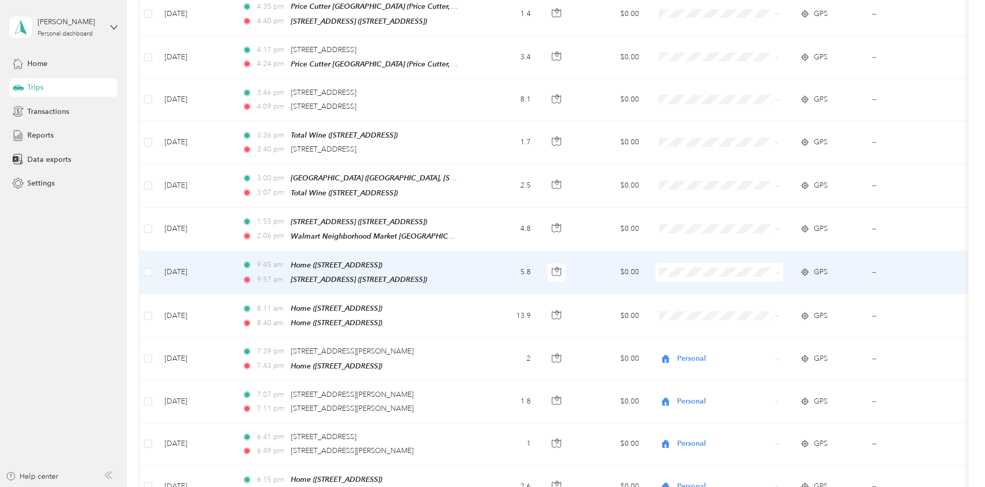
click at [488, 326] on span "Personal" at bounding box center [801, 321] width 103 height 11
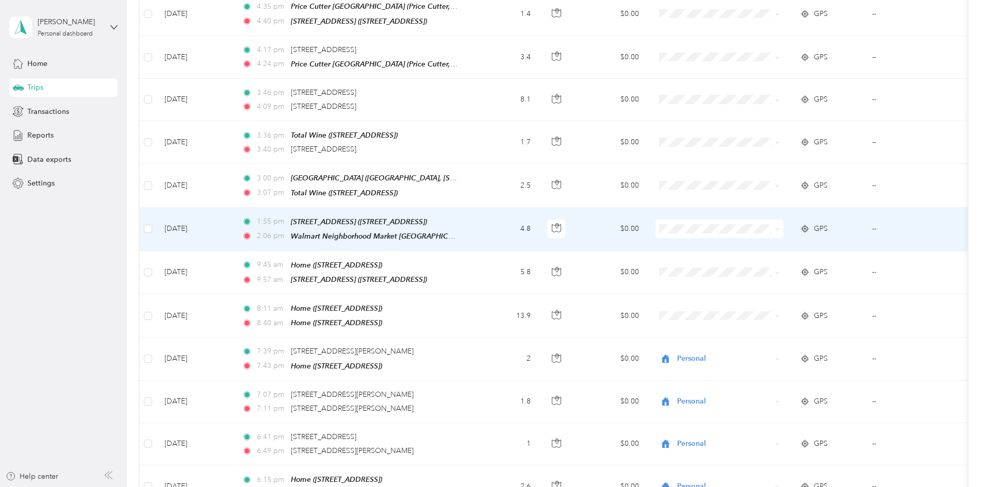
click at [488, 258] on li "SBC Sales" at bounding box center [792, 261] width 136 height 18
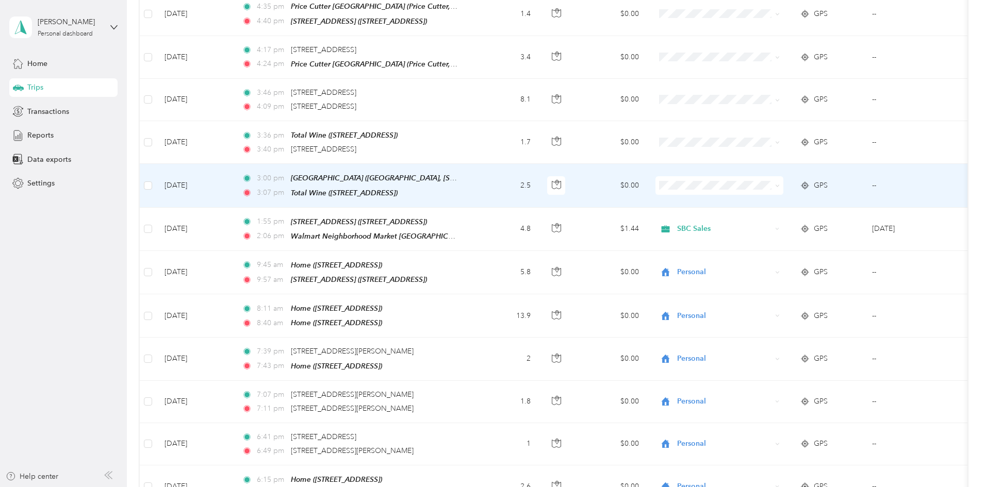
click at [488, 221] on span "SBC Sales" at bounding box center [801, 220] width 103 height 11
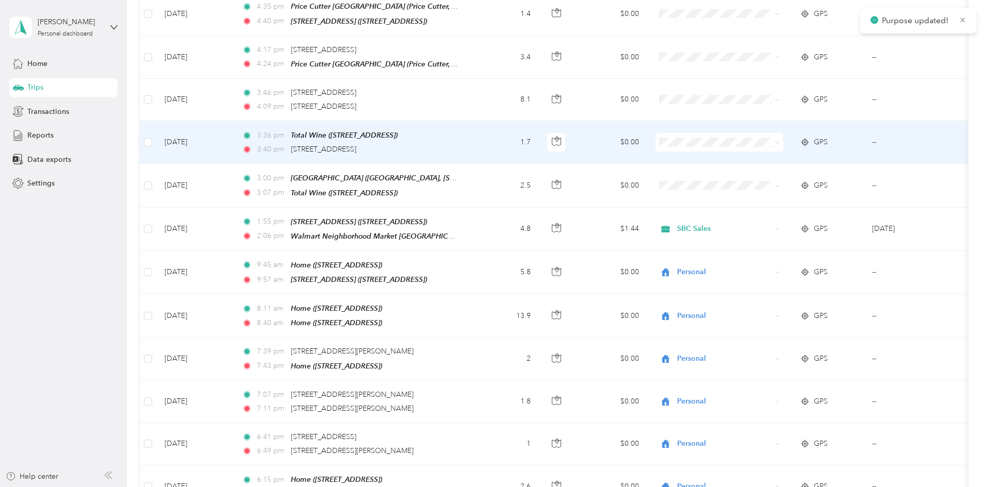
click at [488, 179] on span "SBC Sales" at bounding box center [801, 175] width 103 height 11
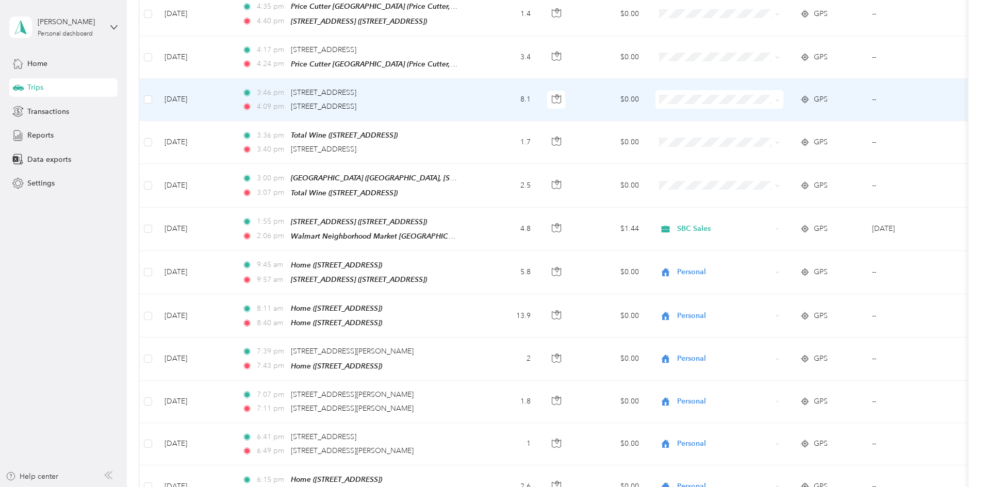
click at [488, 135] on span "SBC Sales" at bounding box center [801, 133] width 103 height 11
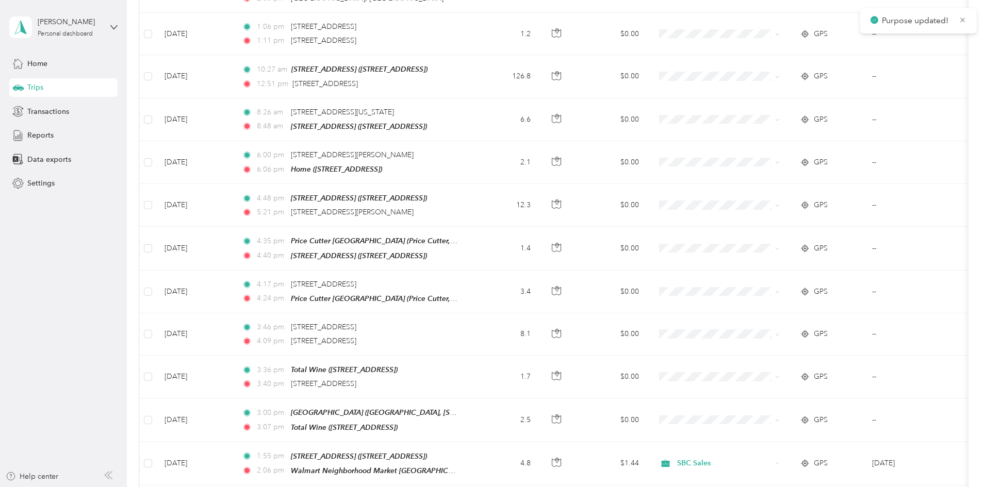
scroll to position [5812, 0]
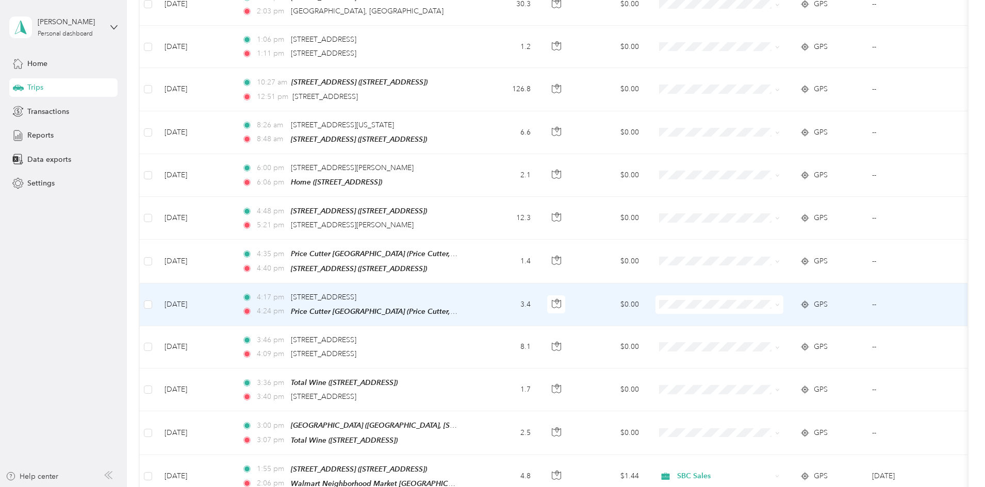
click at [488, 338] on li "SBC Sales" at bounding box center [792, 343] width 136 height 18
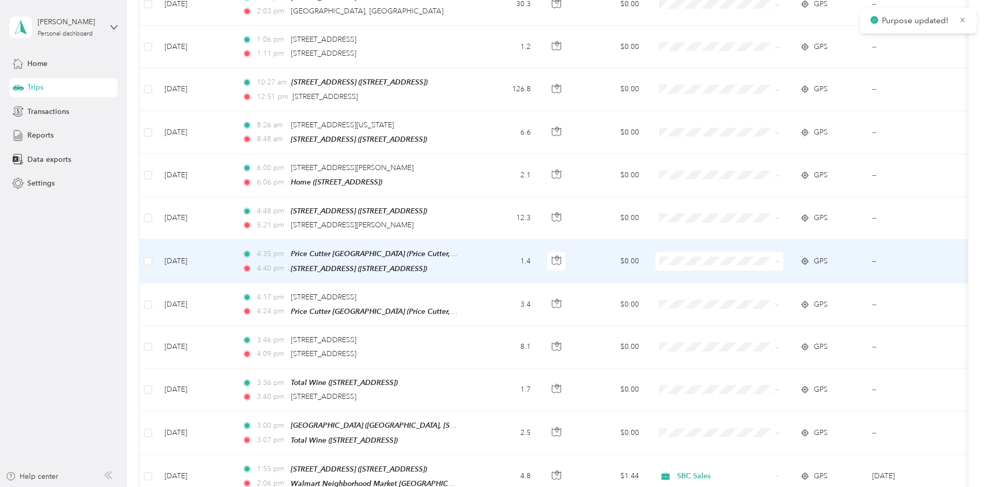
click at [488, 299] on span "SBC Sales" at bounding box center [801, 297] width 103 height 11
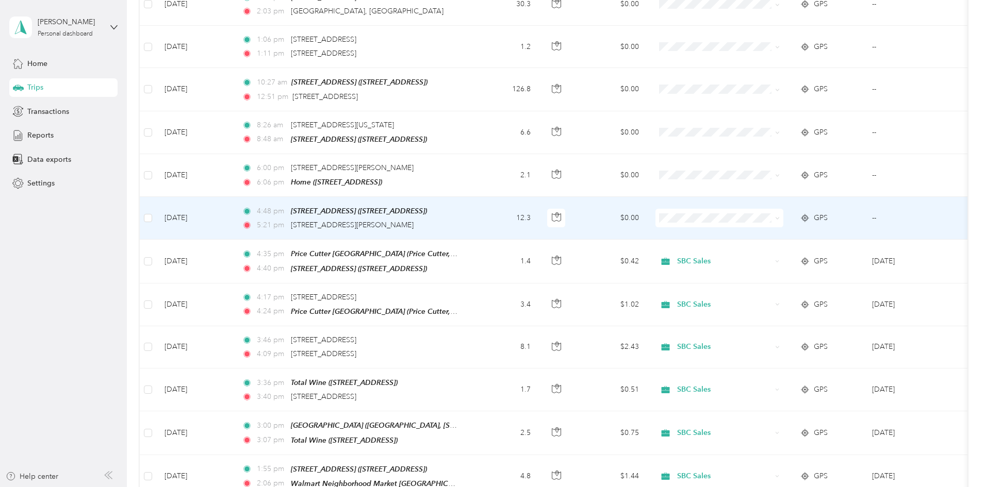
click at [488, 281] on body "[PERSON_NAME] Personal dashboard Home Trips Transactions Reports Data exports S…" at bounding box center [490, 243] width 980 height 487
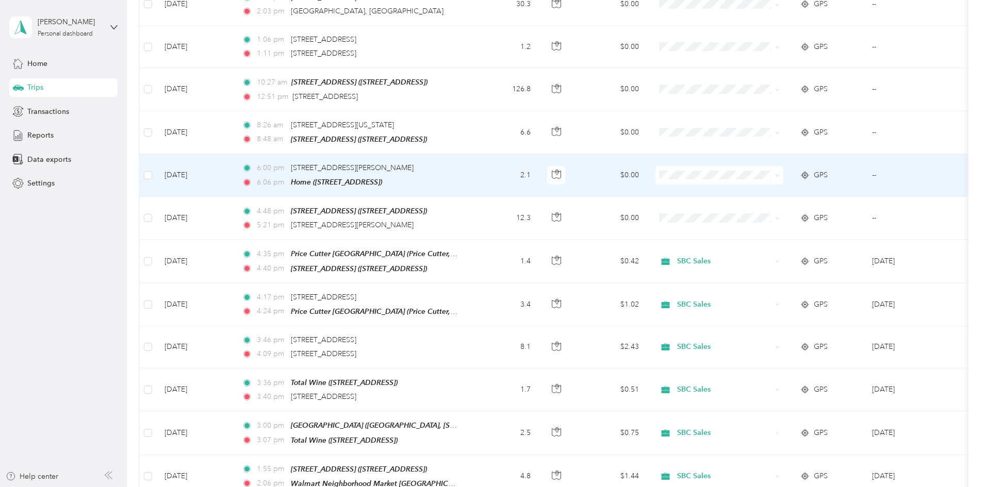
click at [488, 240] on body "[PERSON_NAME] Personal dashboard Home Trips Transactions Reports Data exports S…" at bounding box center [490, 243] width 980 height 487
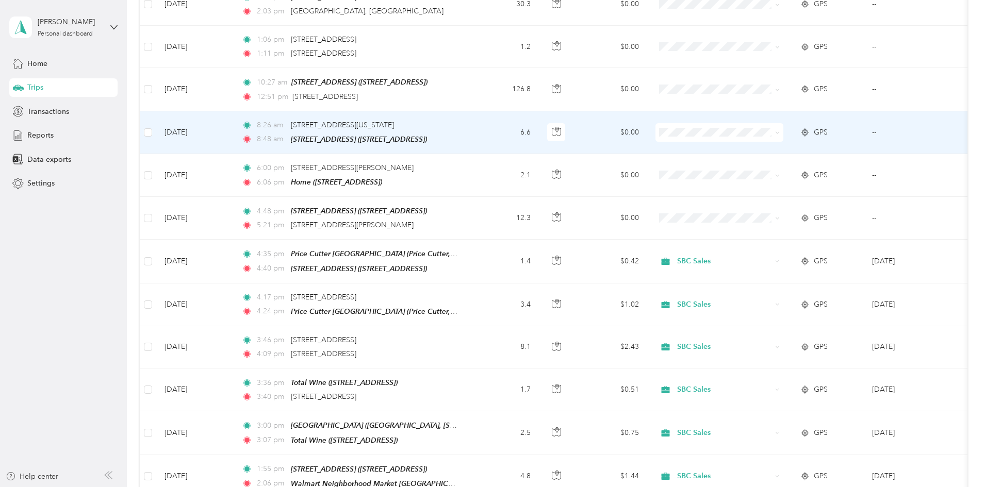
click at [488, 188] on span "Personal" at bounding box center [801, 190] width 103 height 11
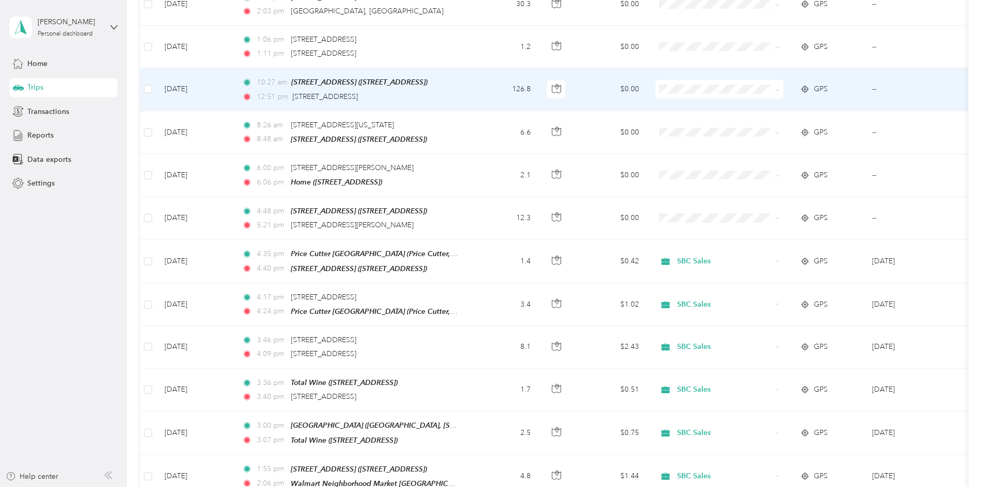
click at [488, 131] on span "SBC Sales" at bounding box center [801, 131] width 103 height 11
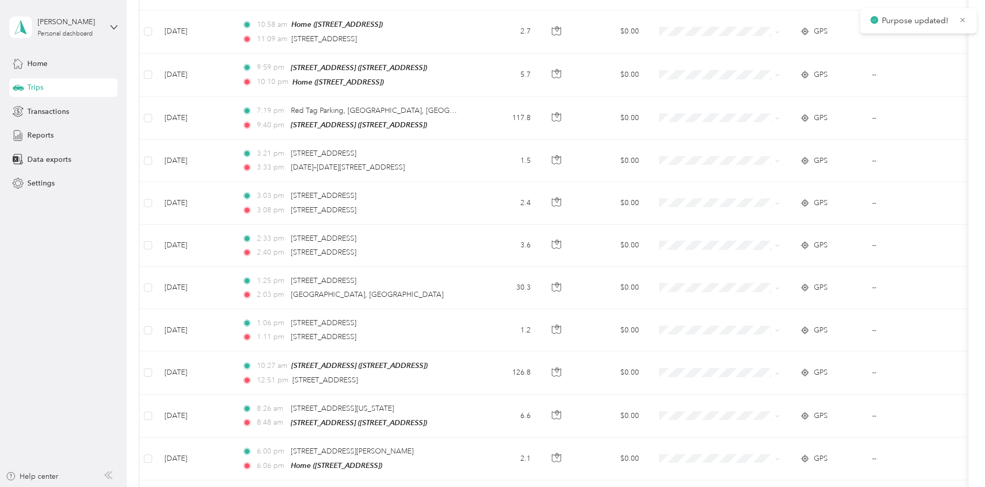
scroll to position [5482, 0]
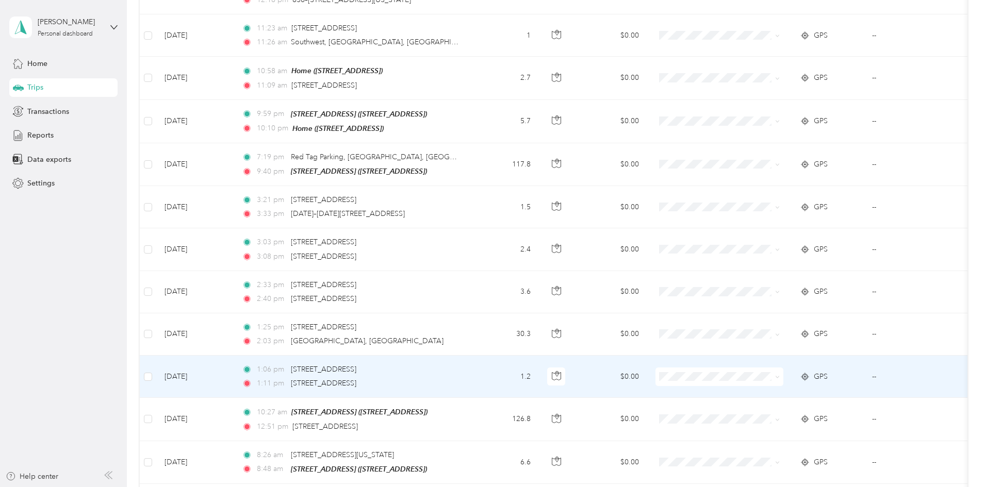
click at [488, 419] on span "SBC Sales" at bounding box center [801, 414] width 103 height 11
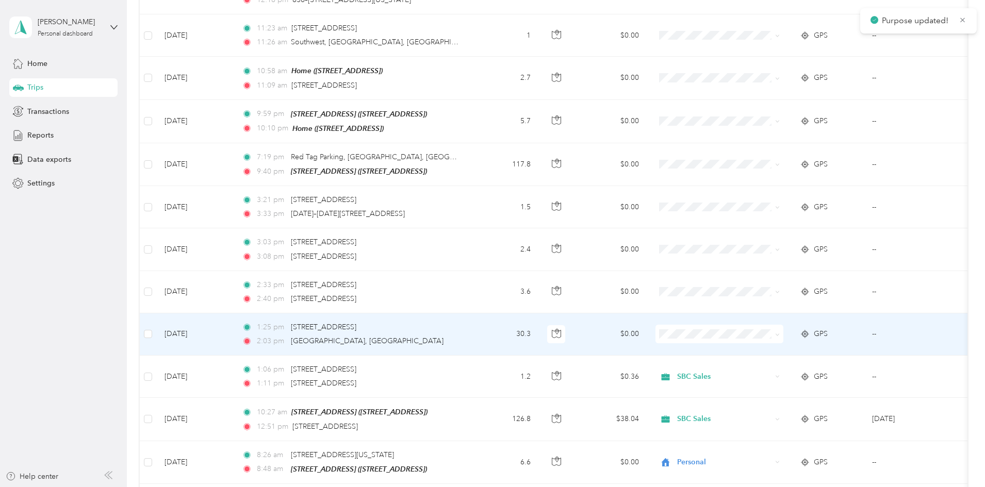
click at [488, 380] on li "SBC Sales" at bounding box center [792, 377] width 136 height 18
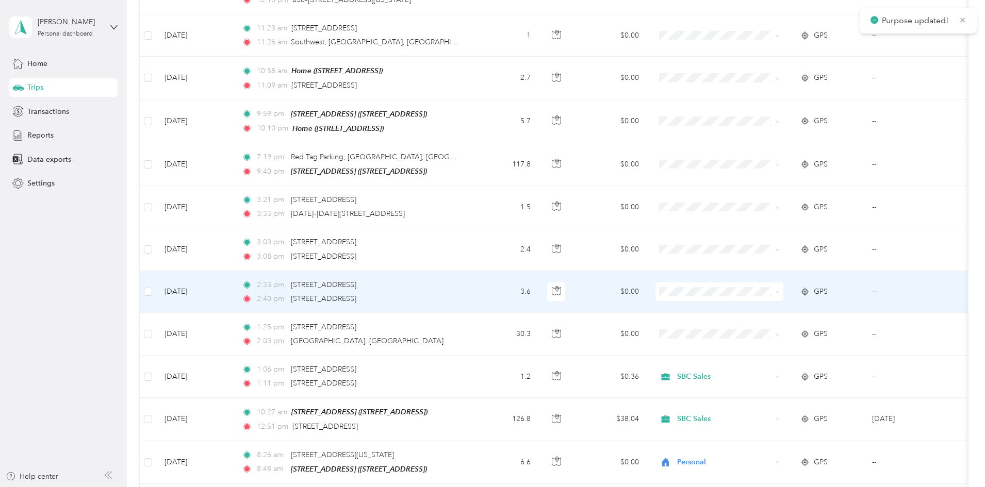
click at [488, 326] on li "SBC Sales" at bounding box center [792, 334] width 136 height 18
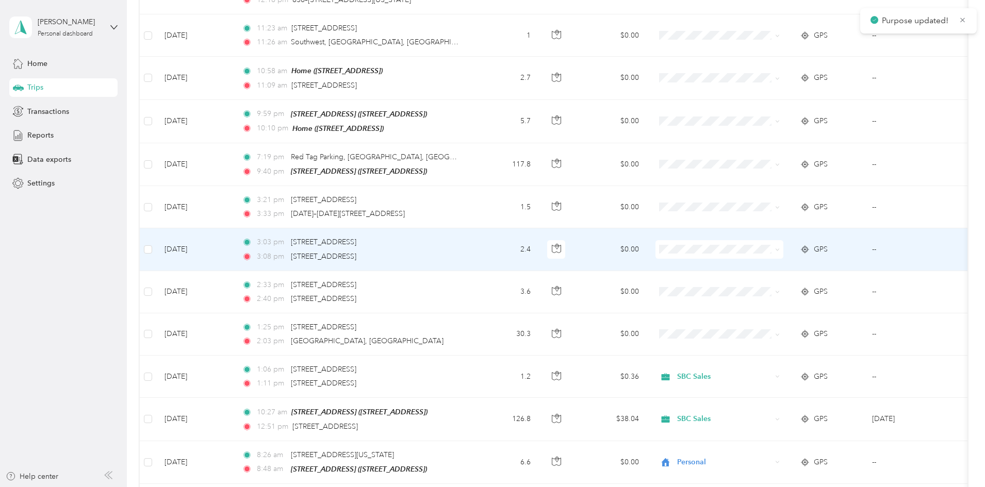
click at [488, 288] on span "SBC Sales" at bounding box center [801, 286] width 103 height 11
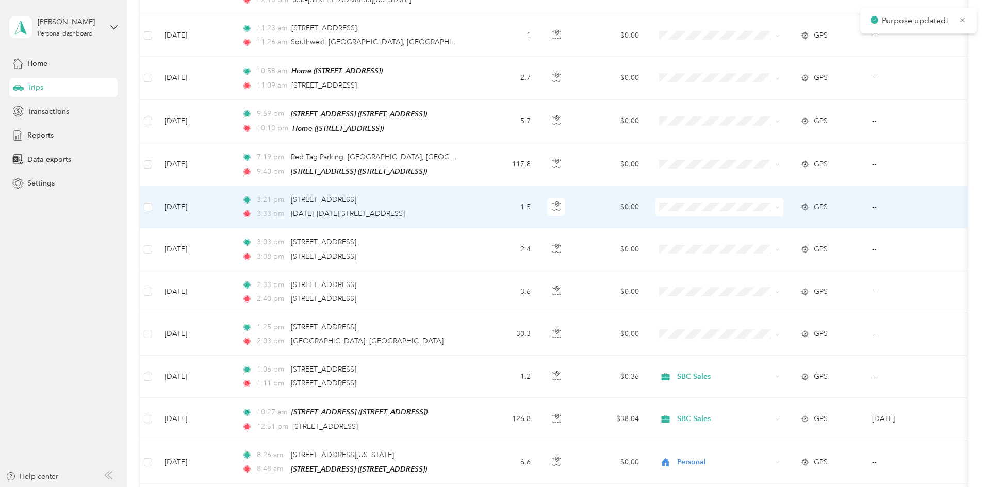
click at [488, 248] on span "SBC Sales" at bounding box center [801, 249] width 103 height 11
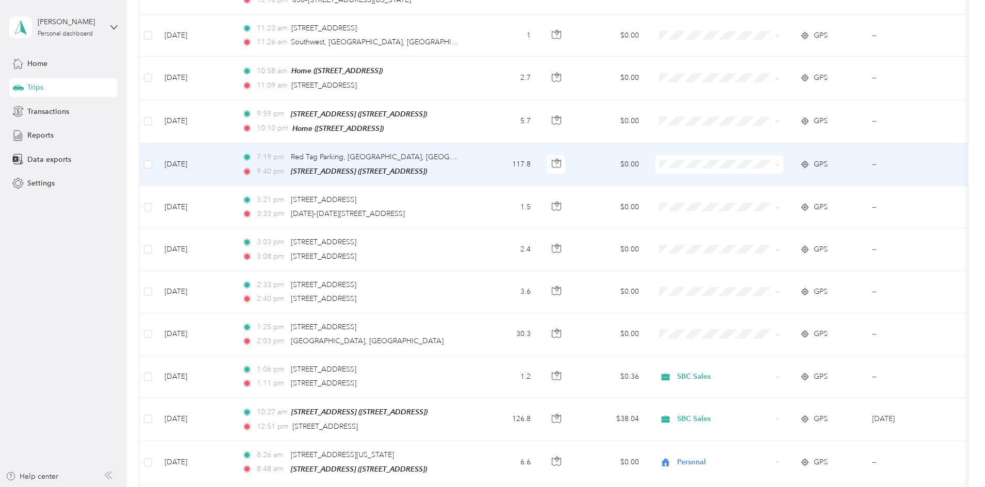
click at [488, 205] on span "SBC Sales" at bounding box center [801, 201] width 103 height 11
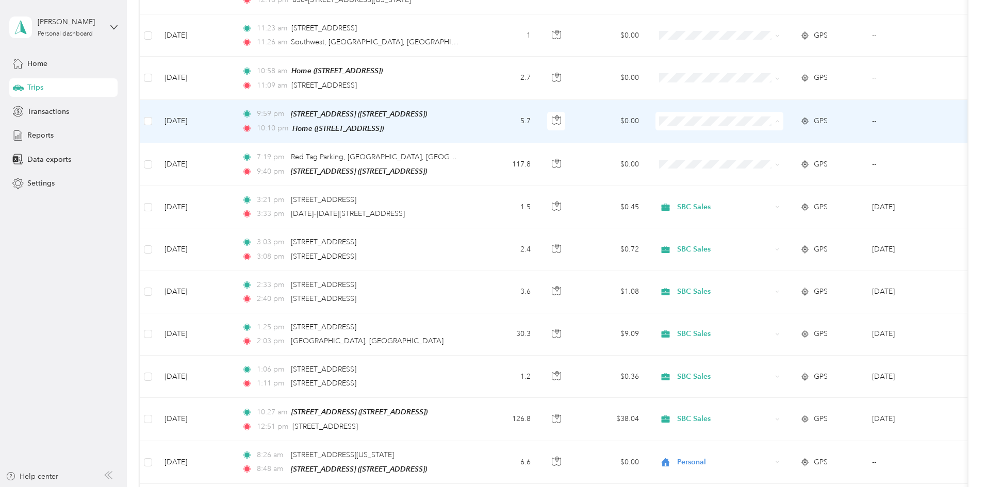
click at [488, 176] on li "Personal" at bounding box center [792, 183] width 136 height 18
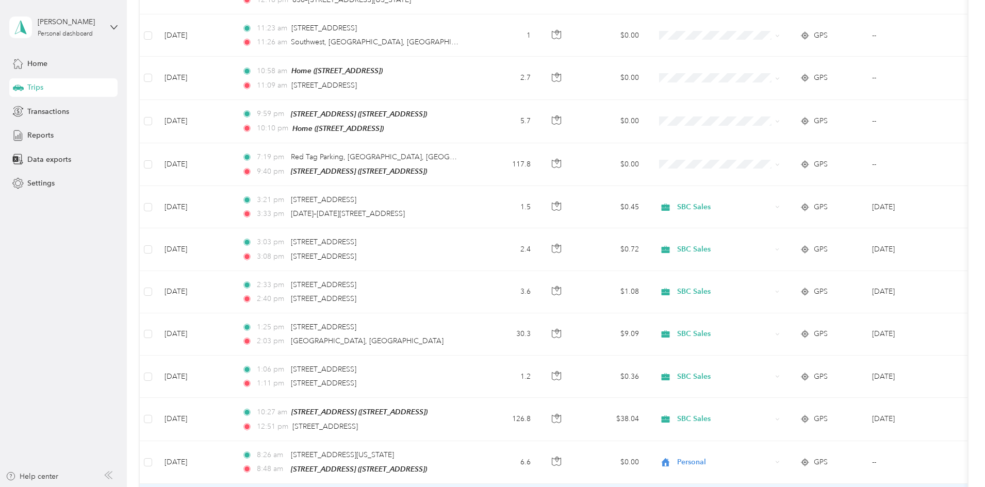
click at [488, 415] on span "Personal" at bounding box center [801, 417] width 103 height 11
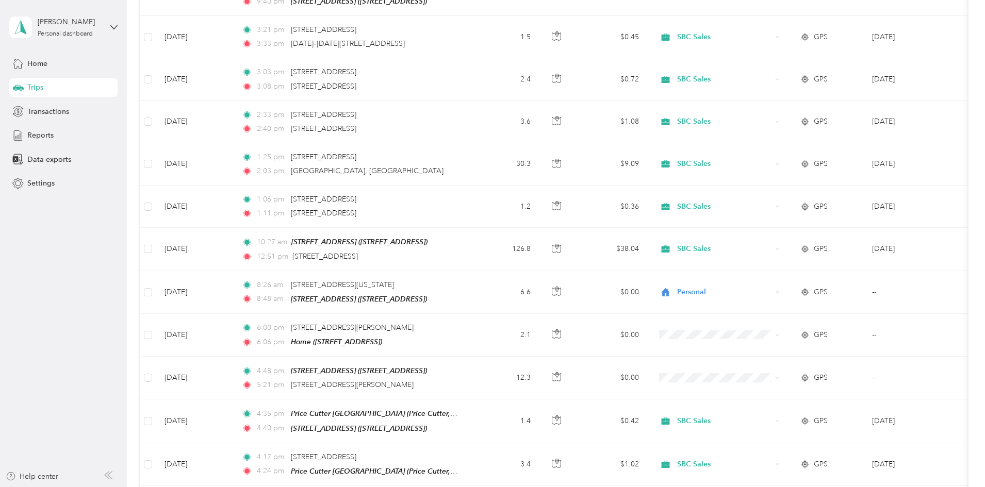
scroll to position [5718, 0]
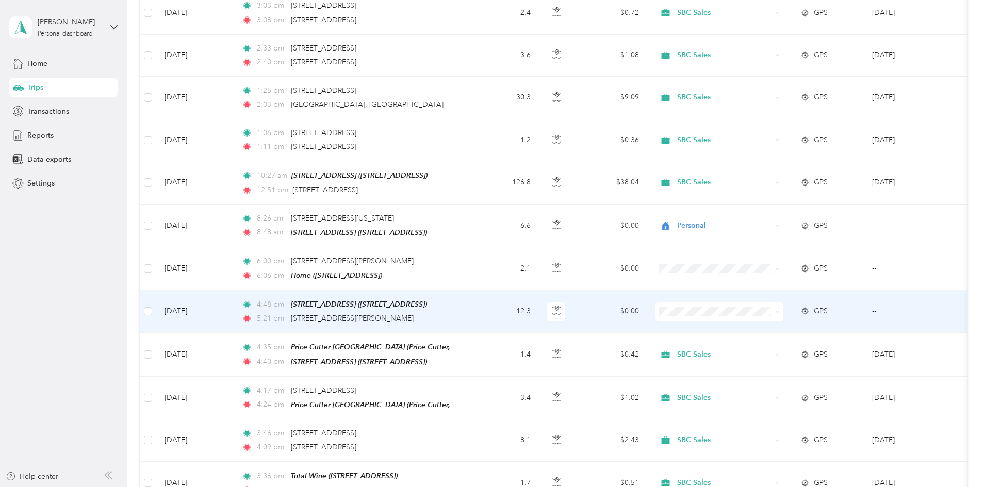
click at [488, 367] on span "Personal" at bounding box center [801, 365] width 103 height 11
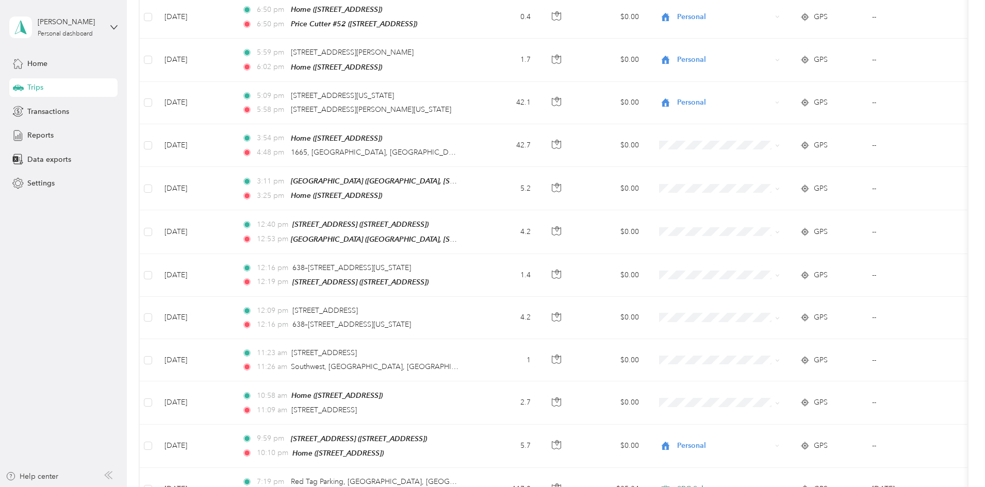
scroll to position [5100, 0]
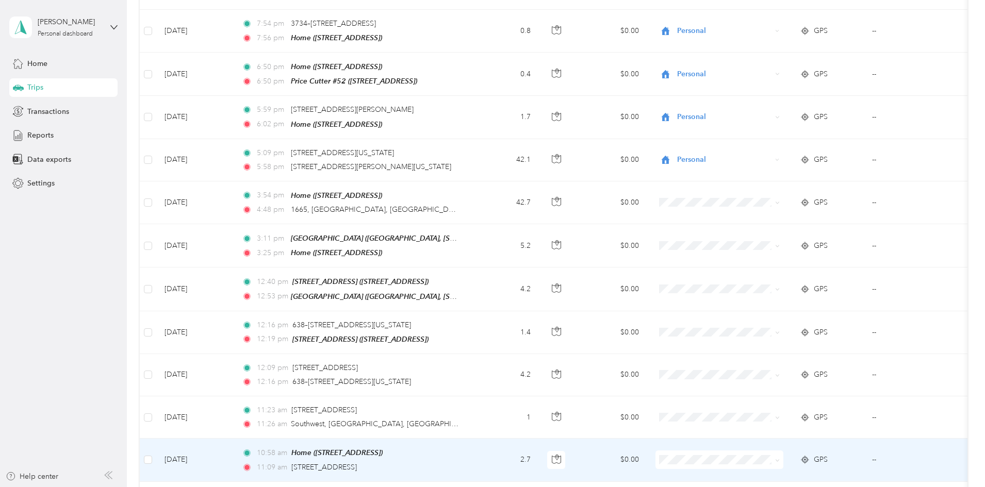
click at [488, 371] on span "Personal" at bounding box center [801, 370] width 103 height 11
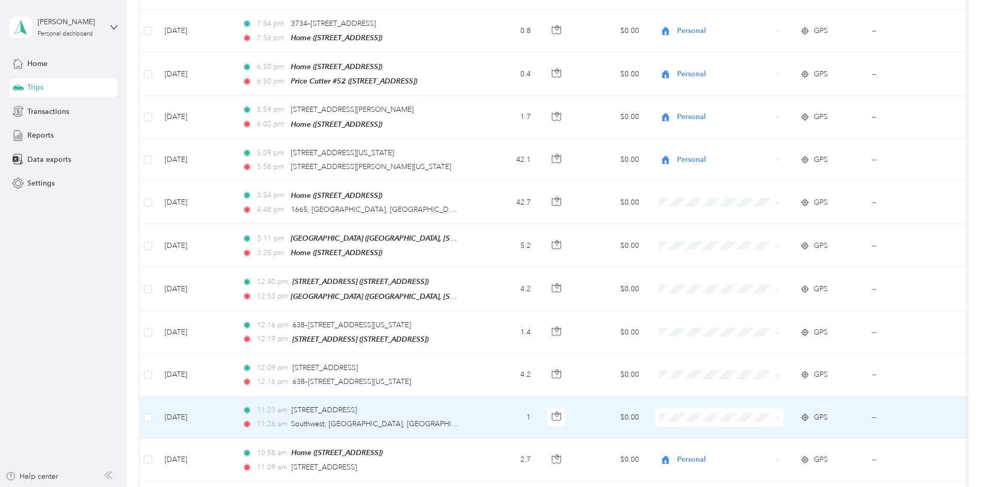
click at [488, 336] on li "Personal" at bounding box center [792, 328] width 136 height 18
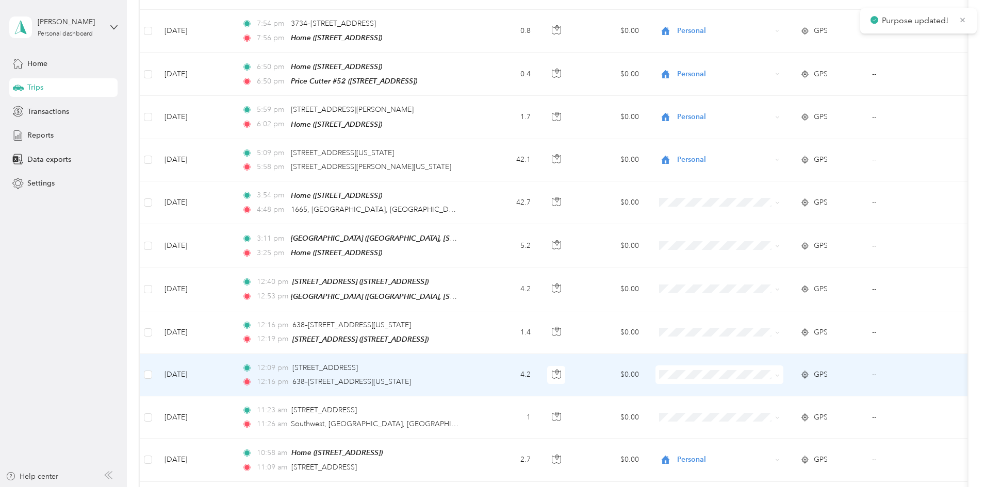
click at [488, 429] on li "Personal" at bounding box center [792, 434] width 136 height 18
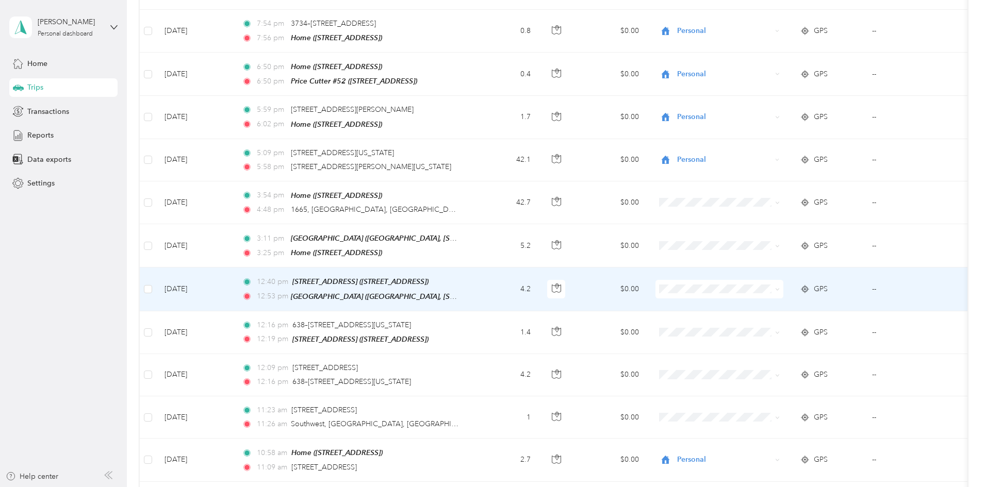
click at [488, 347] on li "Personal" at bounding box center [792, 348] width 136 height 18
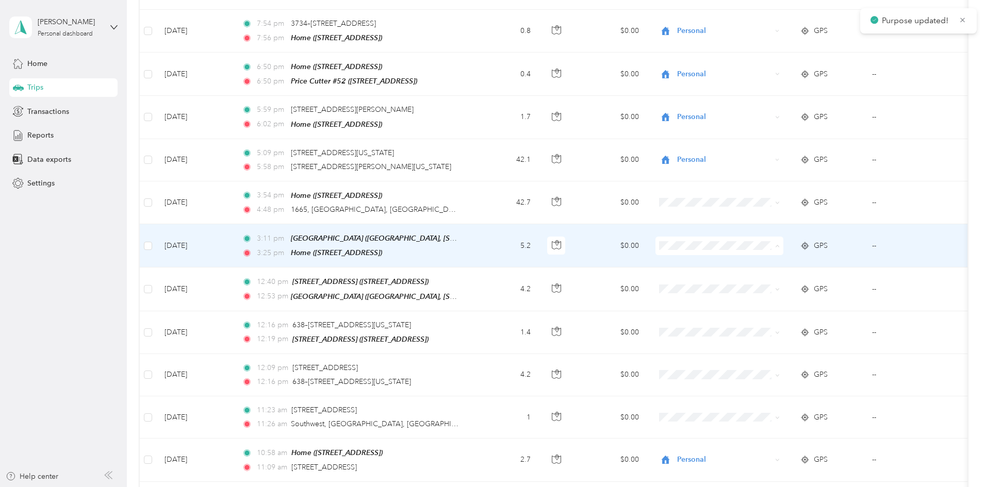
click at [488, 307] on span "Personal" at bounding box center [801, 311] width 103 height 11
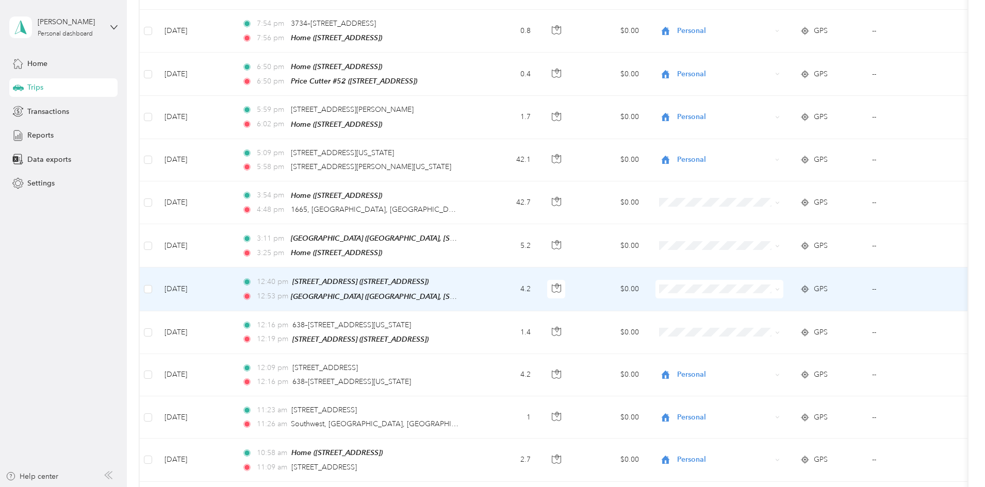
click at [488, 280] on span at bounding box center [719, 289] width 128 height 19
click at [488, 331] on span "SBC Sales" at bounding box center [801, 331] width 103 height 11
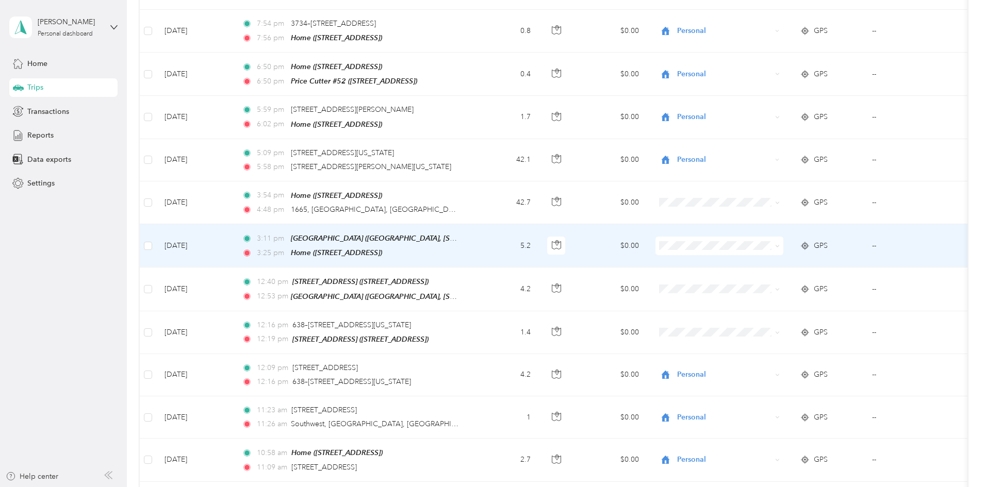
click at [488, 288] on span "SBC Sales" at bounding box center [801, 292] width 103 height 11
click at [488, 224] on td "5.2" at bounding box center [505, 245] width 68 height 43
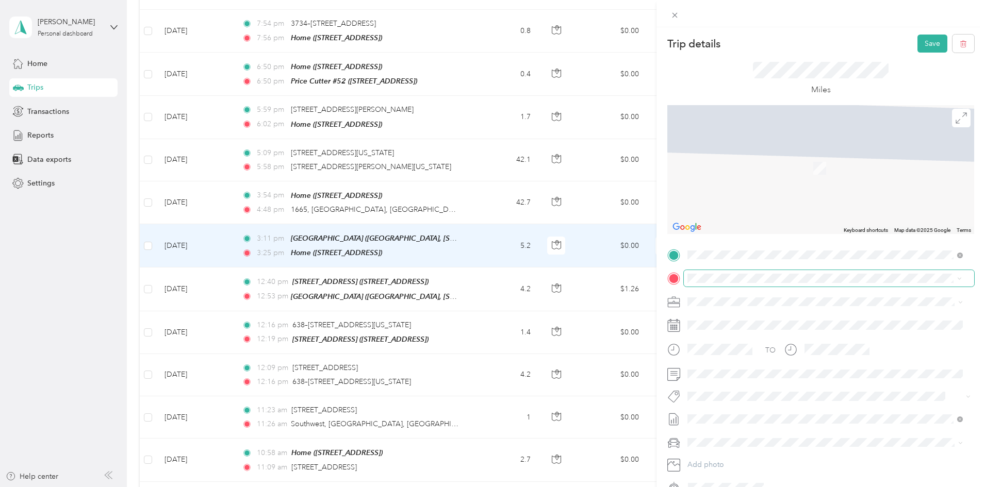
click at [488, 321] on div "[STREET_ADDRESS][GEOGRAPHIC_DATA] [STREET_ADDRESS]" at bounding box center [741, 325] width 69 height 22
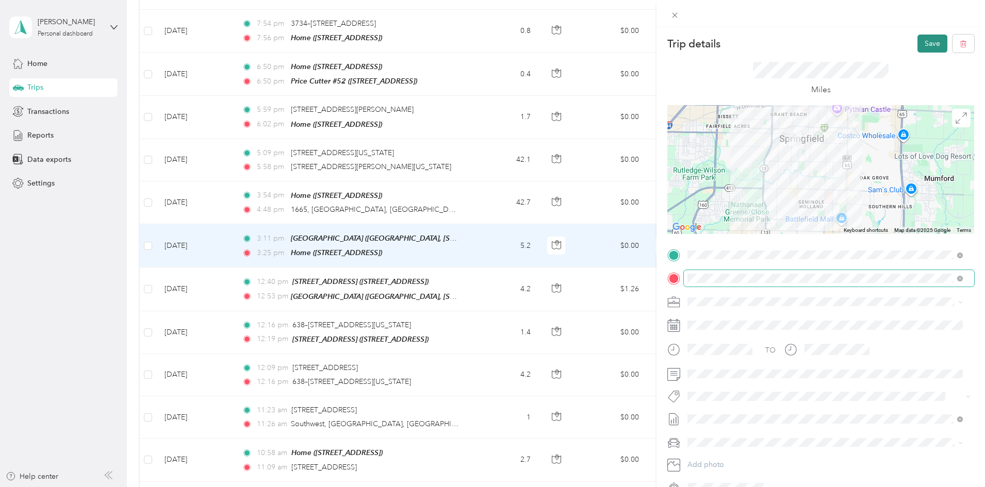
click at [488, 39] on button "Save" at bounding box center [932, 44] width 30 height 18
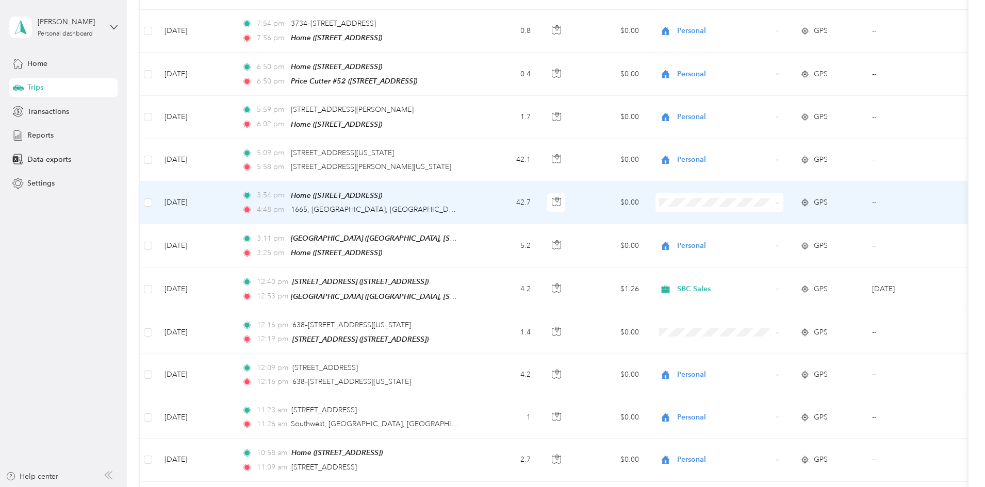
click at [488, 266] on span "Personal" at bounding box center [801, 262] width 103 height 11
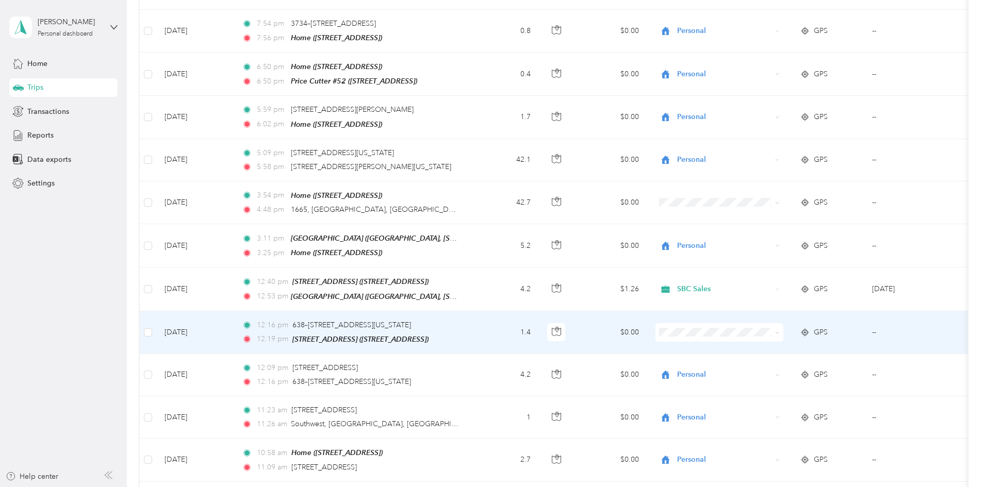
click at [488, 323] on span at bounding box center [719, 332] width 128 height 19
click at [488, 394] on span "Personal" at bounding box center [801, 395] width 103 height 11
click at [488, 397] on li "Personal" at bounding box center [792, 393] width 136 height 18
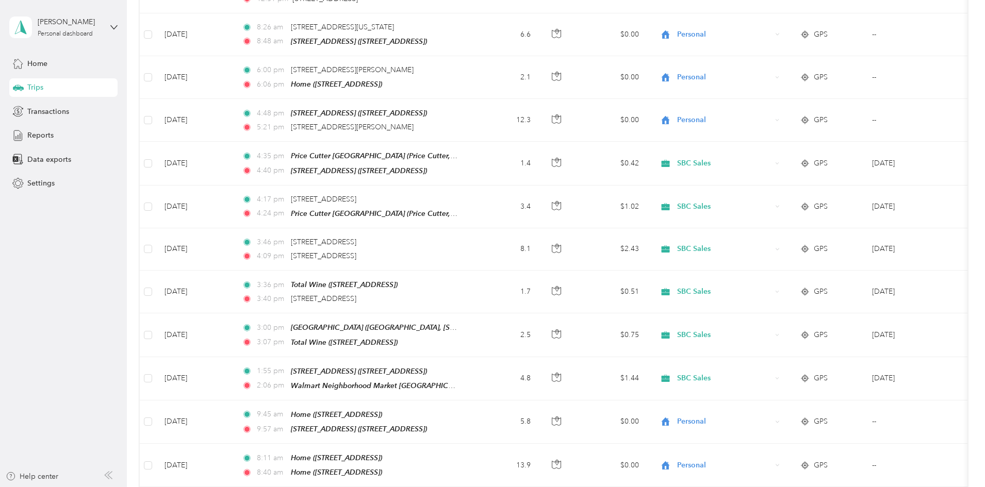
scroll to position [5955, 0]
